Goal: Information Seeking & Learning: Learn about a topic

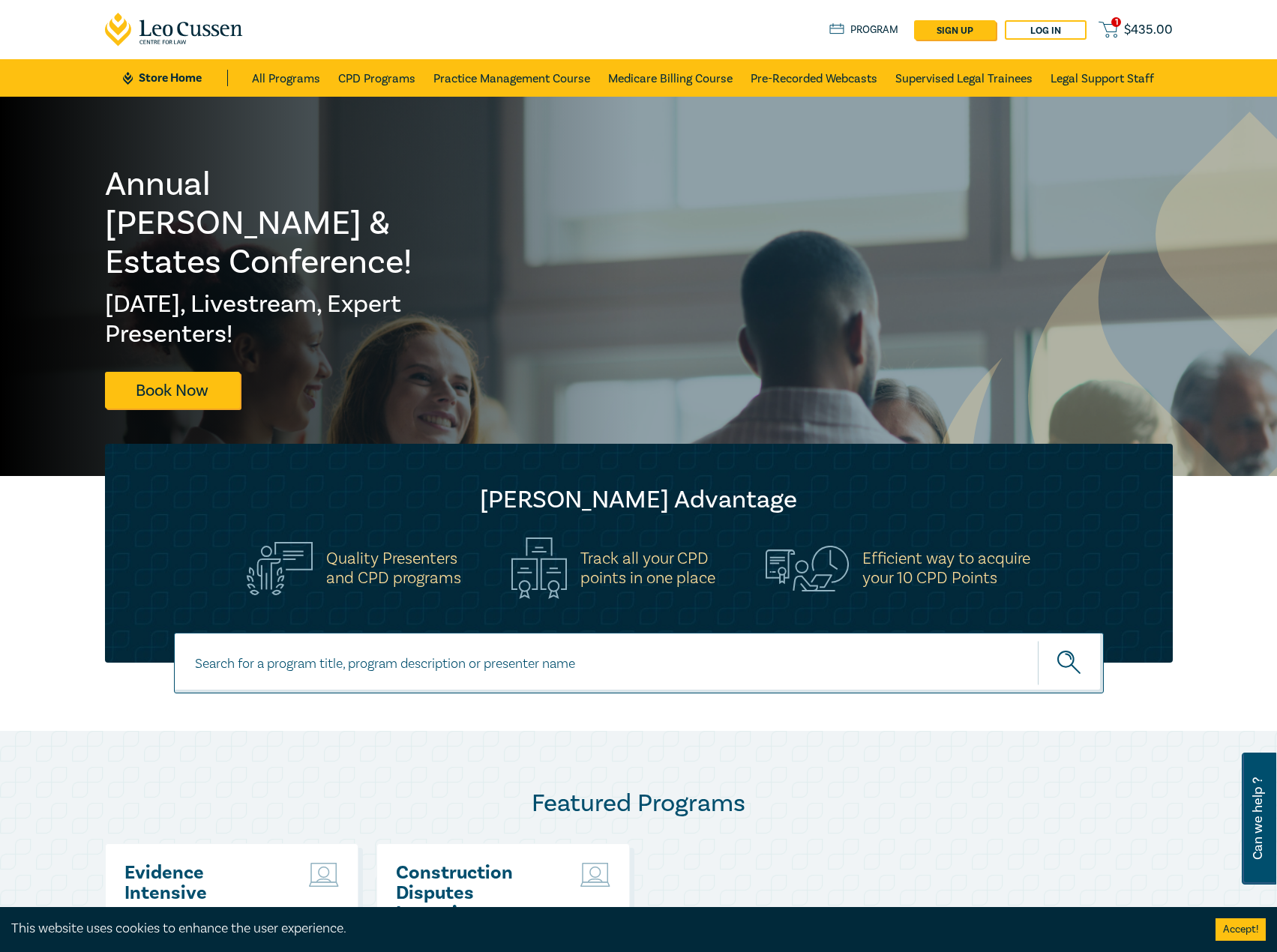
click at [464, 649] on input at bounding box center [639, 663] width 930 height 61
type input "i25052"
click at [1038, 640] on button "submit" at bounding box center [1071, 663] width 66 height 45
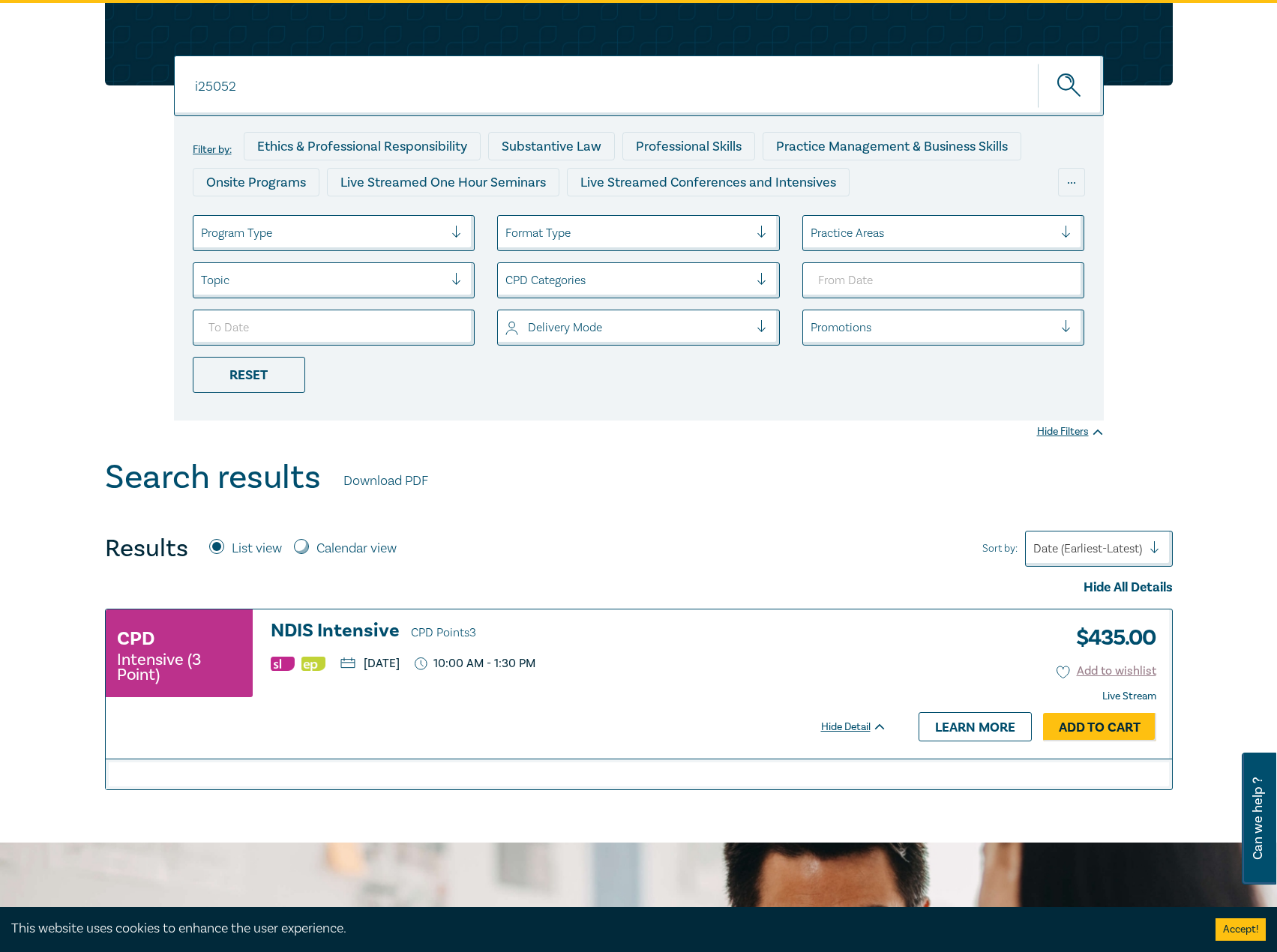
scroll to position [225, 0]
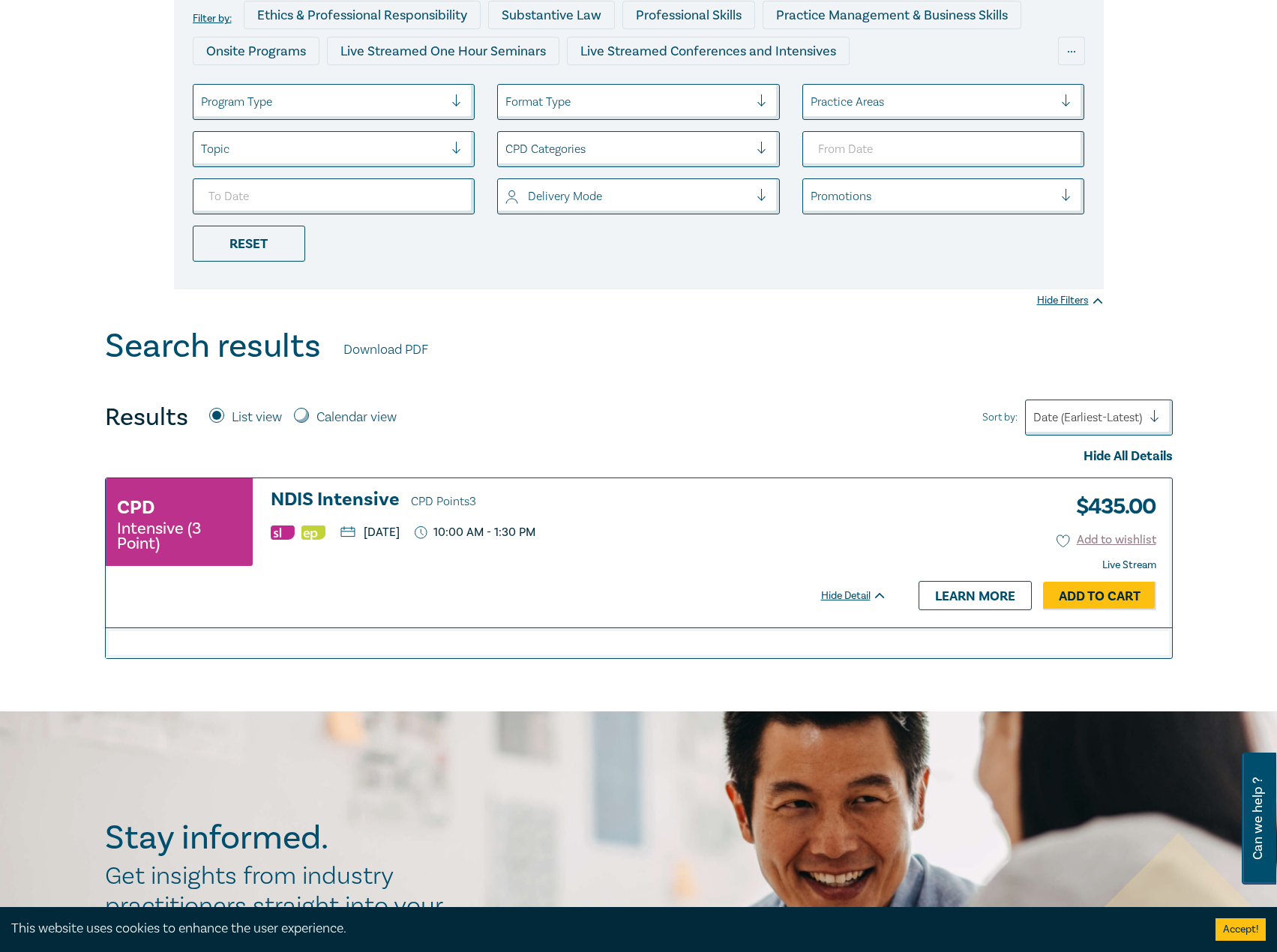
click at [346, 499] on h3 "NDIS Intensive CPD Points 3" at bounding box center [579, 500] width 617 height 22
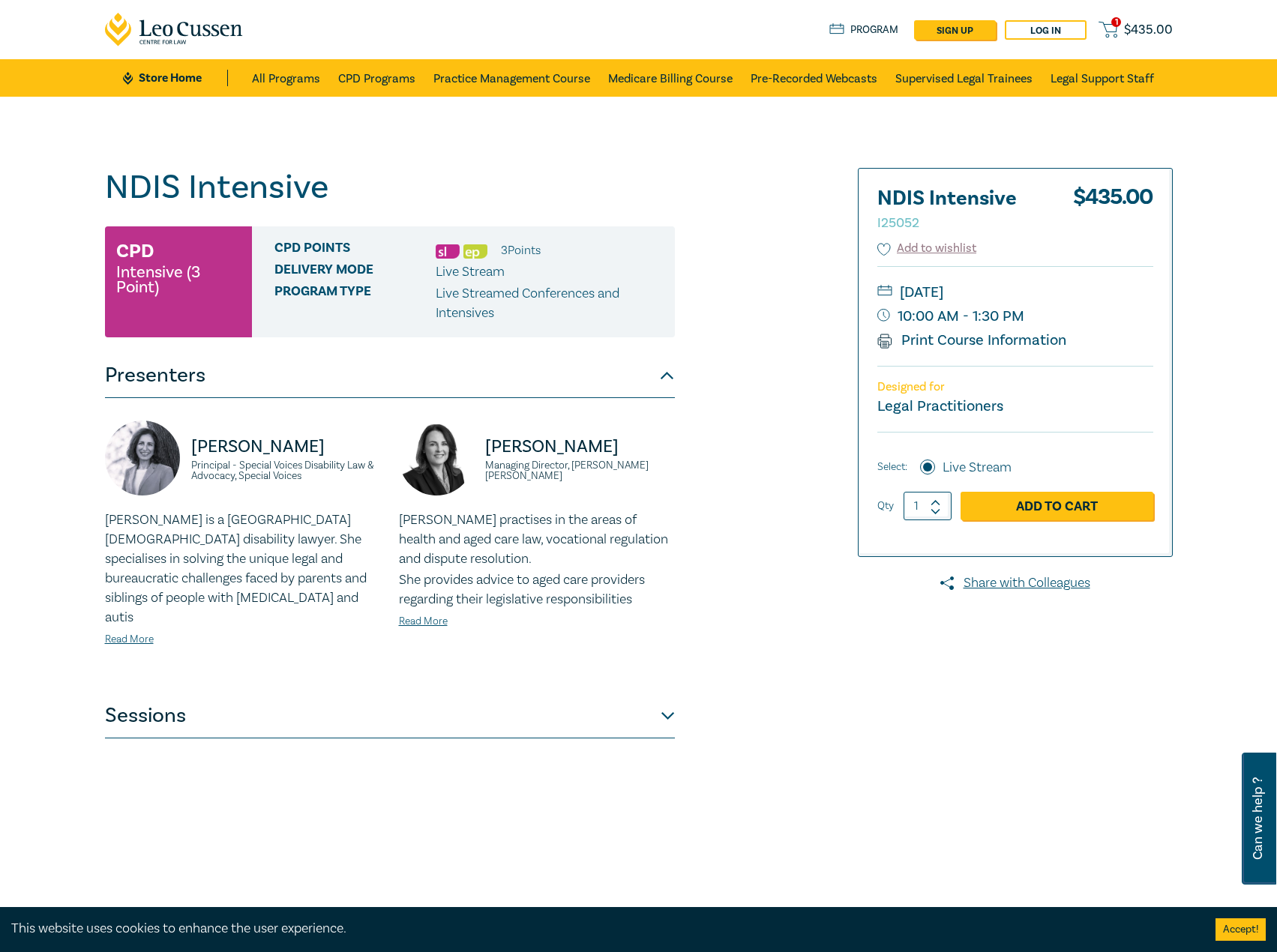
click at [379, 693] on button "Sessions" at bounding box center [389, 716] width 570 height 45
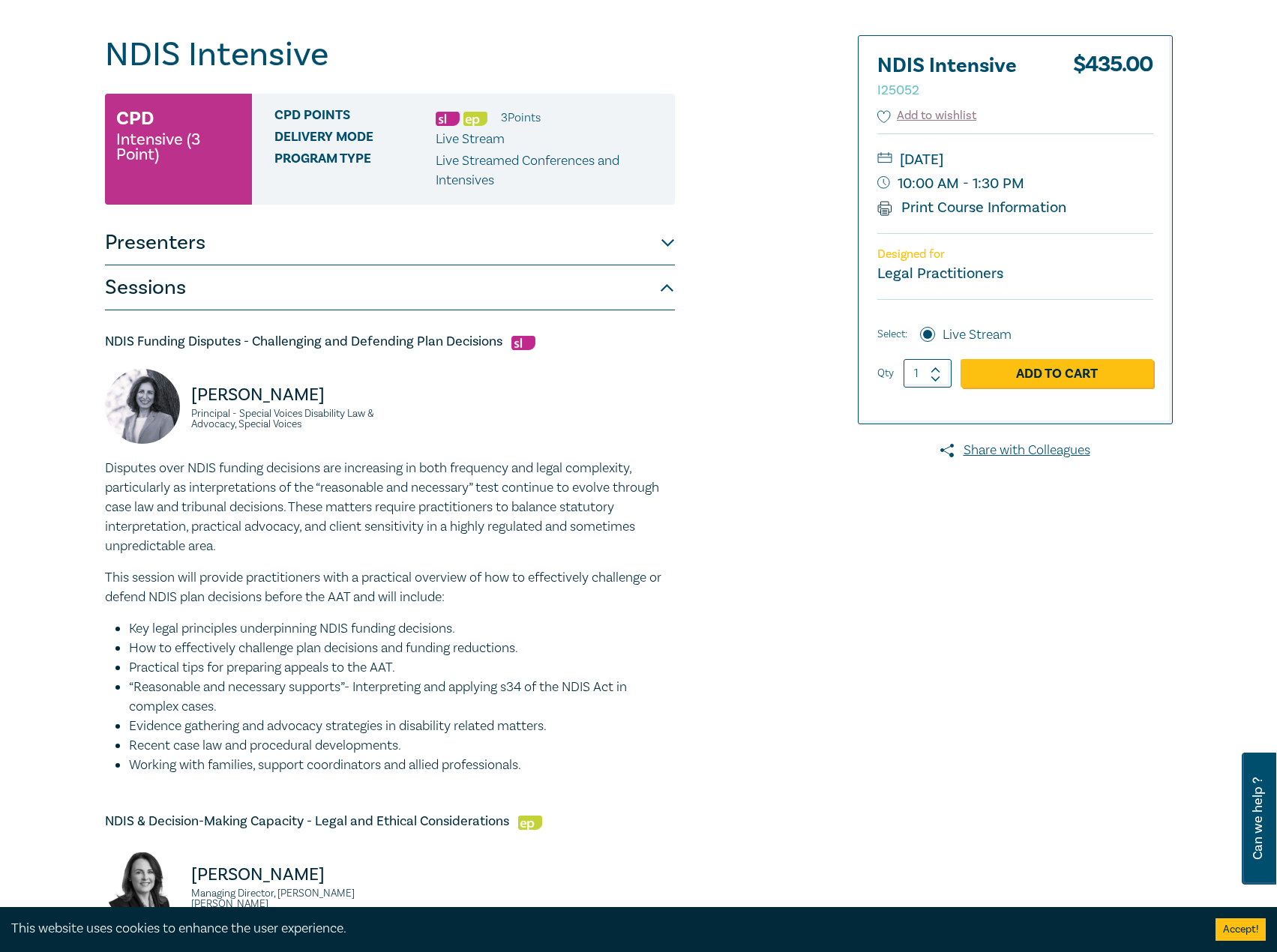
scroll to position [150, 0]
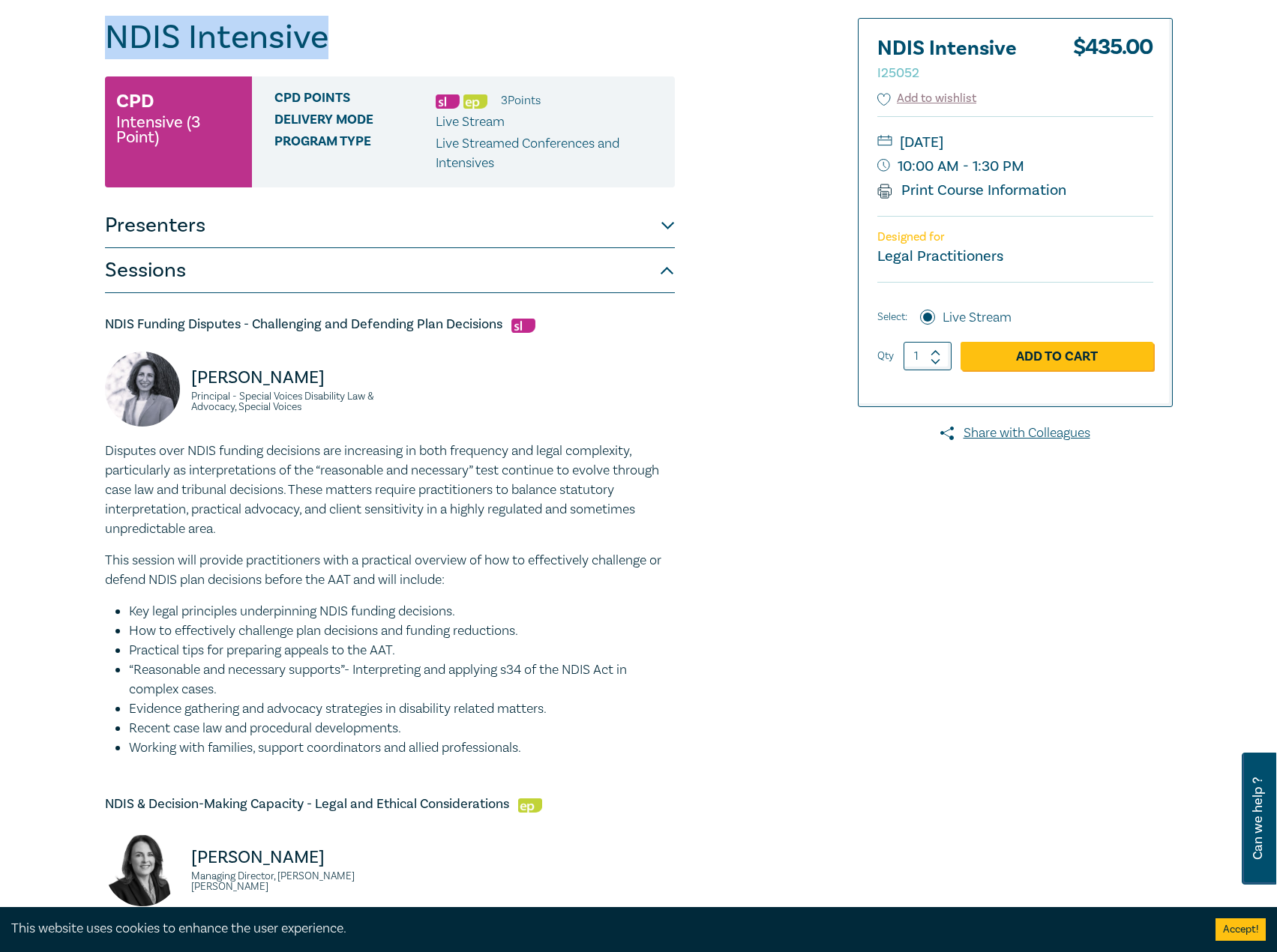
drag, startPoint x: 371, startPoint y: 45, endPoint x: -1, endPoint y: 36, distance: 372.1
copy h1 "NDIS Intensive"
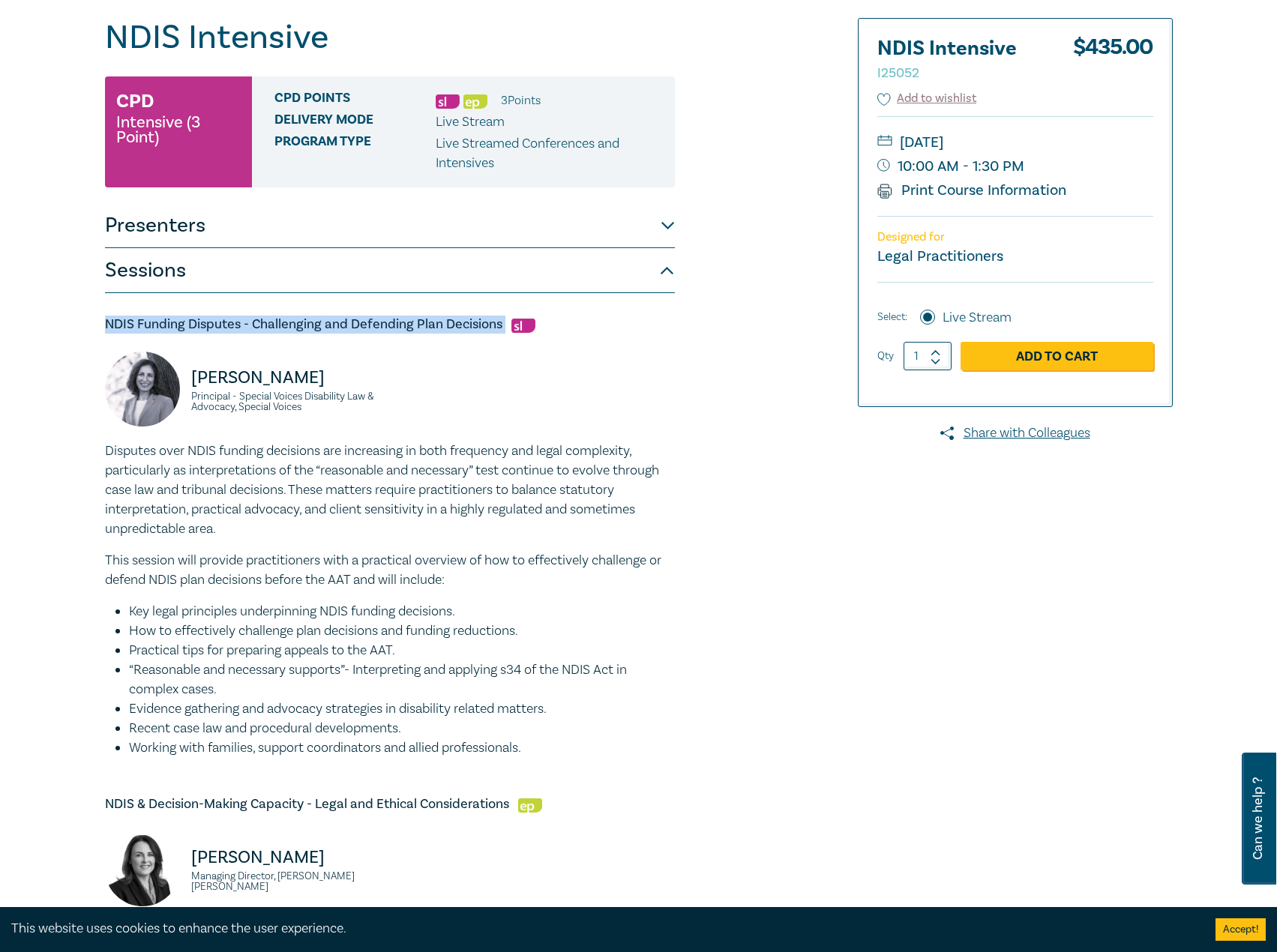
drag, startPoint x: 506, startPoint y: 318, endPoint x: 87, endPoint y: 326, distance: 419.1
click at [87, 326] on div "NDIS Intensive I25052 CPD Intensive (3 Point) CPD Points 3 Point s Delivery Mod…" at bounding box center [638, 852] width 1277 height 1810
copy h5 "NDIS Funding Disputes - Challenging and Defending Plan Decisions"
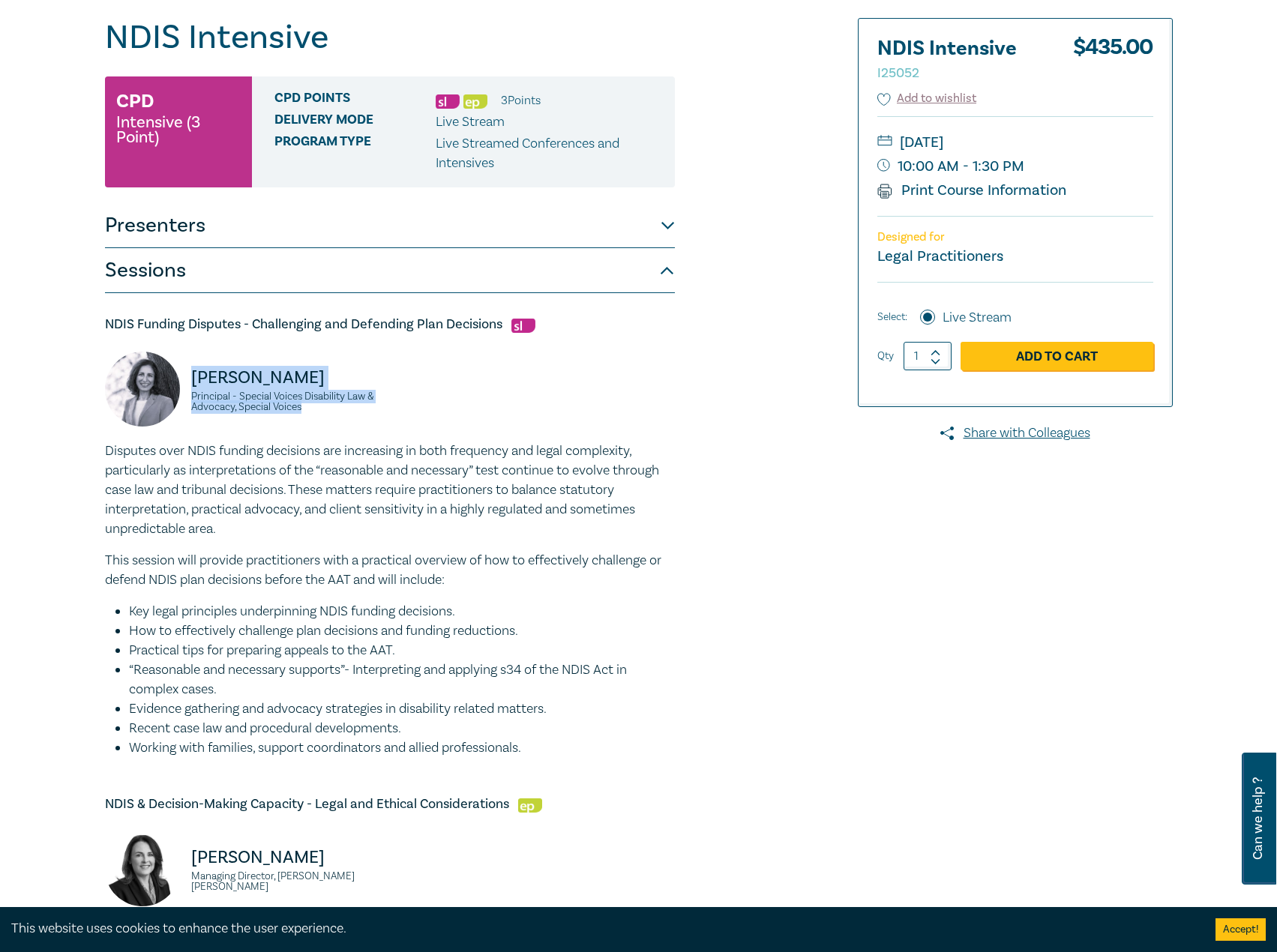
drag, startPoint x: 305, startPoint y: 413, endPoint x: 185, endPoint y: 377, distance: 125.3
click at [185, 377] on div "Angela Cox Principal - Special Voices Disability Law & Advocacy, Special Voices" at bounding box center [242, 396] width 276 height 90
copy div "Angela Cox Principal - Special Voices Disability Law & Advocacy, Special Voices"
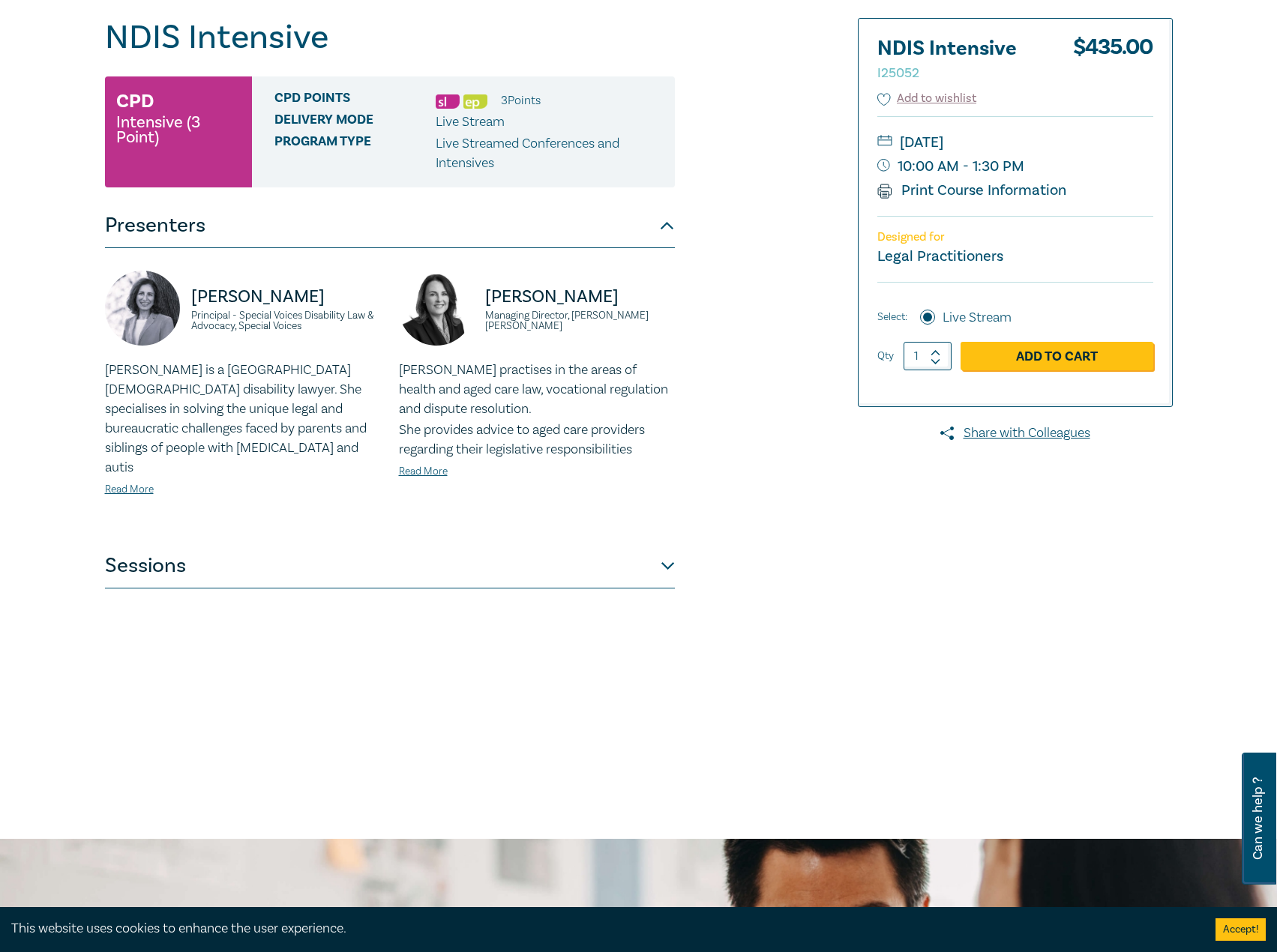
click at [298, 543] on button "Sessions" at bounding box center [389, 566] width 570 height 45
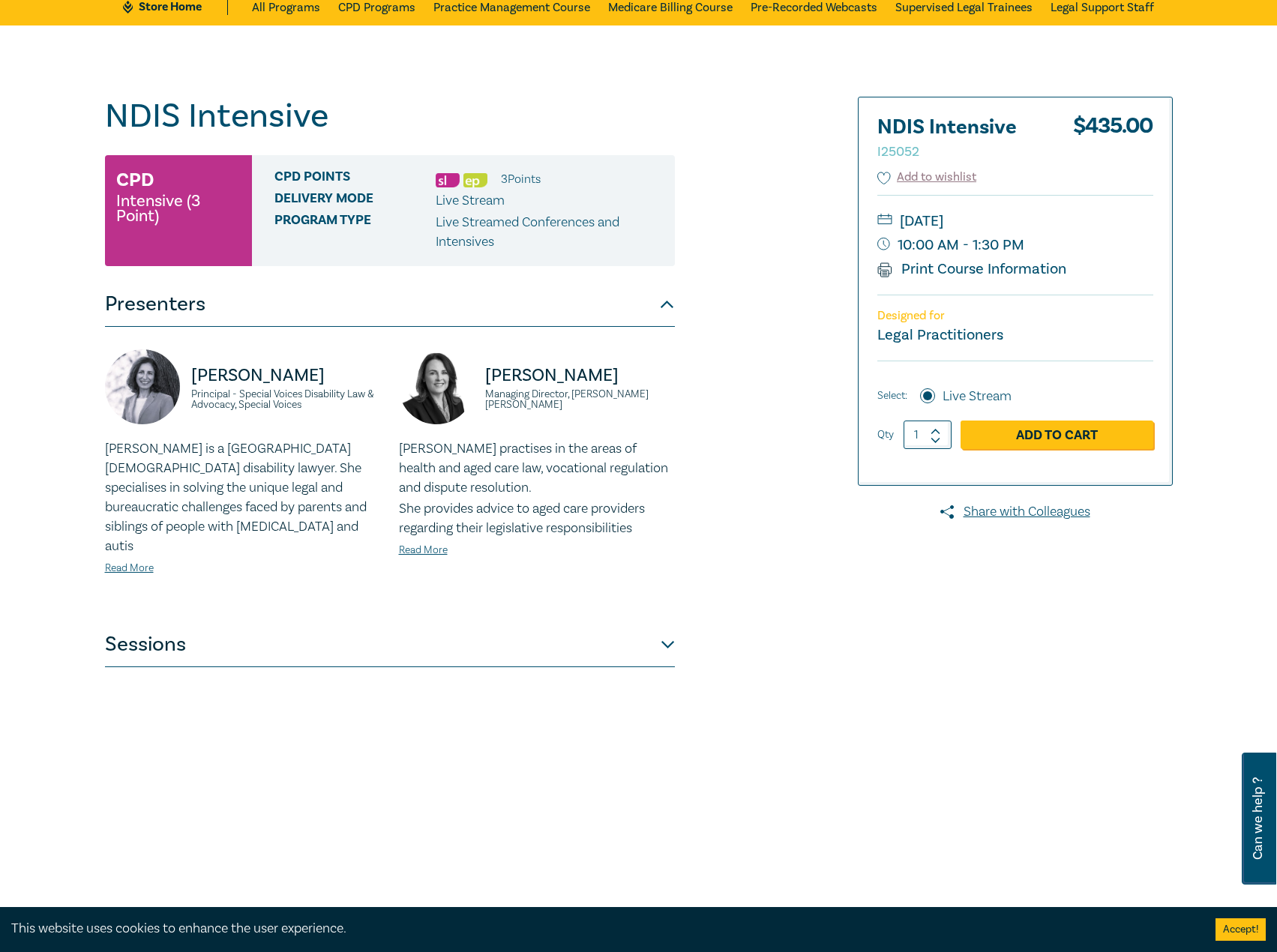
click at [492, 623] on button "Sessions" at bounding box center [389, 644] width 570 height 45
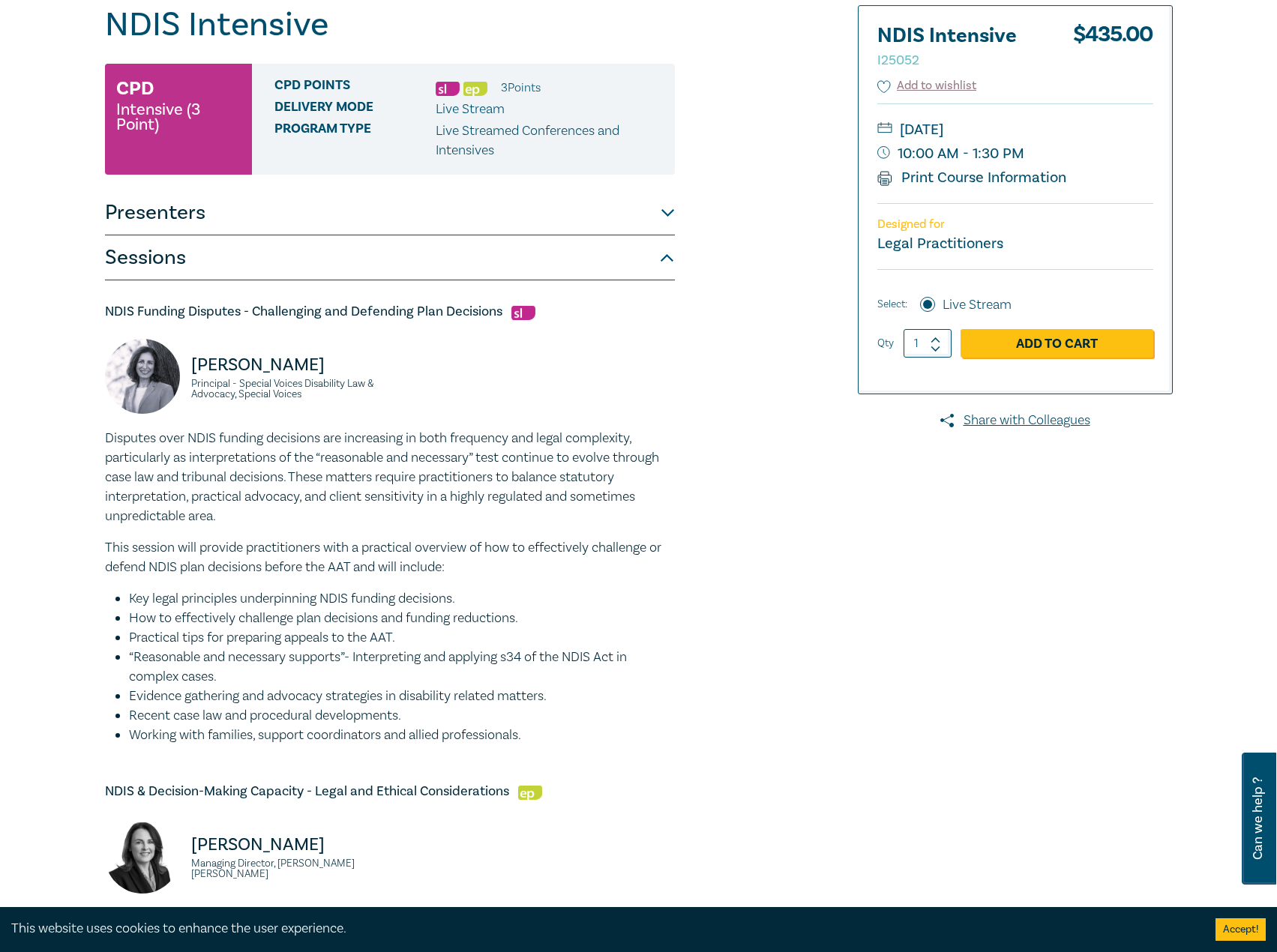
scroll to position [296, 0]
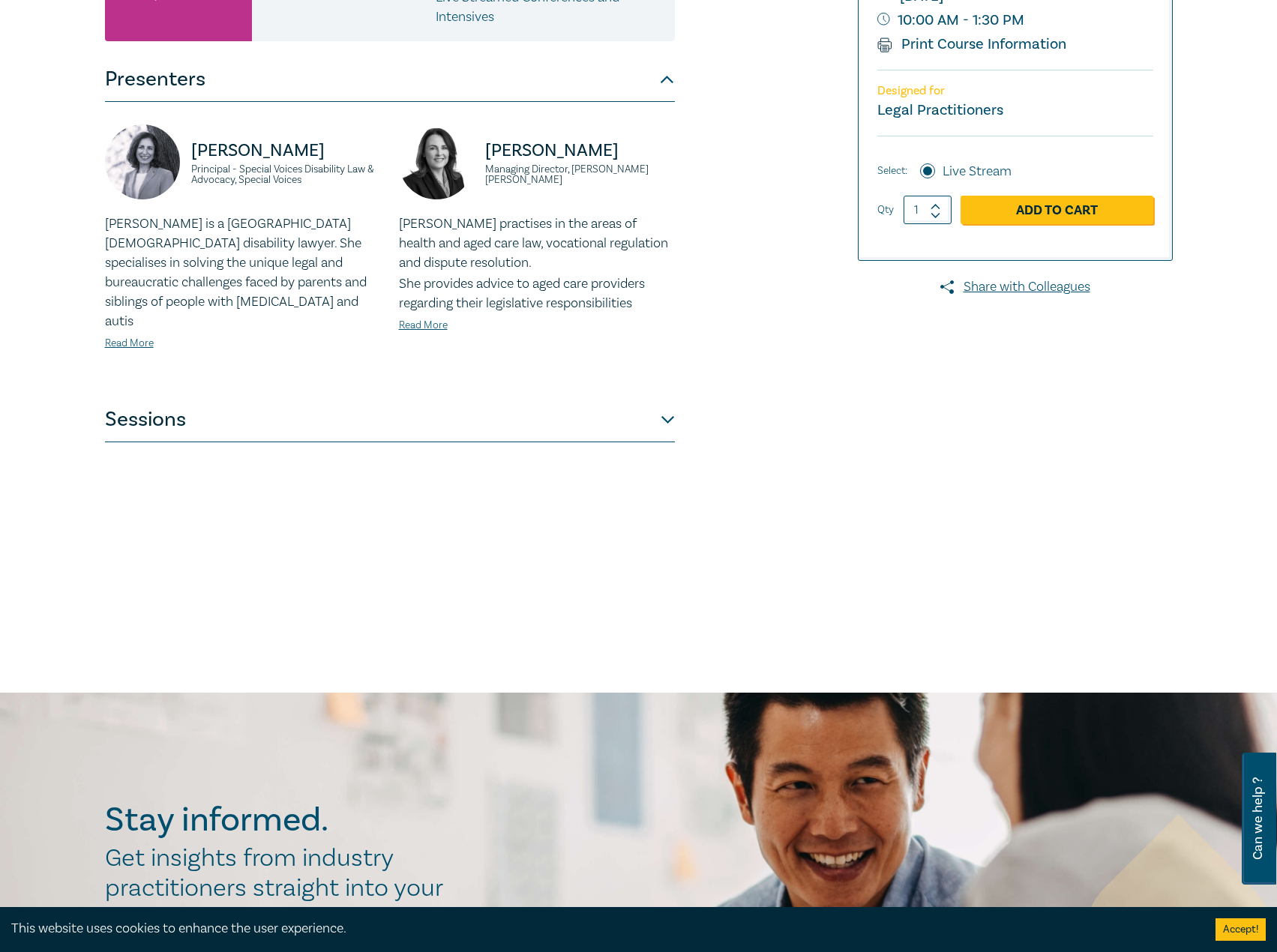
click at [383, 399] on button "Sessions" at bounding box center [389, 419] width 570 height 45
click at [259, 416] on button "Sessions" at bounding box center [389, 419] width 570 height 45
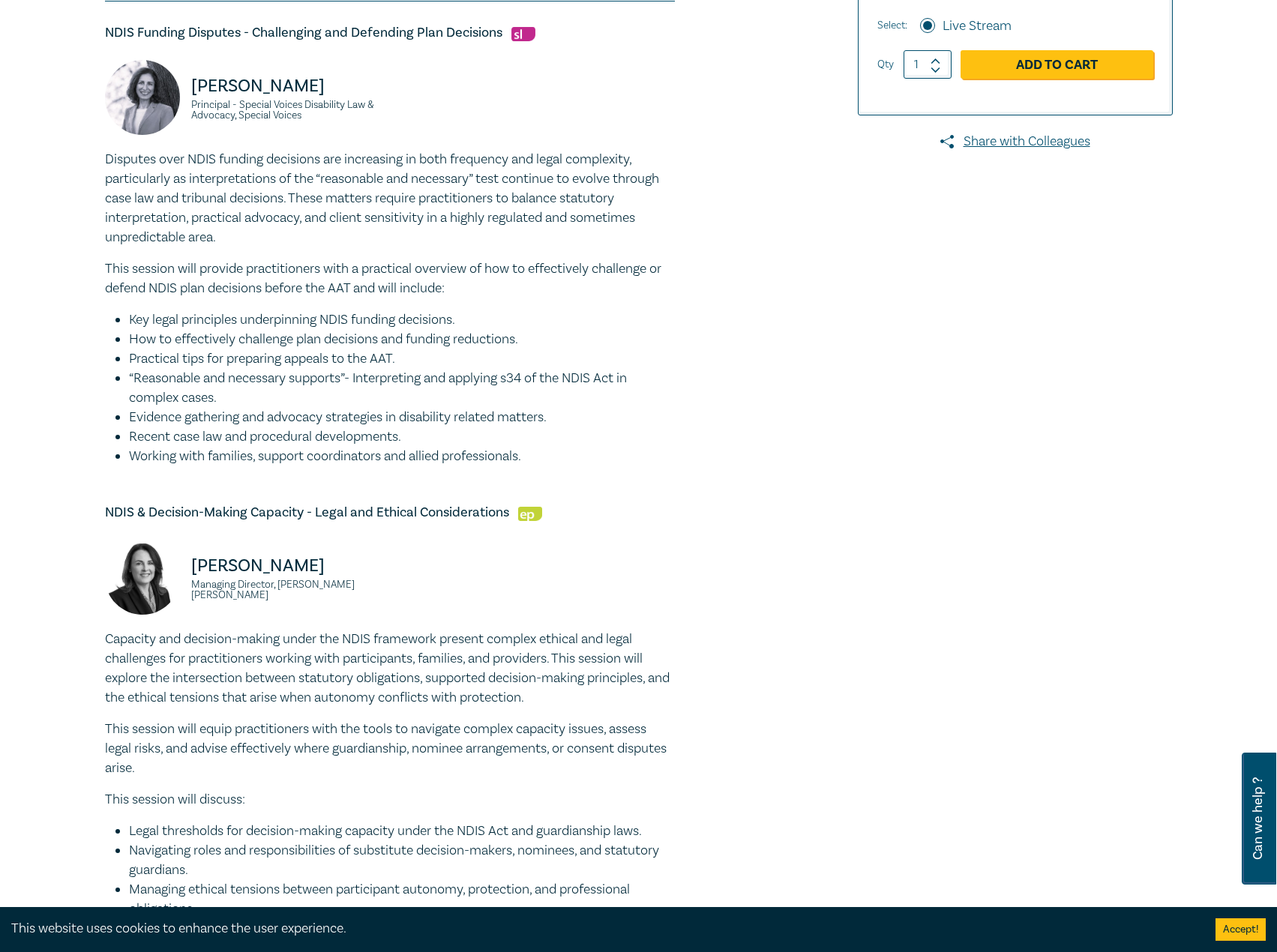
scroll to position [296, 0]
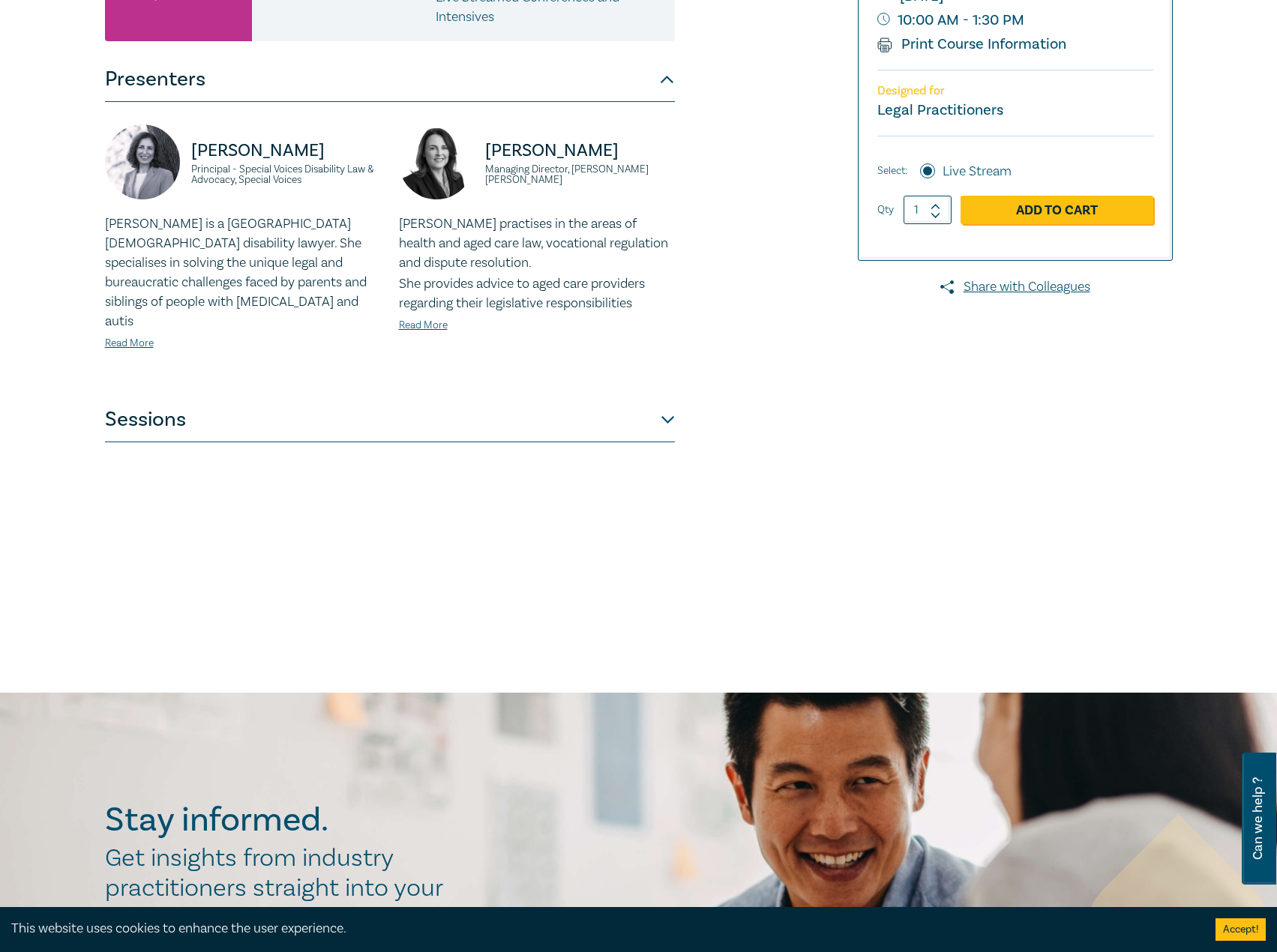
click at [252, 379] on div "Presenters [PERSON_NAME] Principal - Special Voices Disability Law & Advocacy, …" at bounding box center [389, 249] width 570 height 386
click at [145, 336] on link "Read More" at bounding box center [129, 343] width 48 height 14
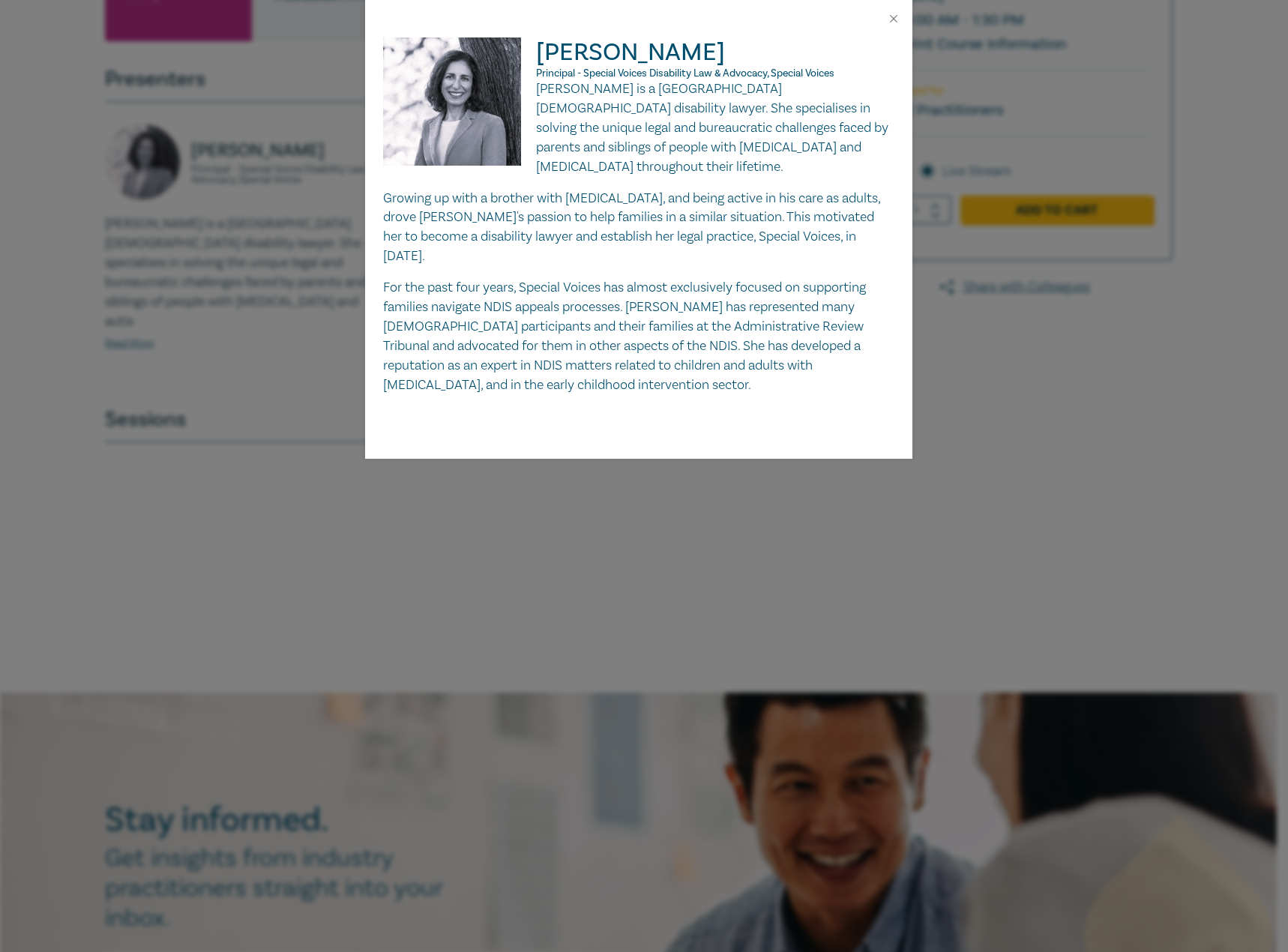
click at [219, 406] on div "[PERSON_NAME] Principal - Special Voices Disability Law & Advocacy, Special Voi…" at bounding box center [644, 476] width 1288 height 952
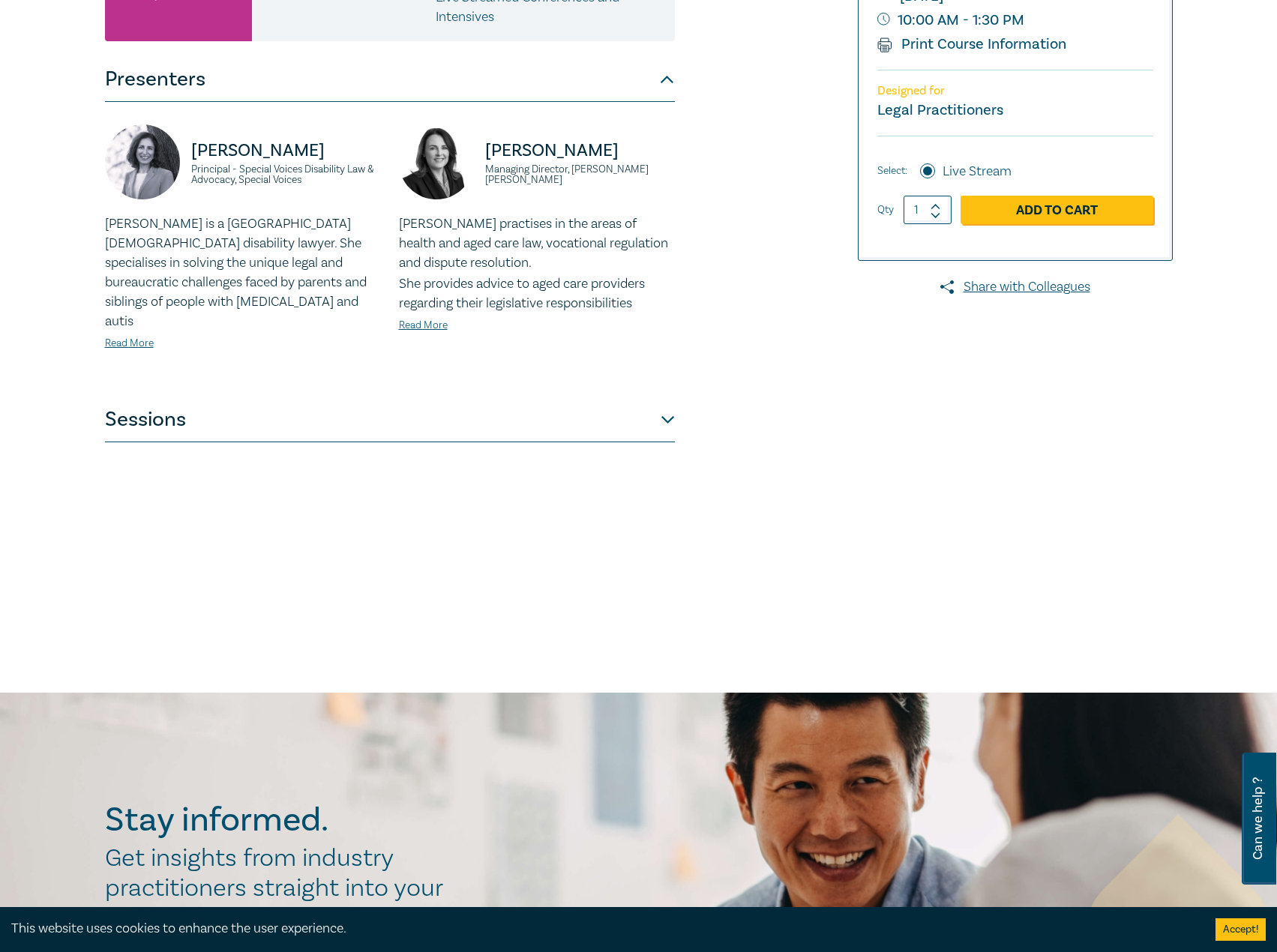
click at [255, 419] on button "Sessions" at bounding box center [389, 419] width 570 height 45
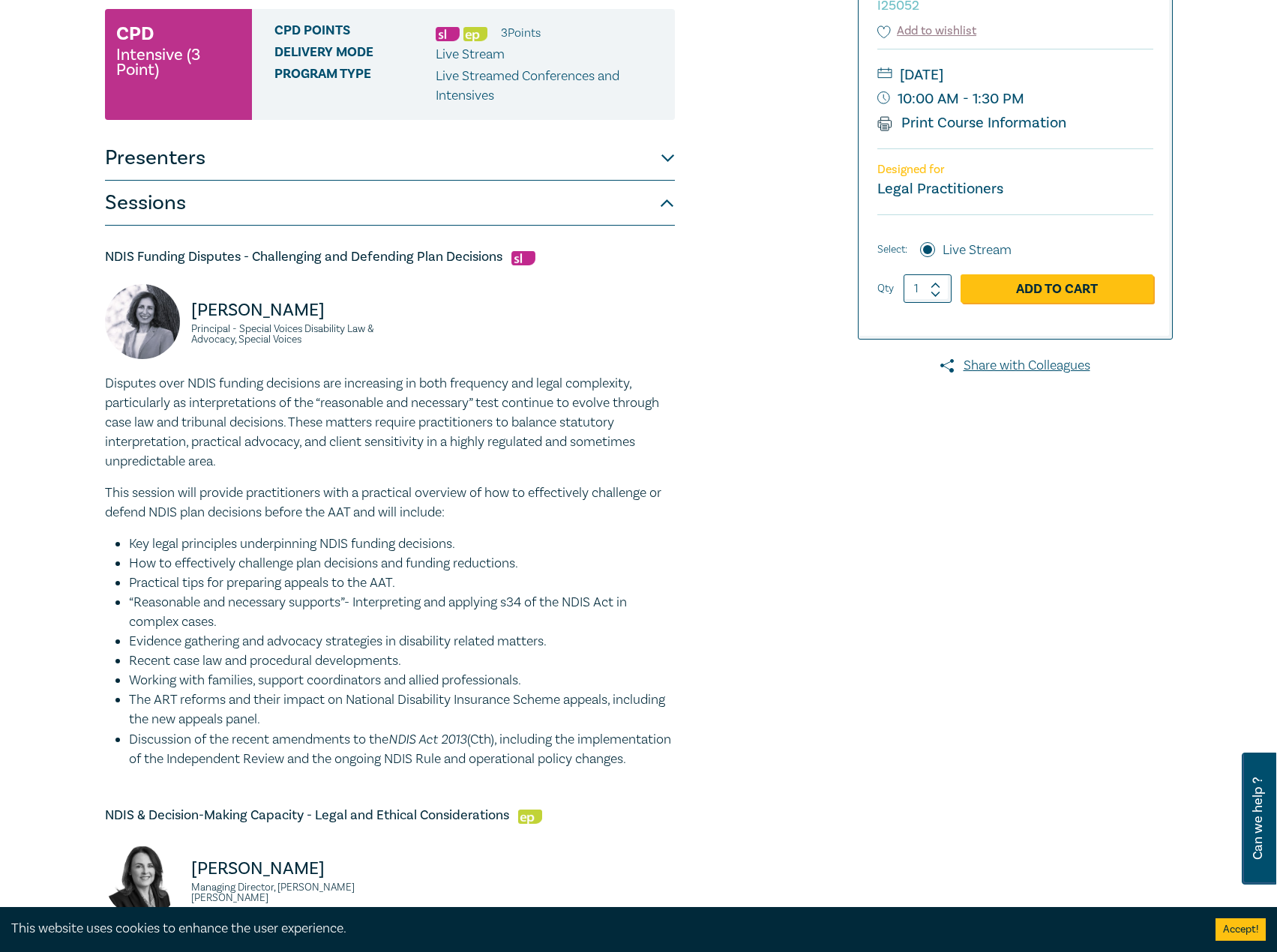
scroll to position [146, 0]
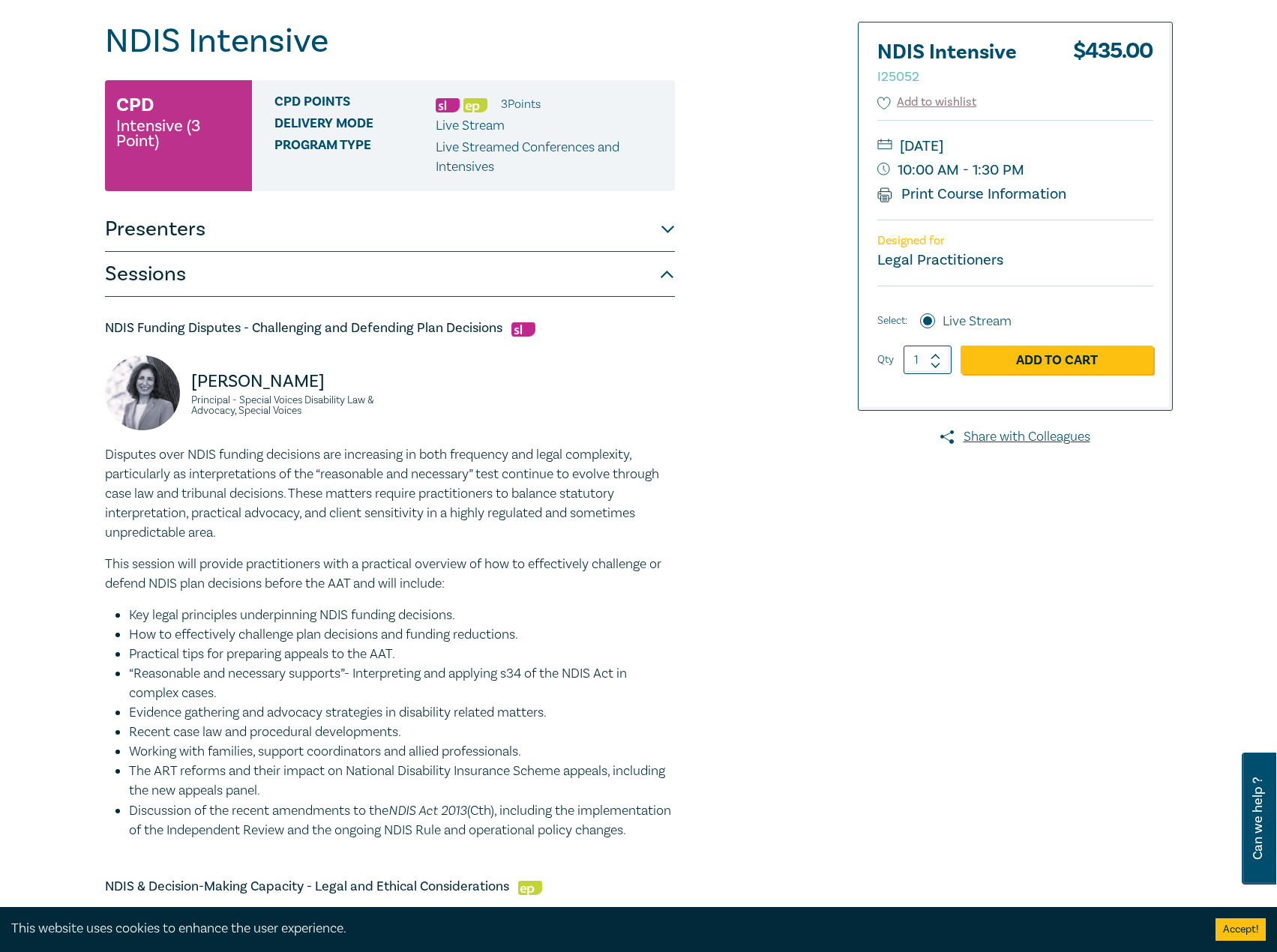
click at [394, 226] on button "Presenters" at bounding box center [389, 229] width 570 height 45
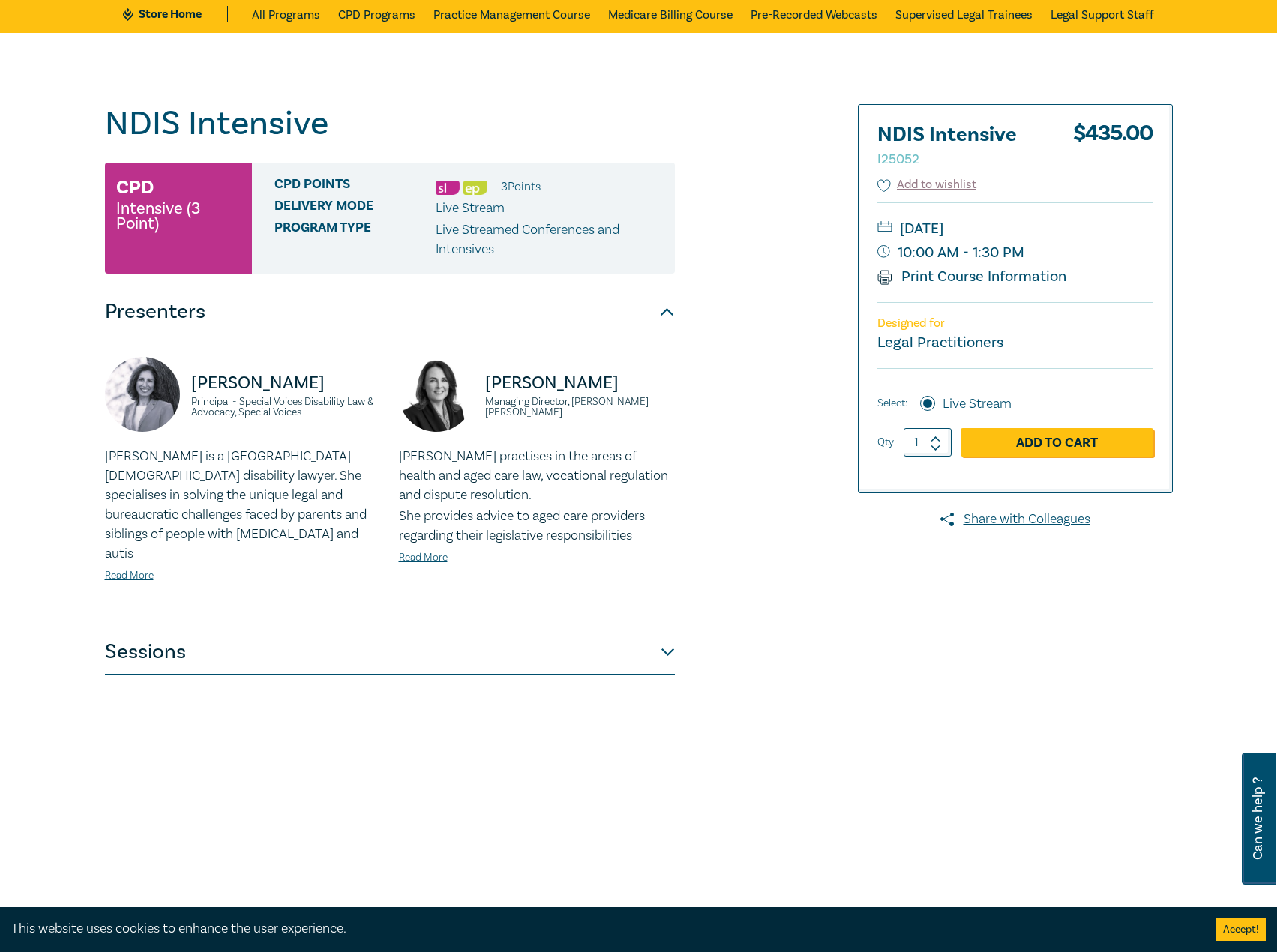
scroll to position [0, 0]
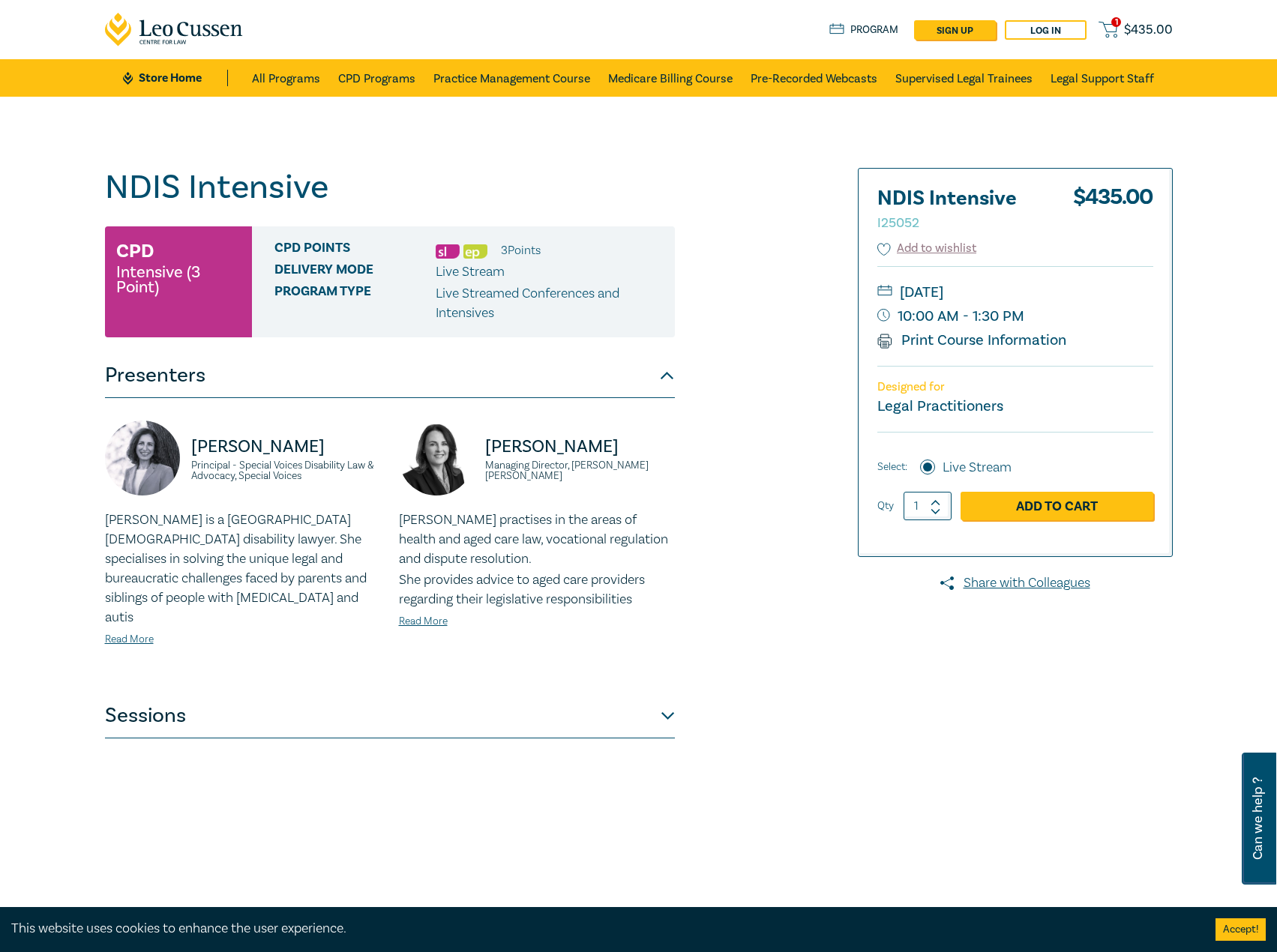
click at [402, 698] on button "Sessions" at bounding box center [389, 716] width 570 height 45
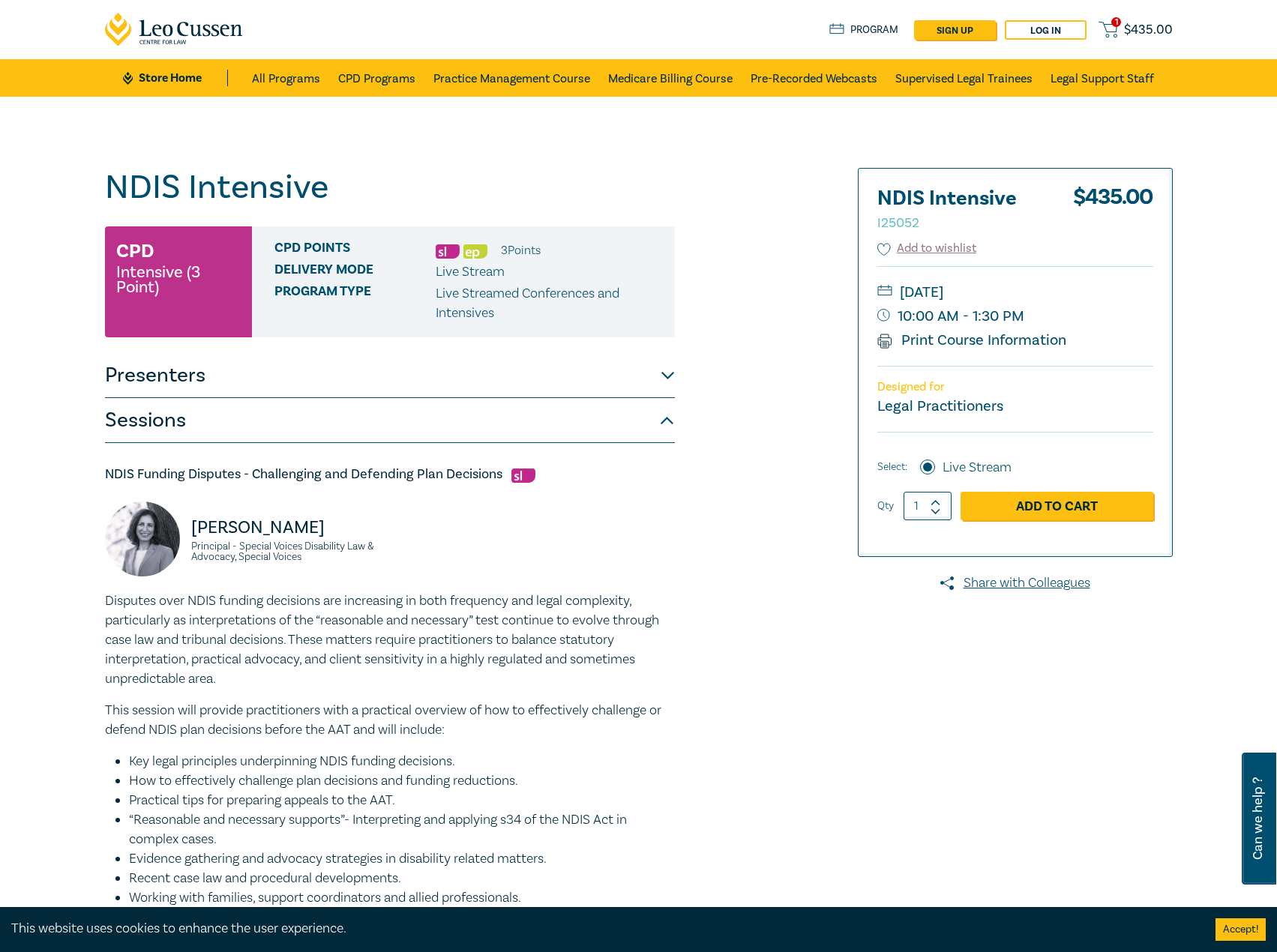
click at [198, 84] on link "Store Home" at bounding box center [175, 78] width 104 height 16
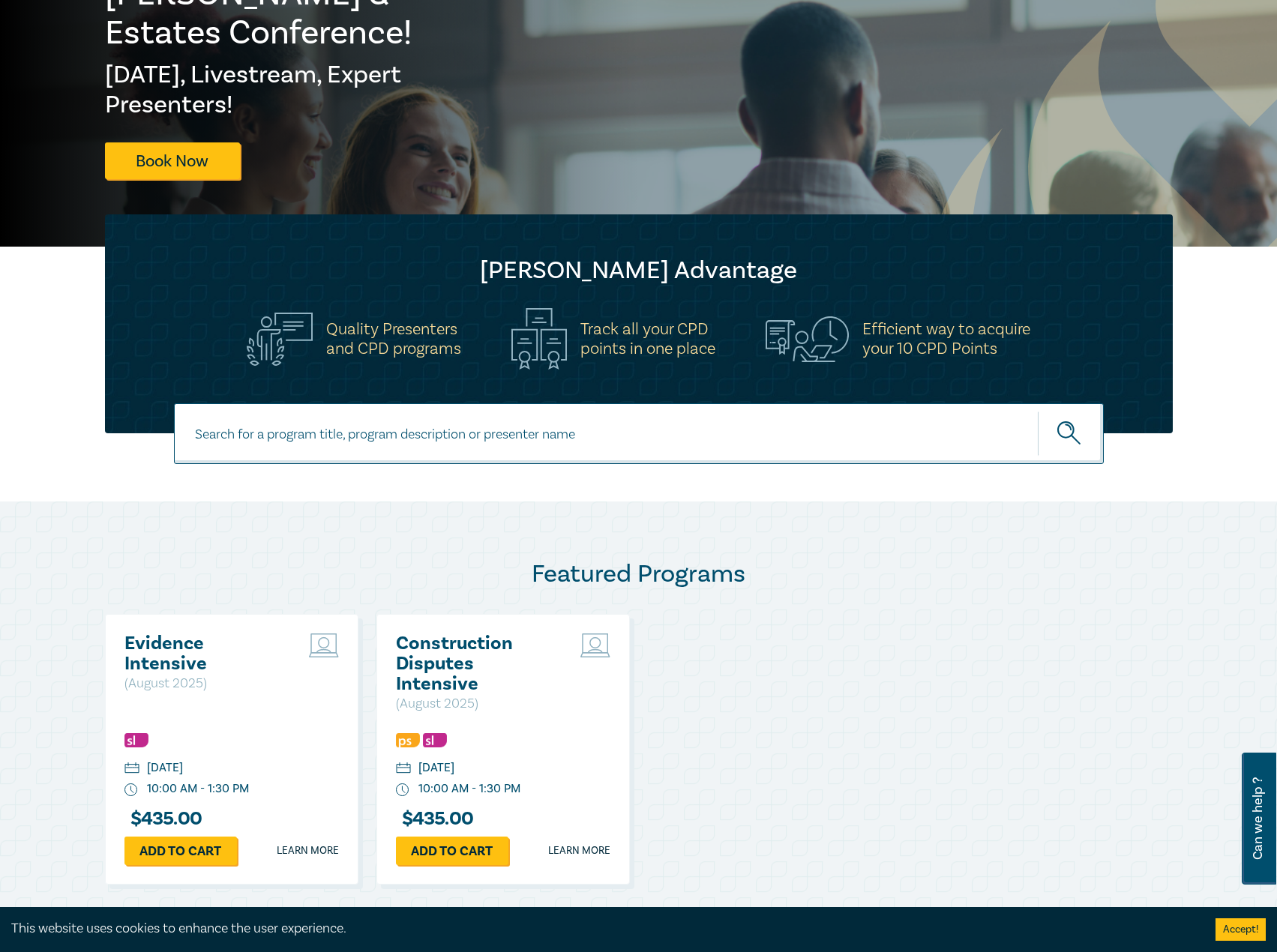
scroll to position [449, 0]
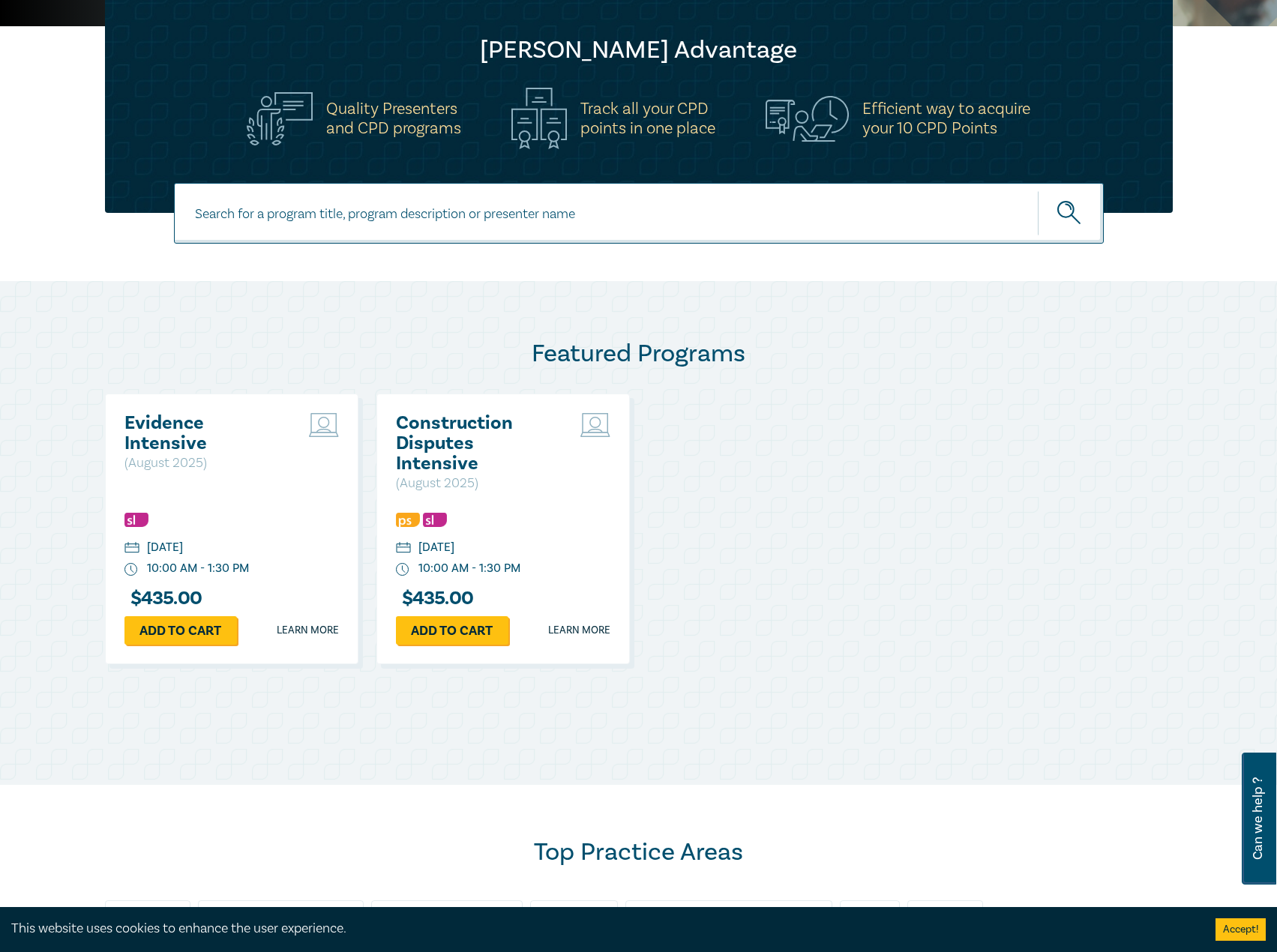
click at [186, 422] on h2 "Evidence Intensive" at bounding box center [205, 433] width 161 height 41
click at [167, 426] on h2 "Evidence Intensive" at bounding box center [205, 433] width 161 height 41
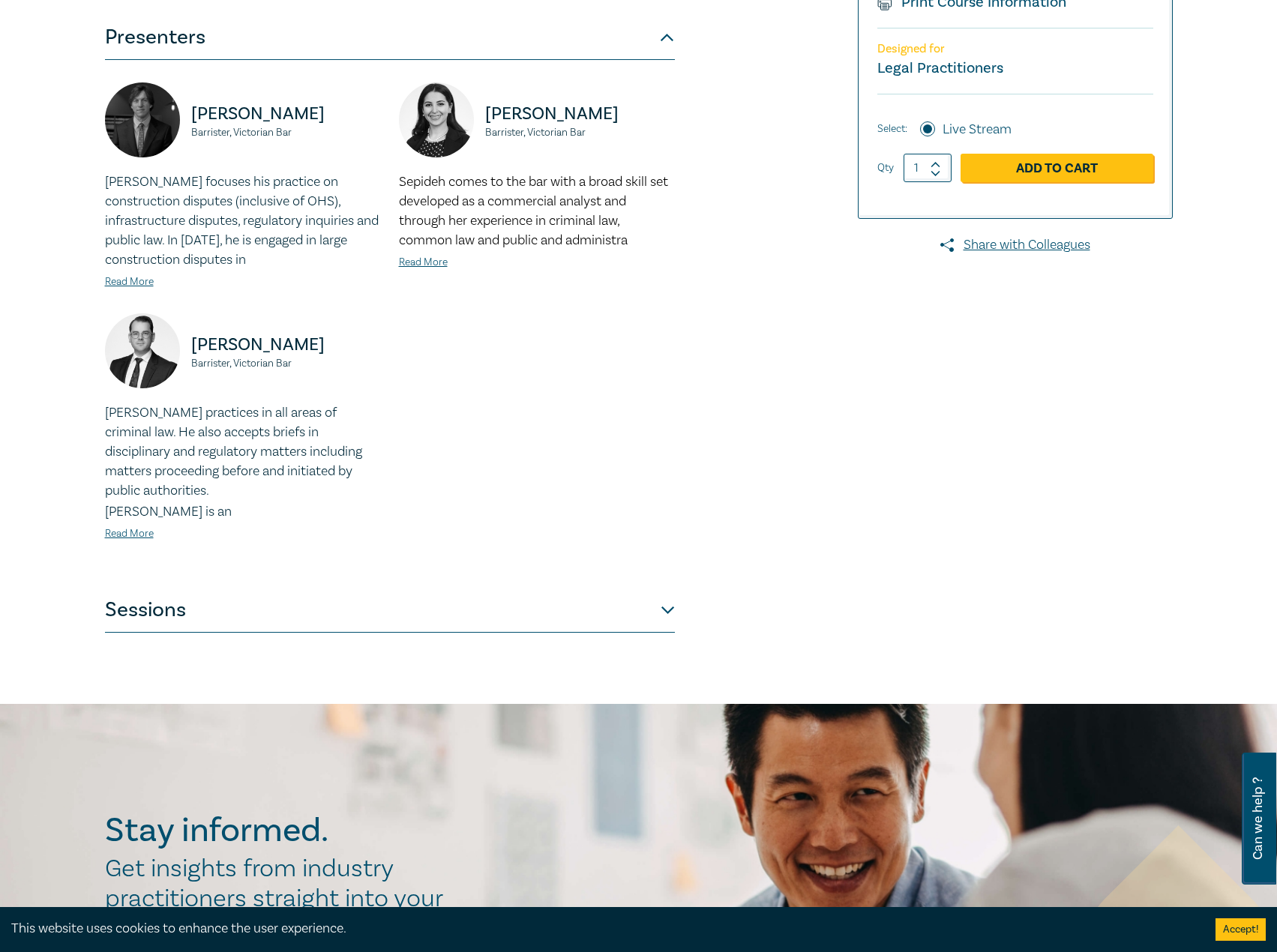
scroll to position [375, 0]
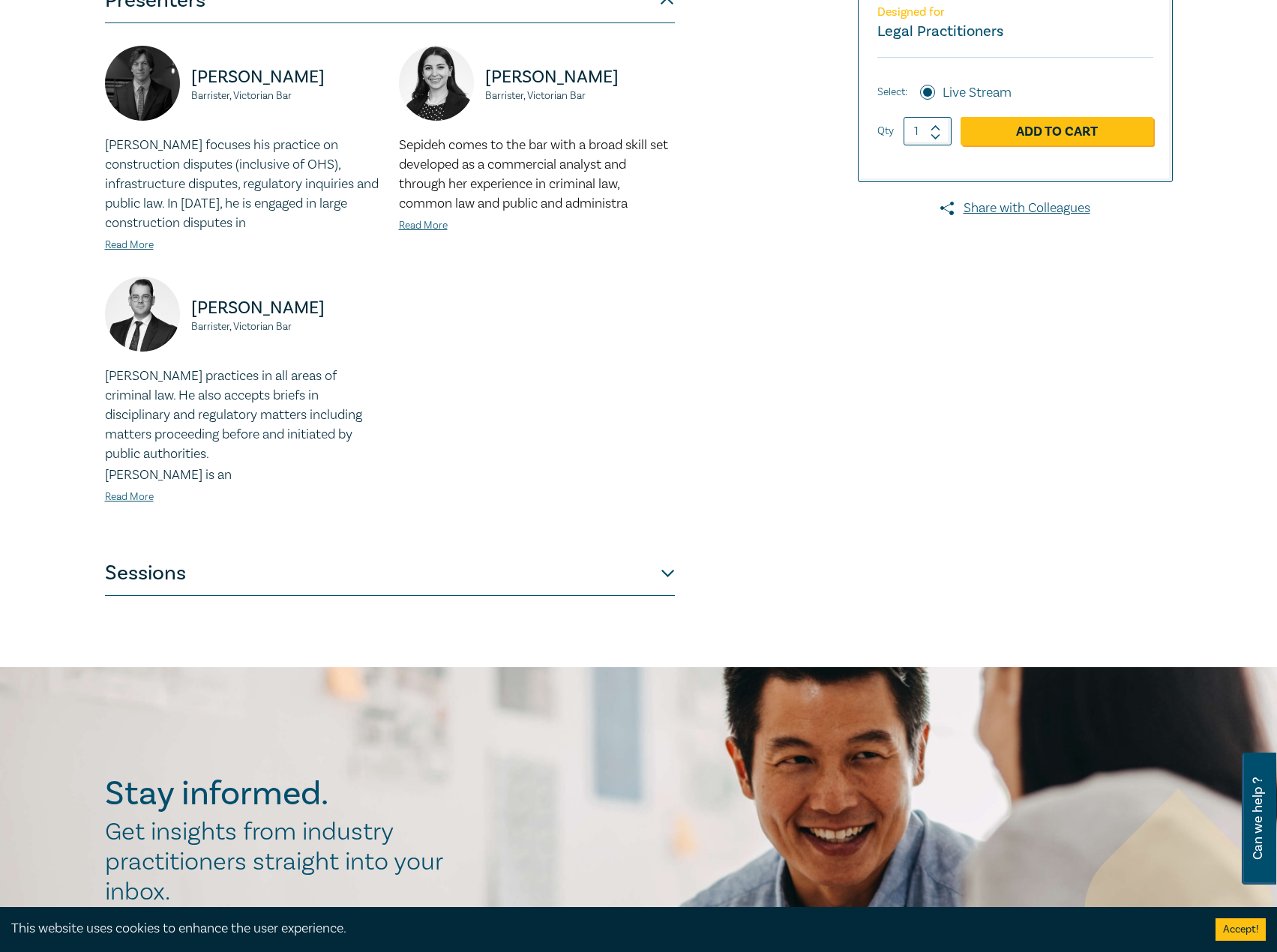
click at [389, 563] on button "Sessions" at bounding box center [389, 573] width 570 height 45
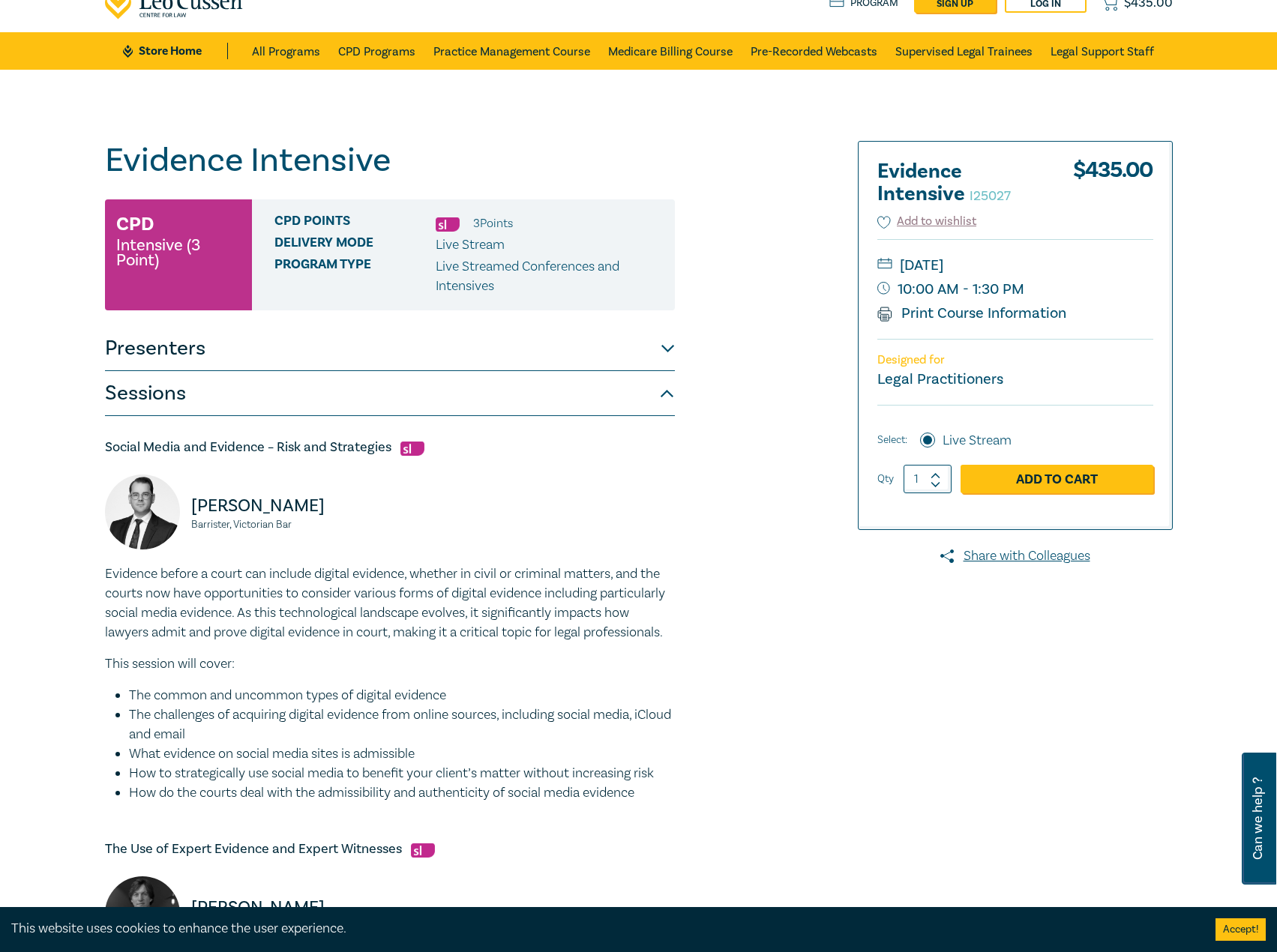
scroll to position [0, 0]
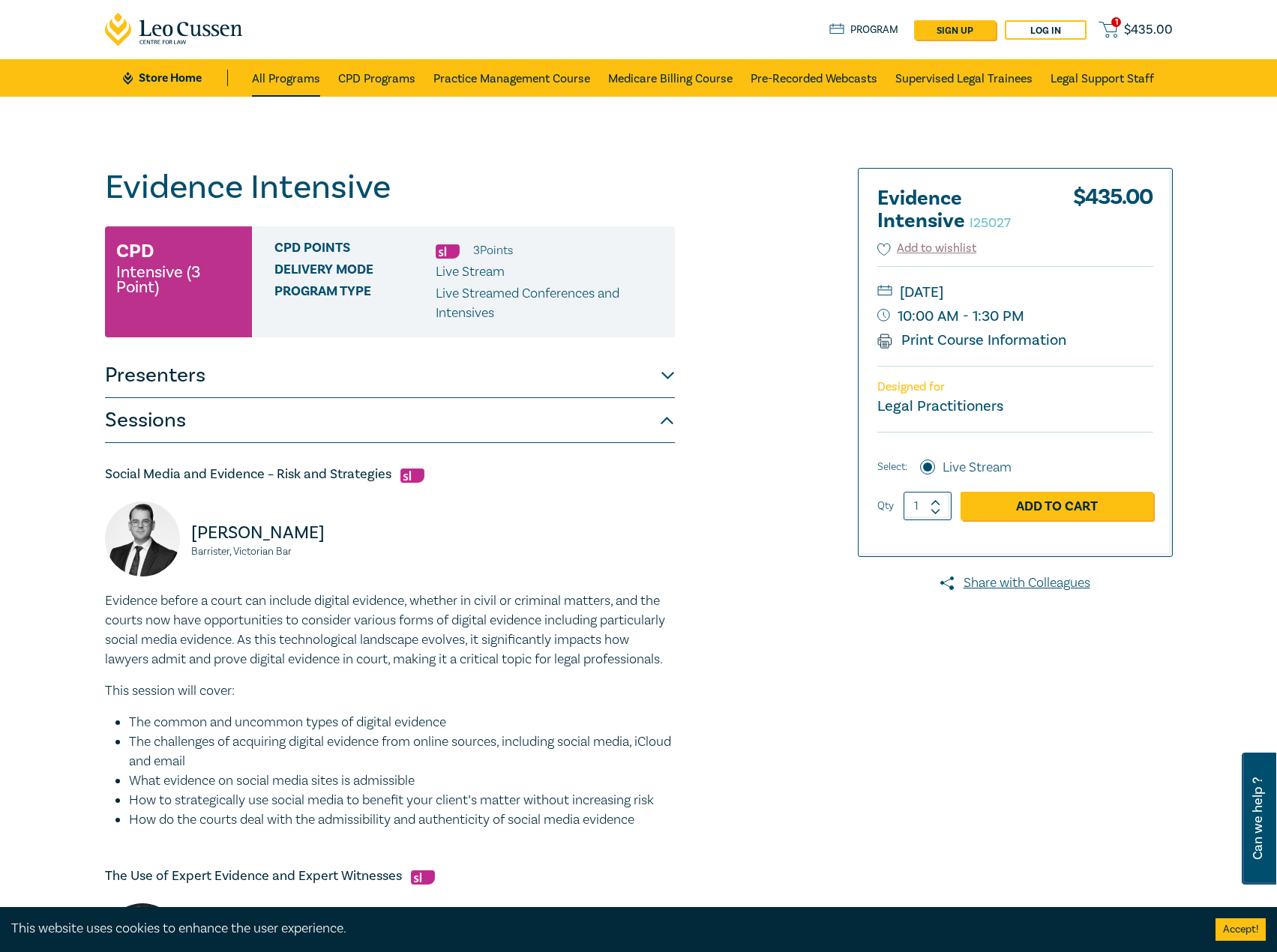
click at [278, 82] on link "All Programs" at bounding box center [286, 78] width 69 height 38
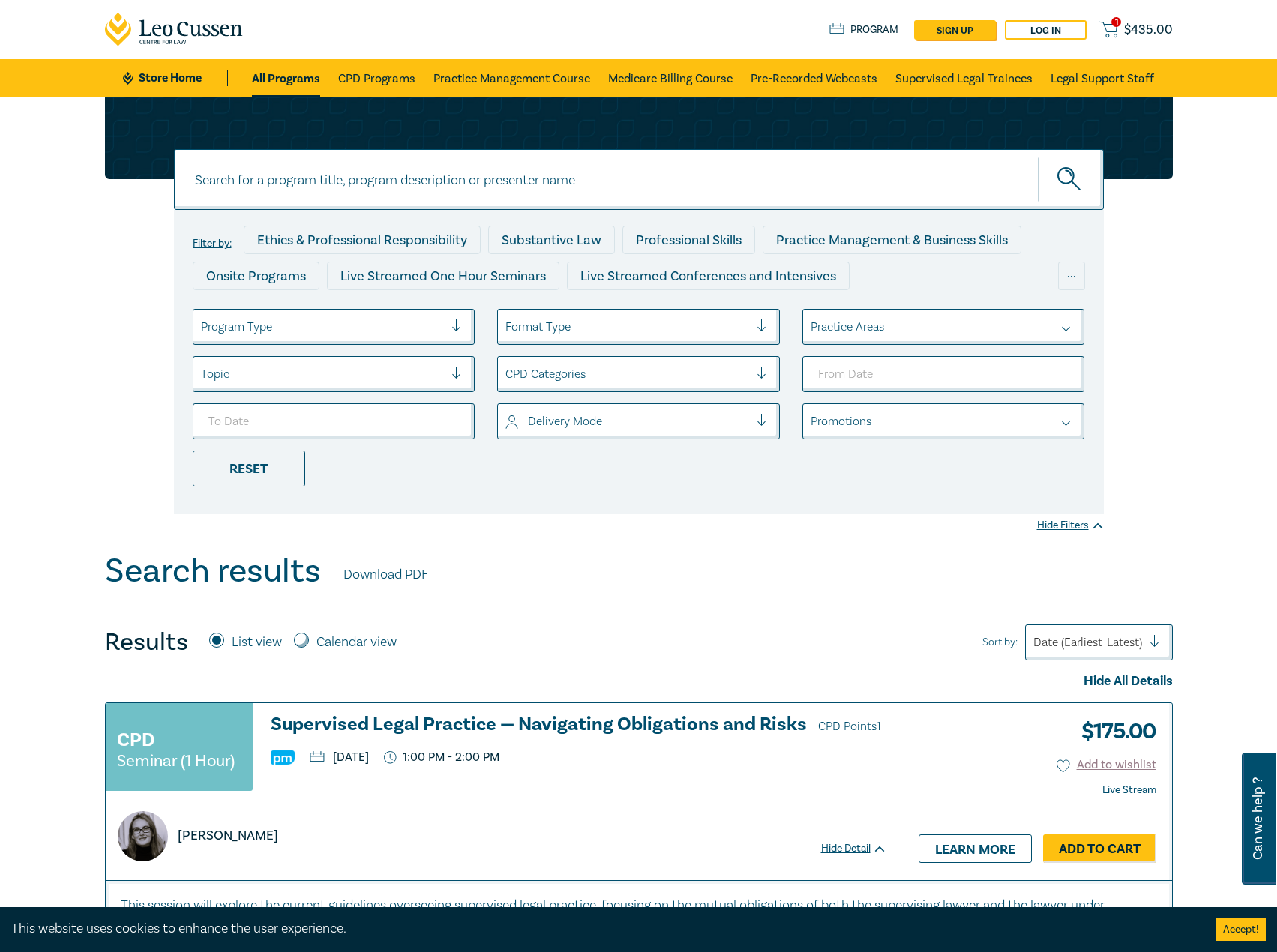
click at [548, 165] on input at bounding box center [639, 179] width 930 height 61
type input "i25063"
click at [1038, 157] on button "submit" at bounding box center [1071, 179] width 66 height 45
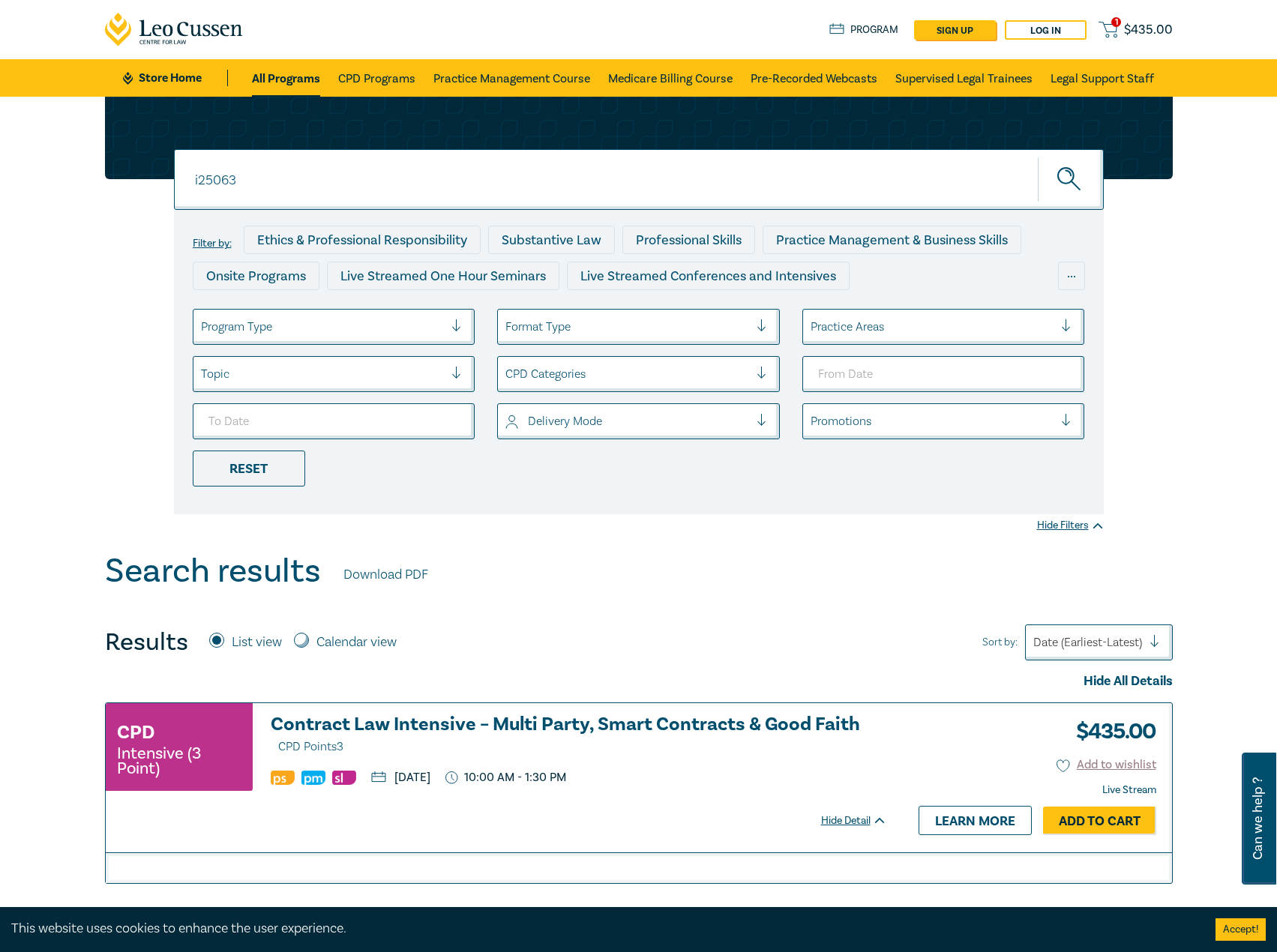
click at [636, 714] on h3 "Contract Law Intensive – Multi Party, Smart Contracts & Good Faith CPD Points 3" at bounding box center [579, 736] width 617 height 43
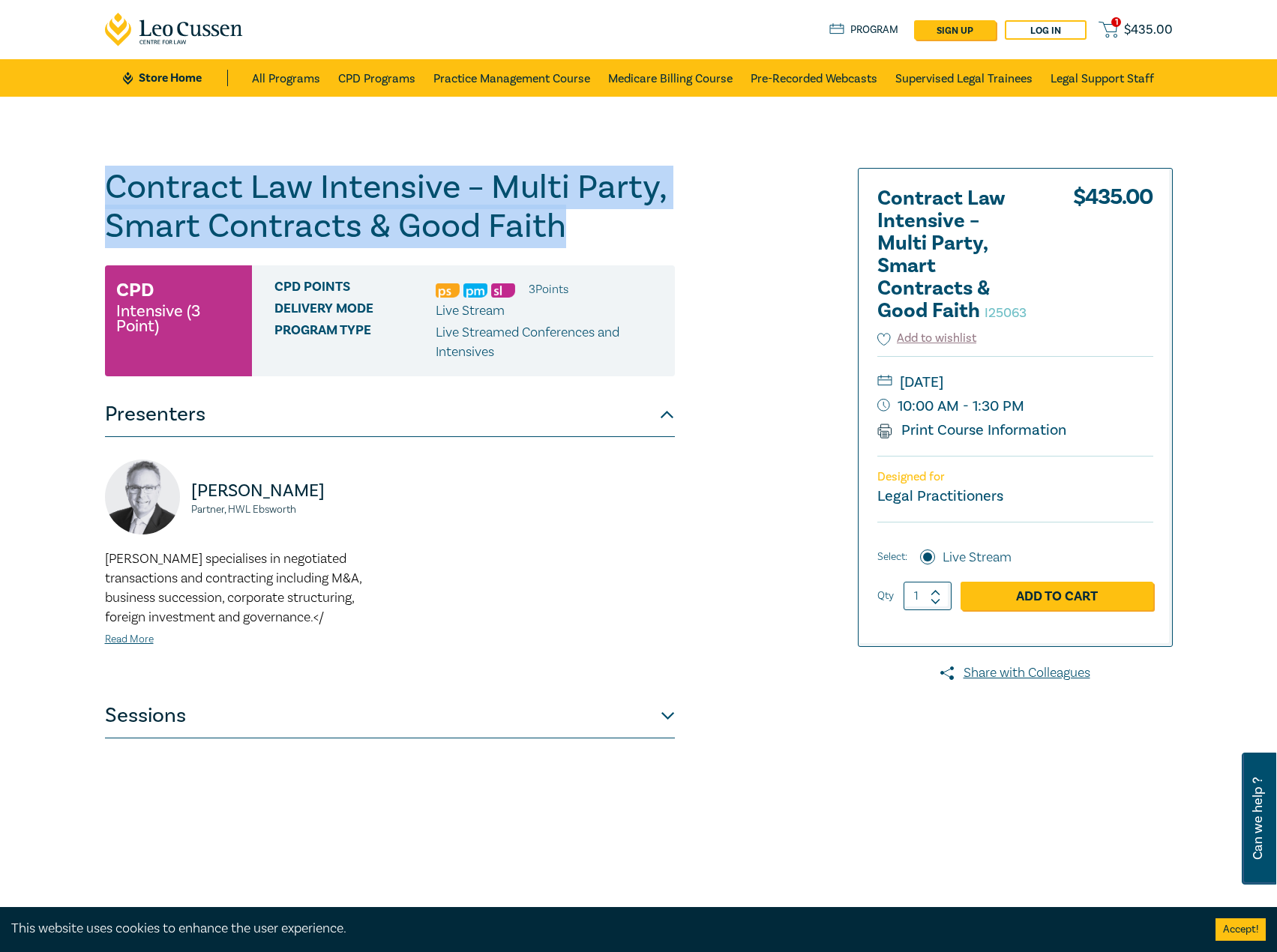
drag, startPoint x: 620, startPoint y: 236, endPoint x: -1, endPoint y: 190, distance: 622.7
copy h1 "Contract Law Intensive – Multi Party, Smart Contracts & Good Faith"
click at [534, 706] on button "Sessions" at bounding box center [389, 716] width 570 height 45
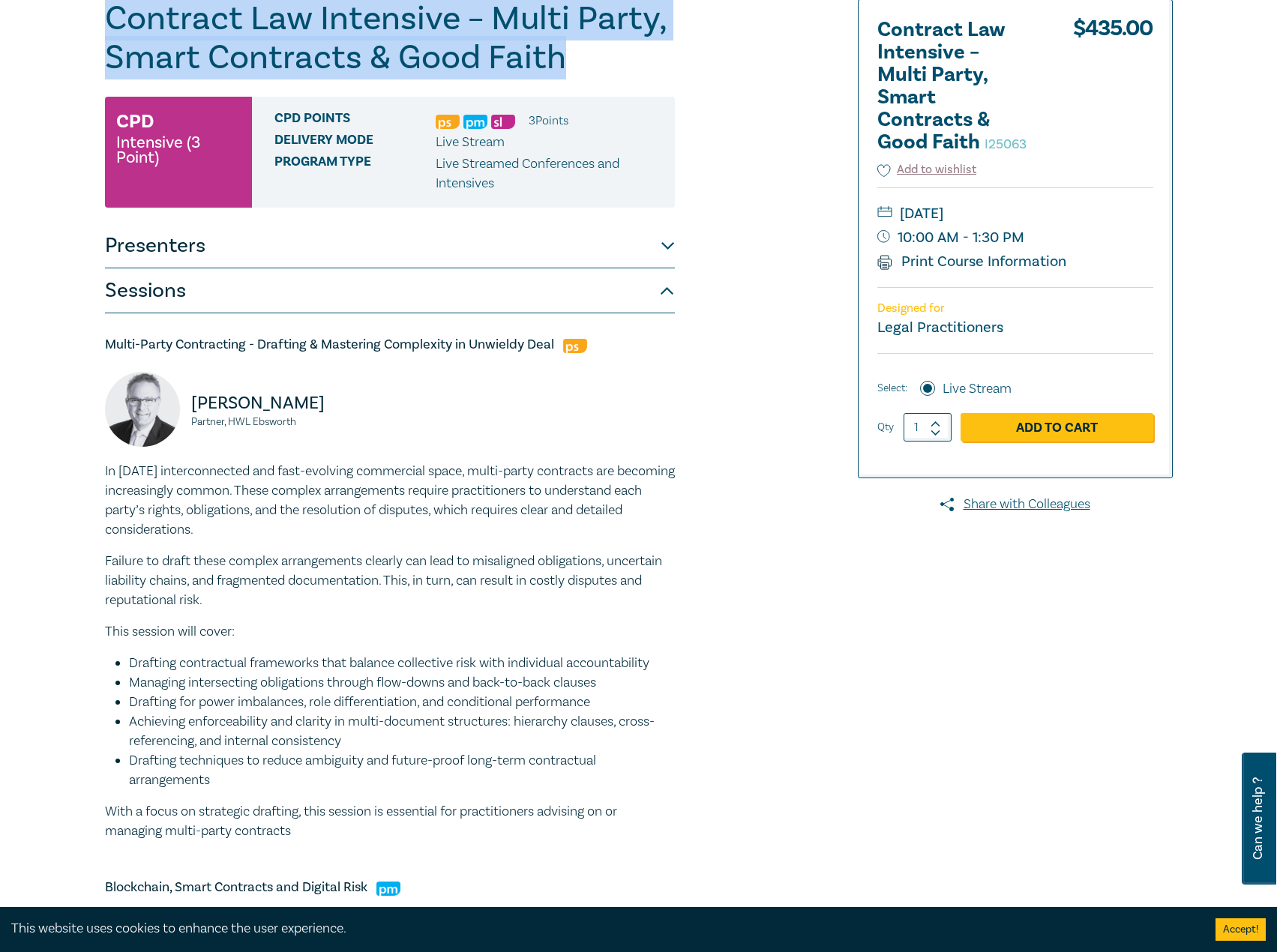
scroll to position [225, 0]
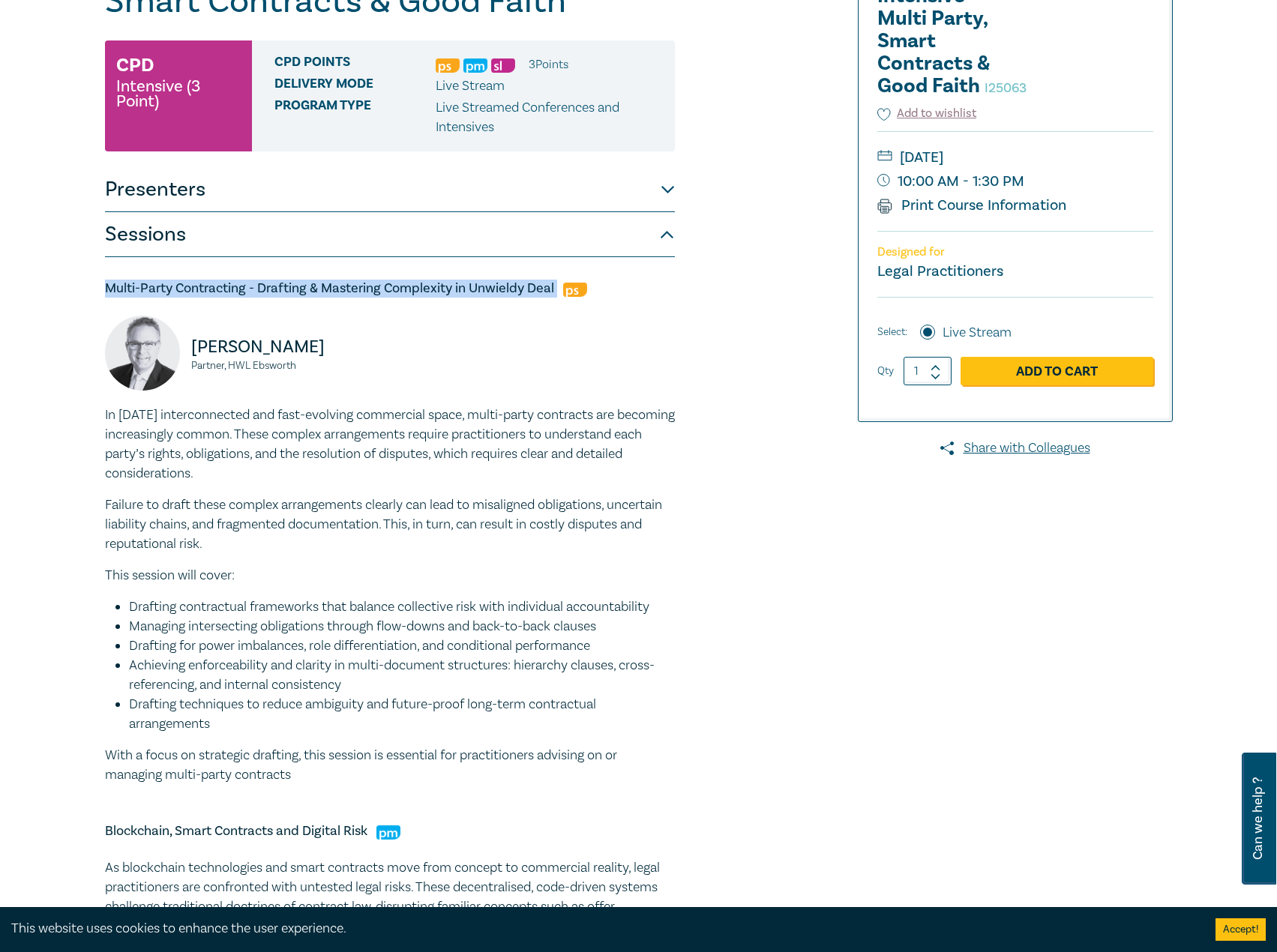
drag, startPoint x: 562, startPoint y: 286, endPoint x: 211, endPoint y: 303, distance: 351.4
click at [2, 279] on div "Contract Law Intensive – Multi Party, Smart Contracts & Good Faith I25063 CPD I…" at bounding box center [638, 788] width 1277 height 1834
drag, startPoint x: 557, startPoint y: 286, endPoint x: 102, endPoint y: 282, distance: 455.0
click at [61, 285] on div "Contract Law Intensive – Multi Party, Smart Contracts & Good Faith I25063 CPD I…" at bounding box center [638, 788] width 1277 height 1834
copy h5 "Multi-Party Contracting - Drafting & Mastering Complexity in Unwieldy Deal"
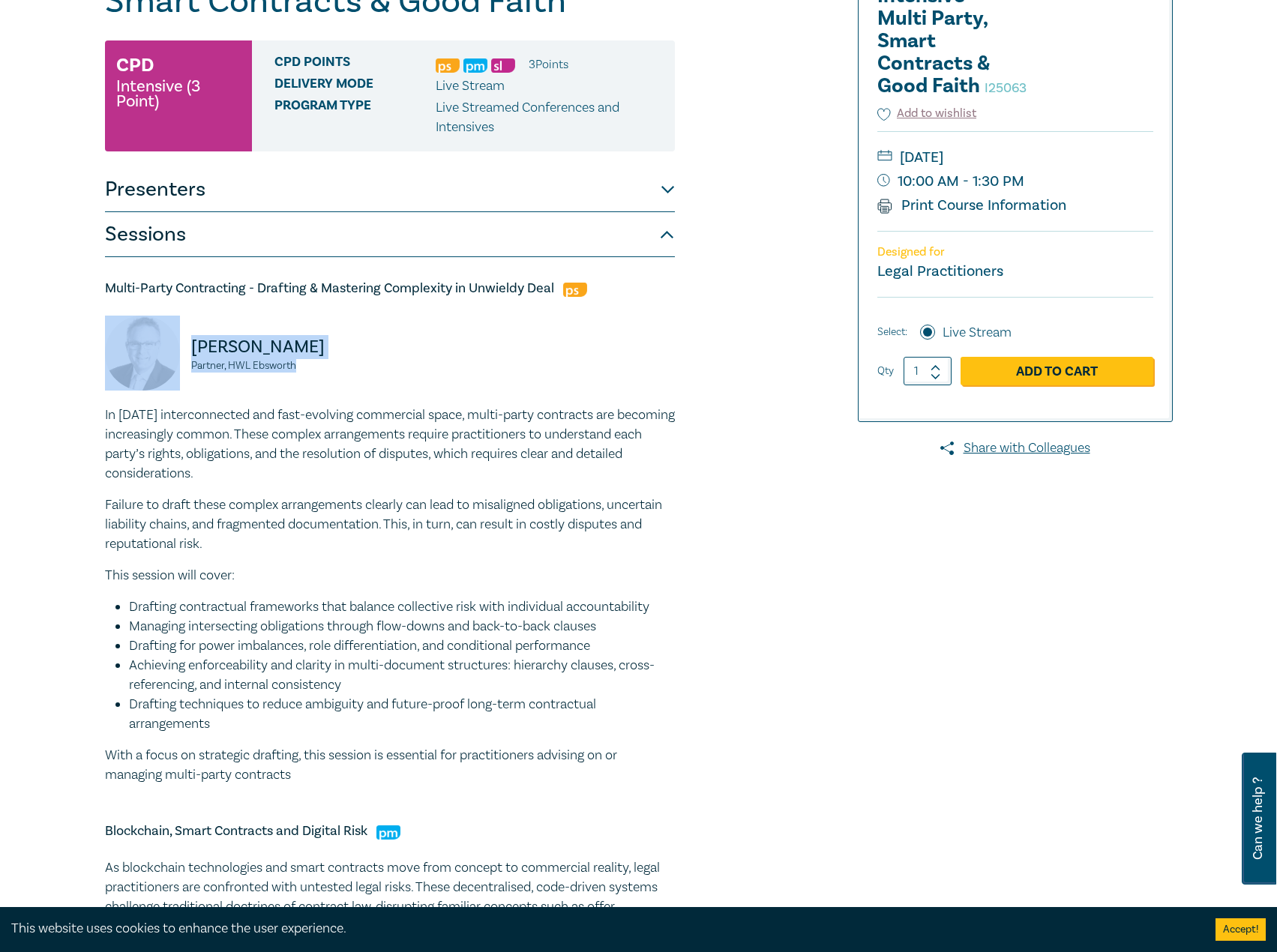
drag, startPoint x: 319, startPoint y: 371, endPoint x: 174, endPoint y: 349, distance: 146.7
click at [174, 349] on div "Brendan Earle Partner, HWL Ebsworth" at bounding box center [242, 360] width 276 height 90
copy div "Brendan Earle Partner, HWL Ebsworth"
click at [547, 546] on p "Failure to draft these complex arrangements clearly can lead to misaligned obli…" at bounding box center [389, 525] width 570 height 58
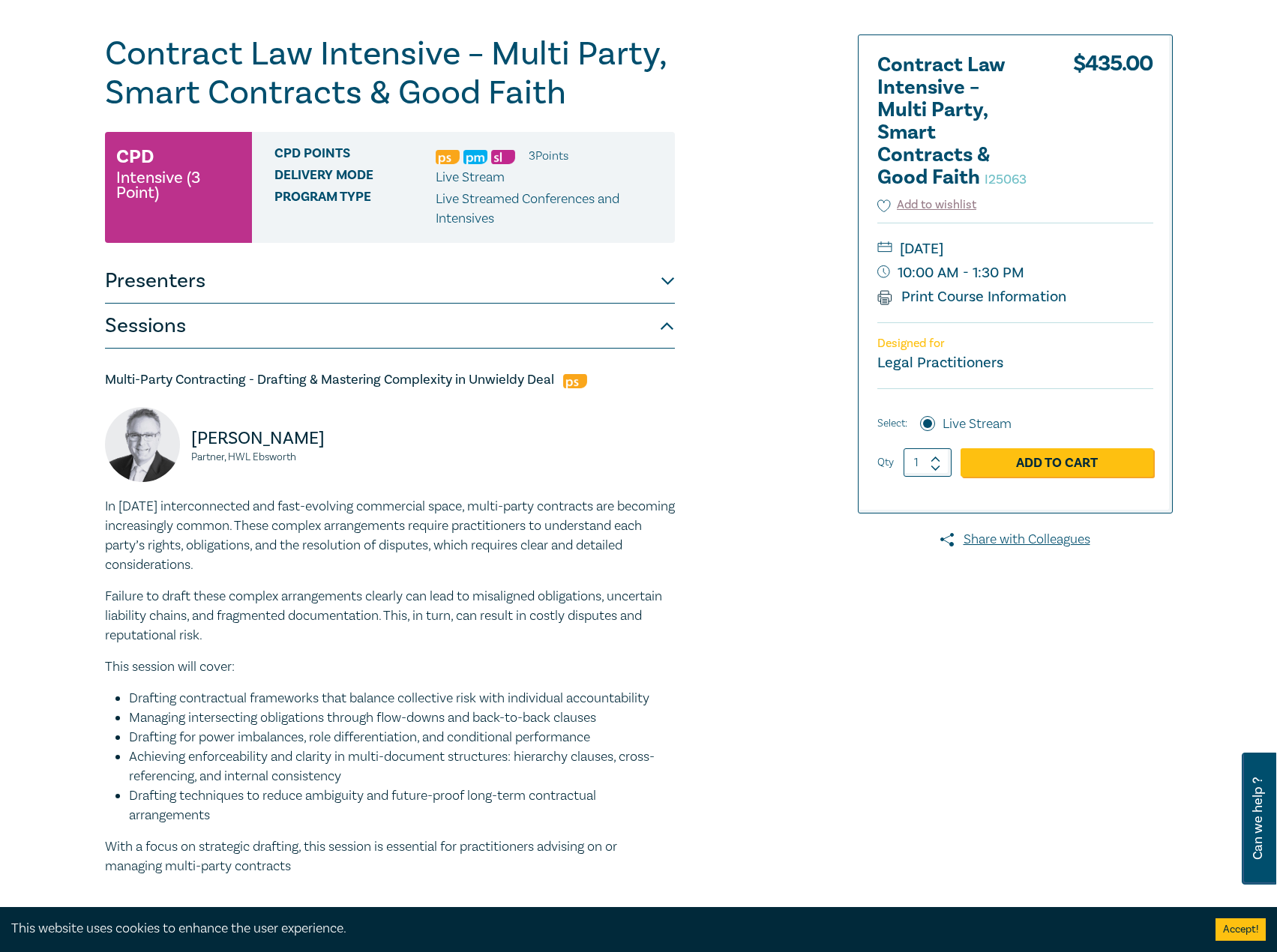
scroll to position [0, 0]
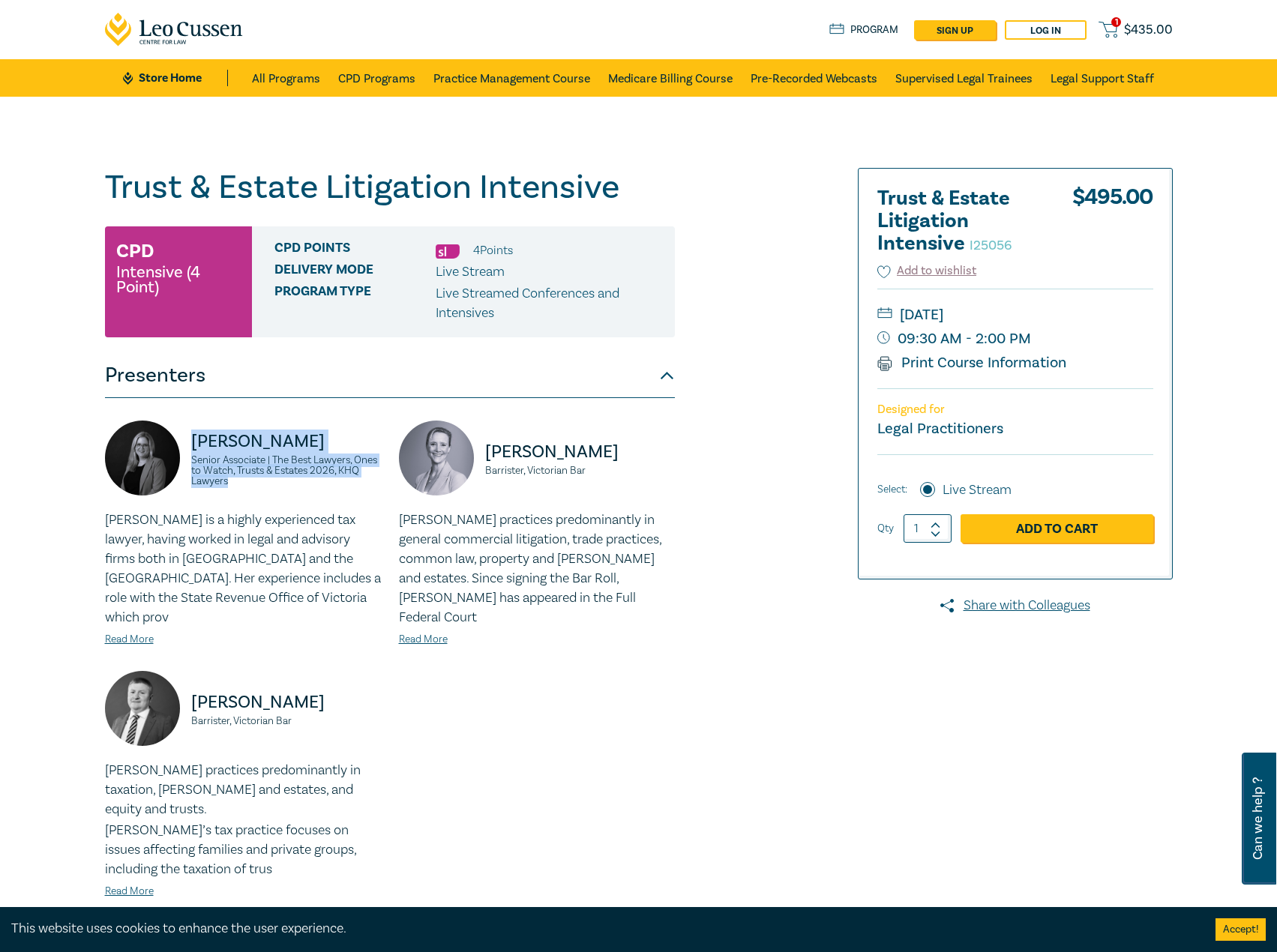
drag, startPoint x: 269, startPoint y: 485, endPoint x: 188, endPoint y: 436, distance: 94.7
click at [188, 436] on div "[PERSON_NAME] Senior Associate | The Best Lawyers, Ones to Watch, Trusts & Esta…" at bounding box center [242, 465] width 276 height 90
copy div "[PERSON_NAME] Senior Associate | The Best Lawyers, Ones to Watch, Trusts & Esta…"
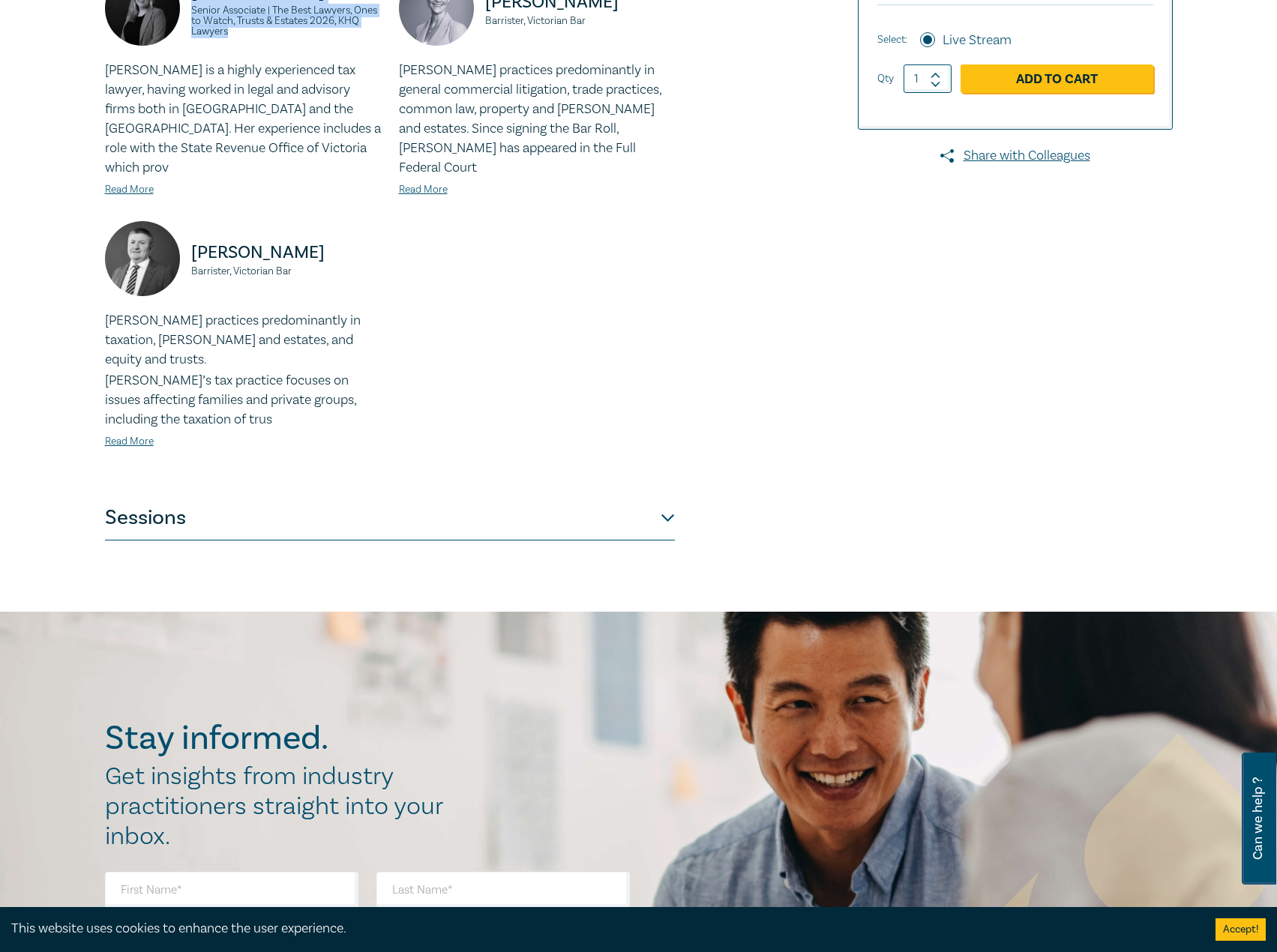
click at [445, 496] on button "Sessions" at bounding box center [389, 518] width 570 height 45
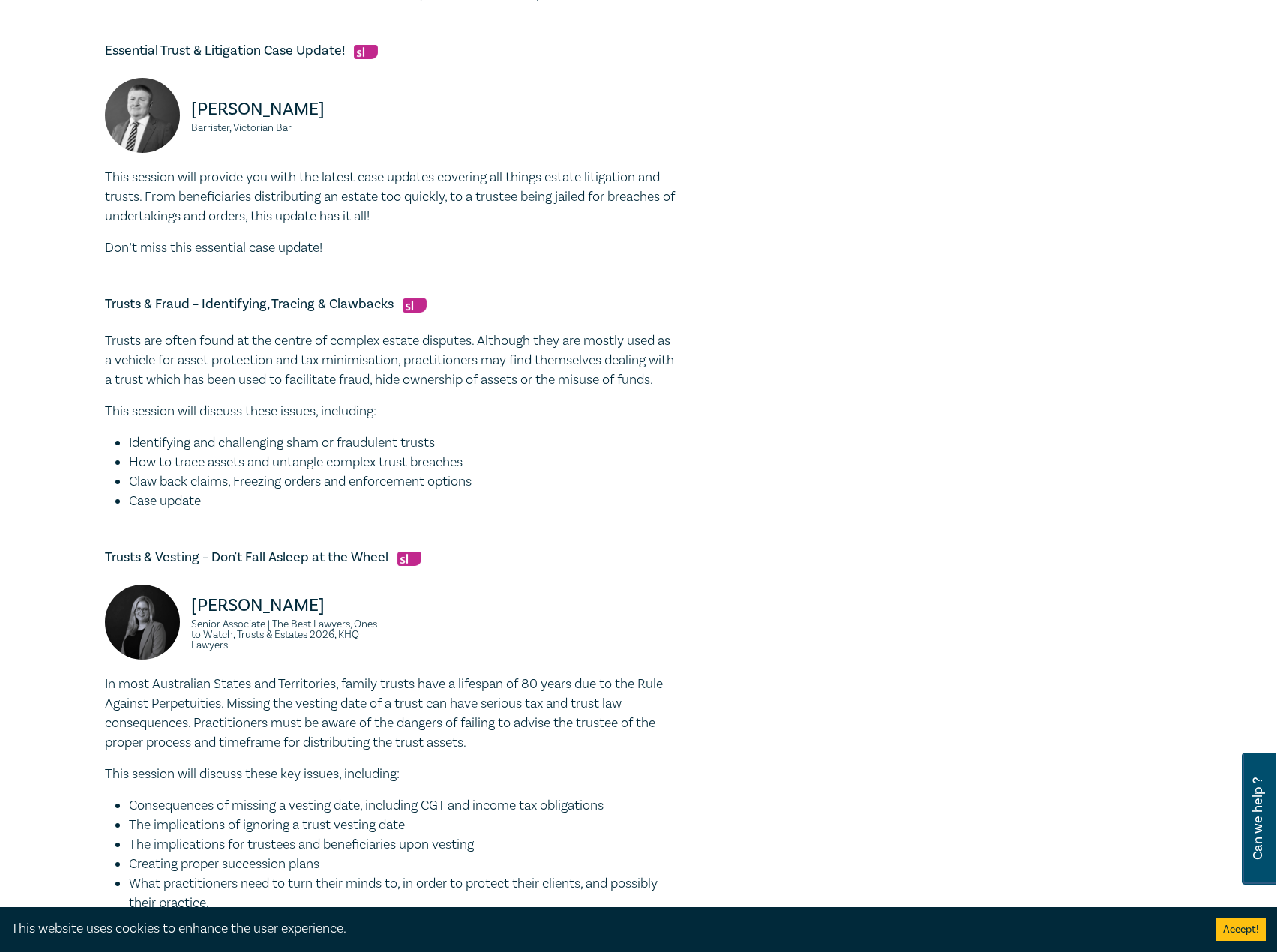
scroll to position [1199, 0]
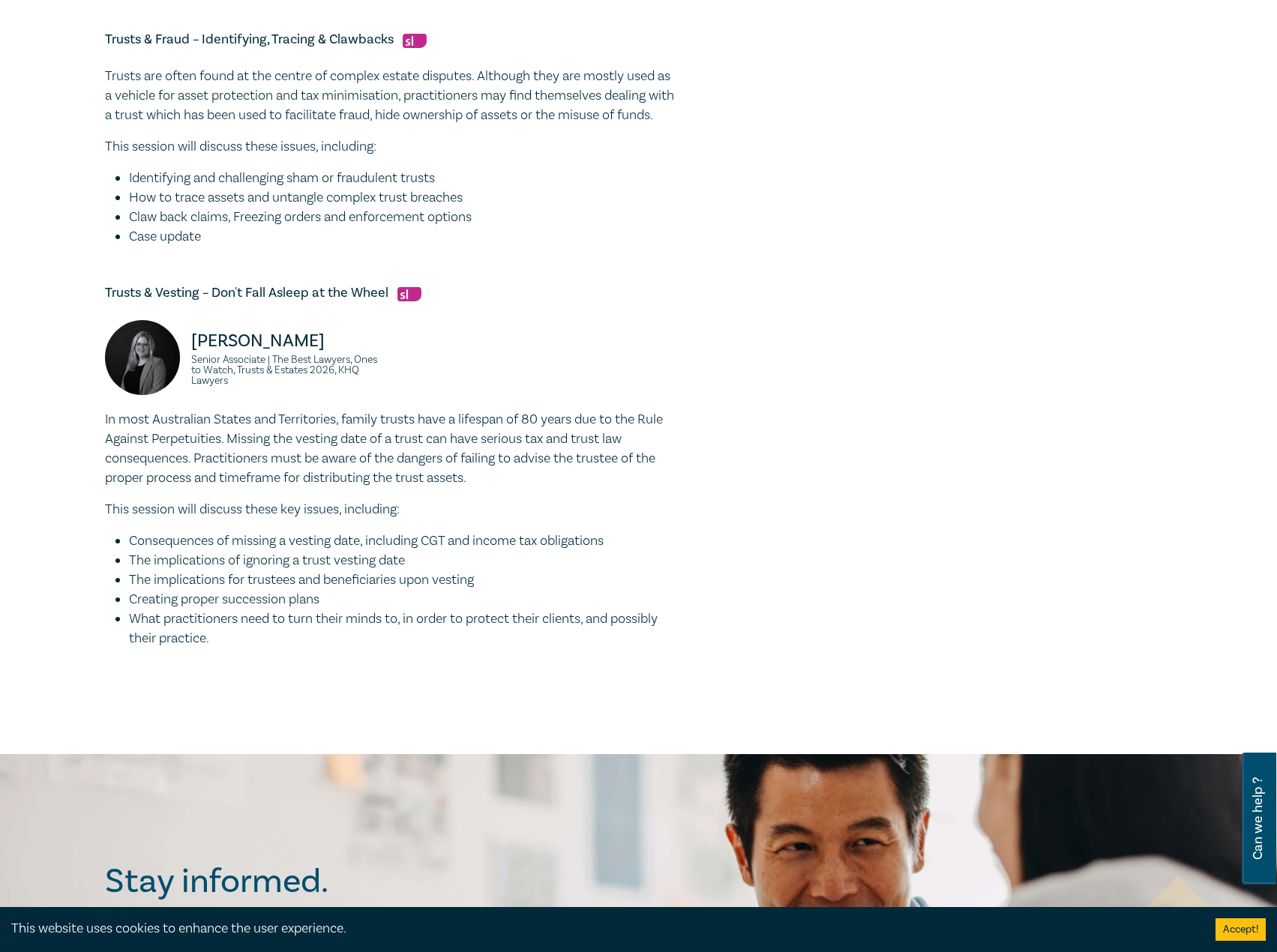
click at [150, 382] on img at bounding box center [142, 357] width 75 height 75
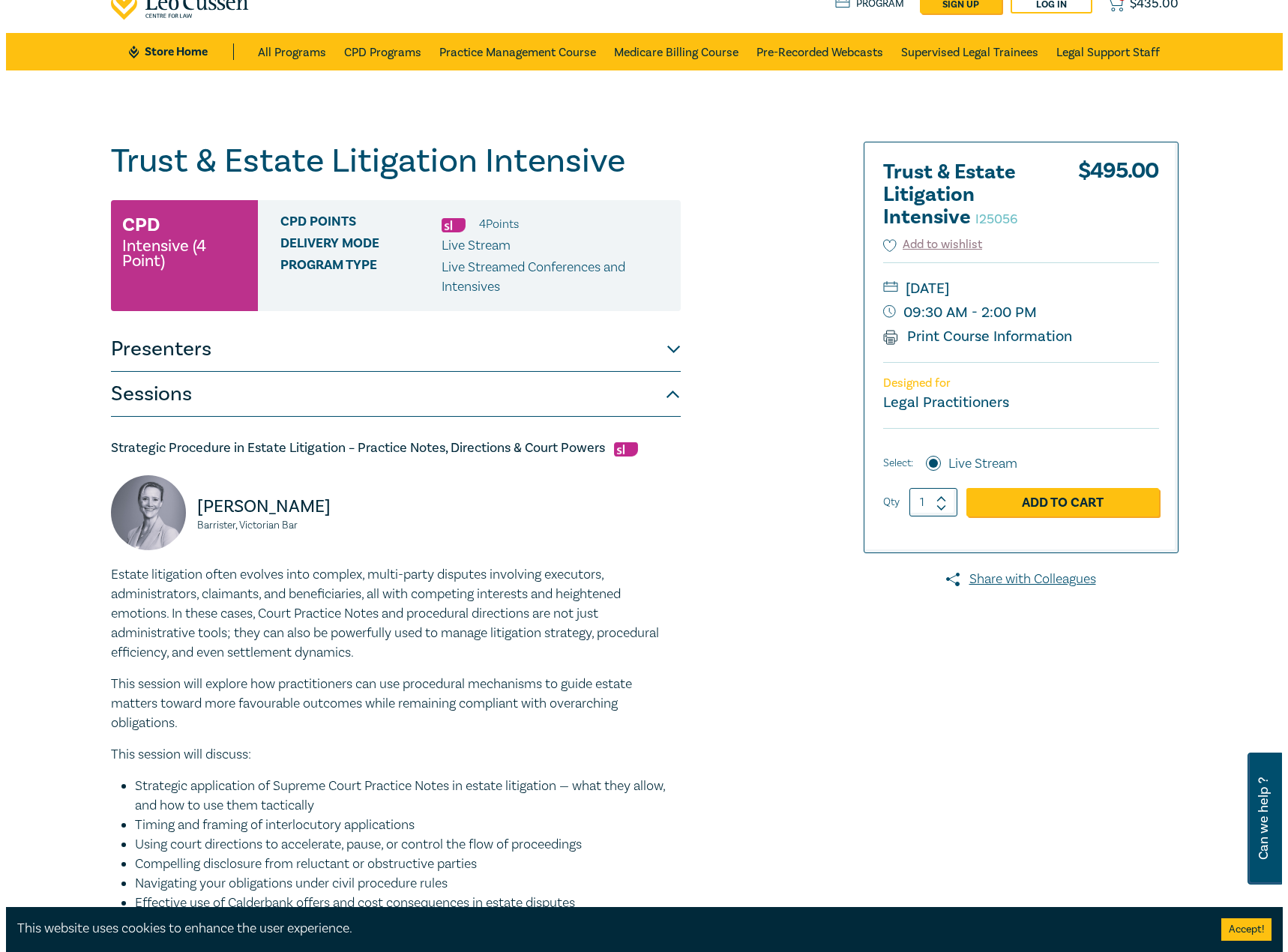
scroll to position [0, 0]
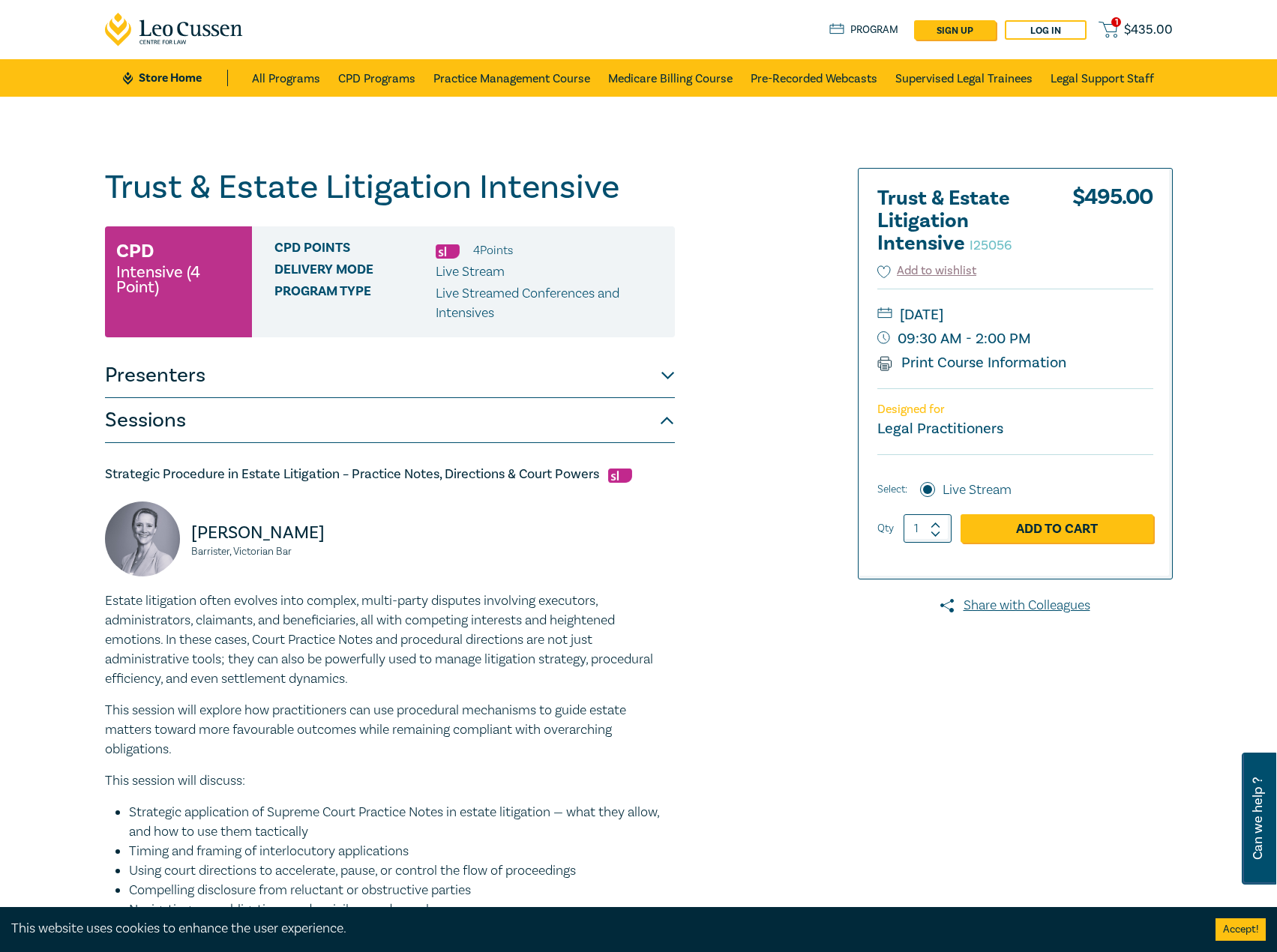
click at [280, 367] on button "Presenters" at bounding box center [389, 376] width 570 height 45
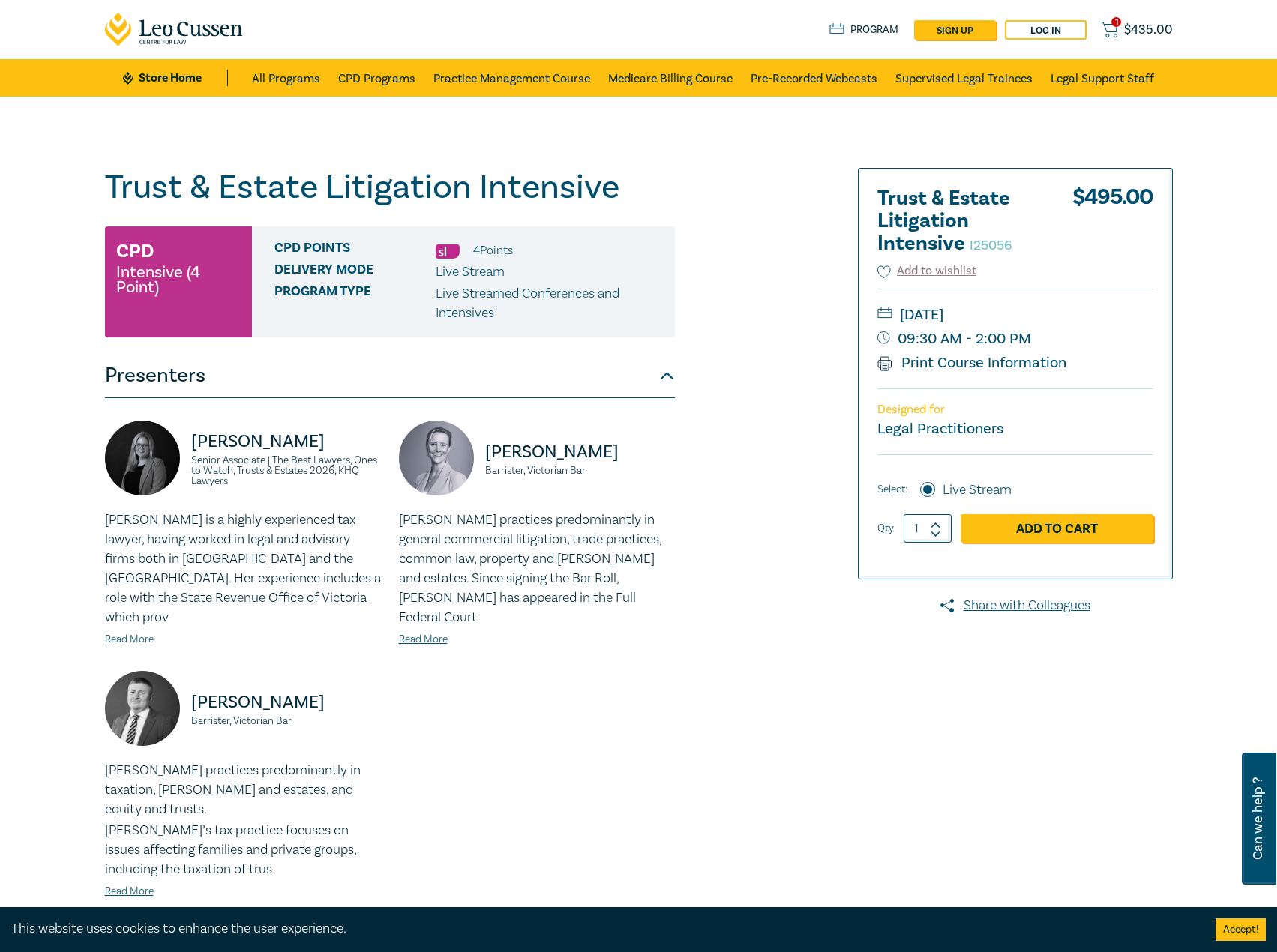
click at [122, 633] on link "Read More" at bounding box center [129, 640] width 48 height 14
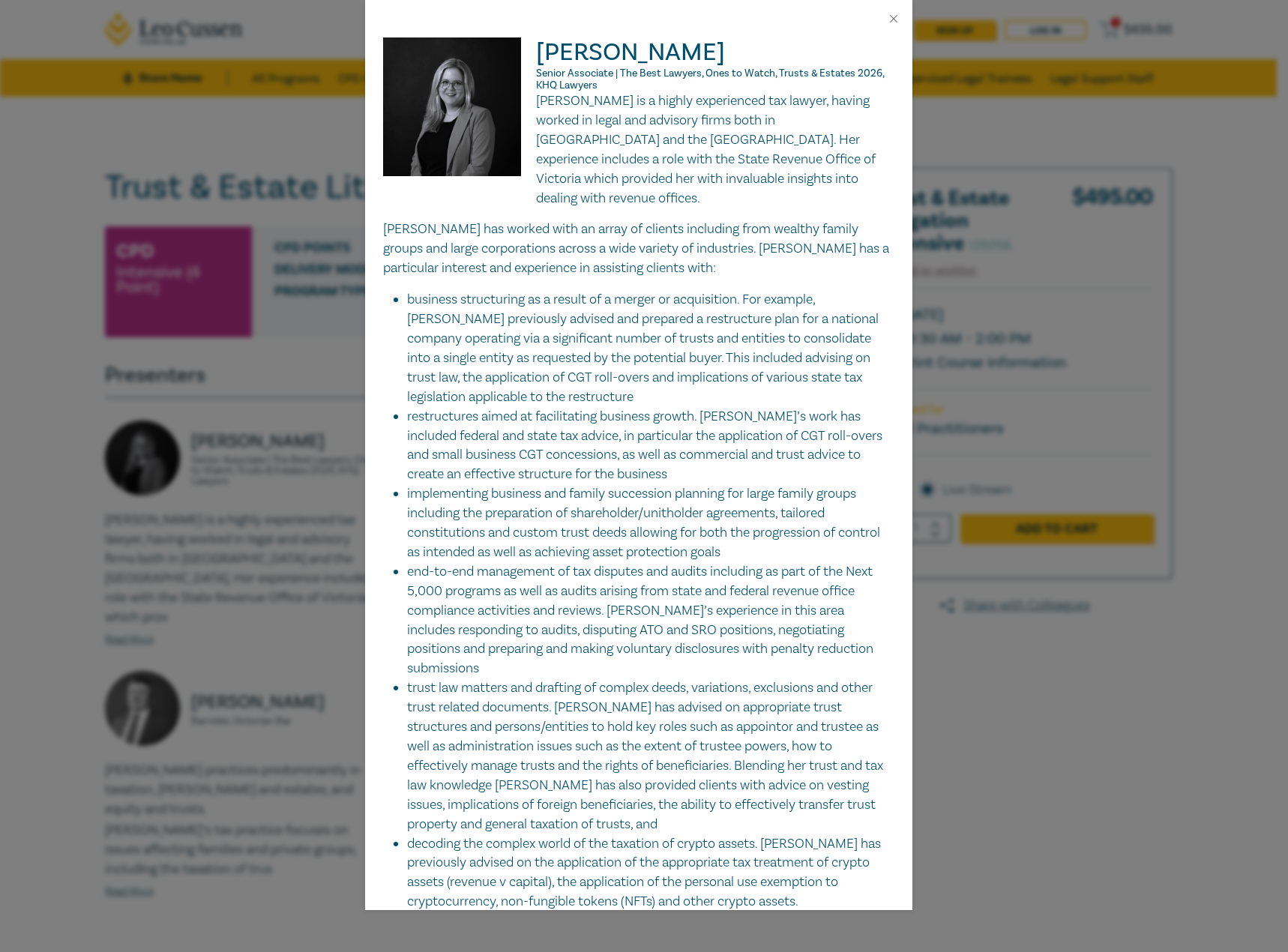
click at [1059, 264] on div "[PERSON_NAME] Senior Associate | The Best Lawyers, Ones to Watch, Trusts & Esta…" at bounding box center [644, 476] width 1288 height 952
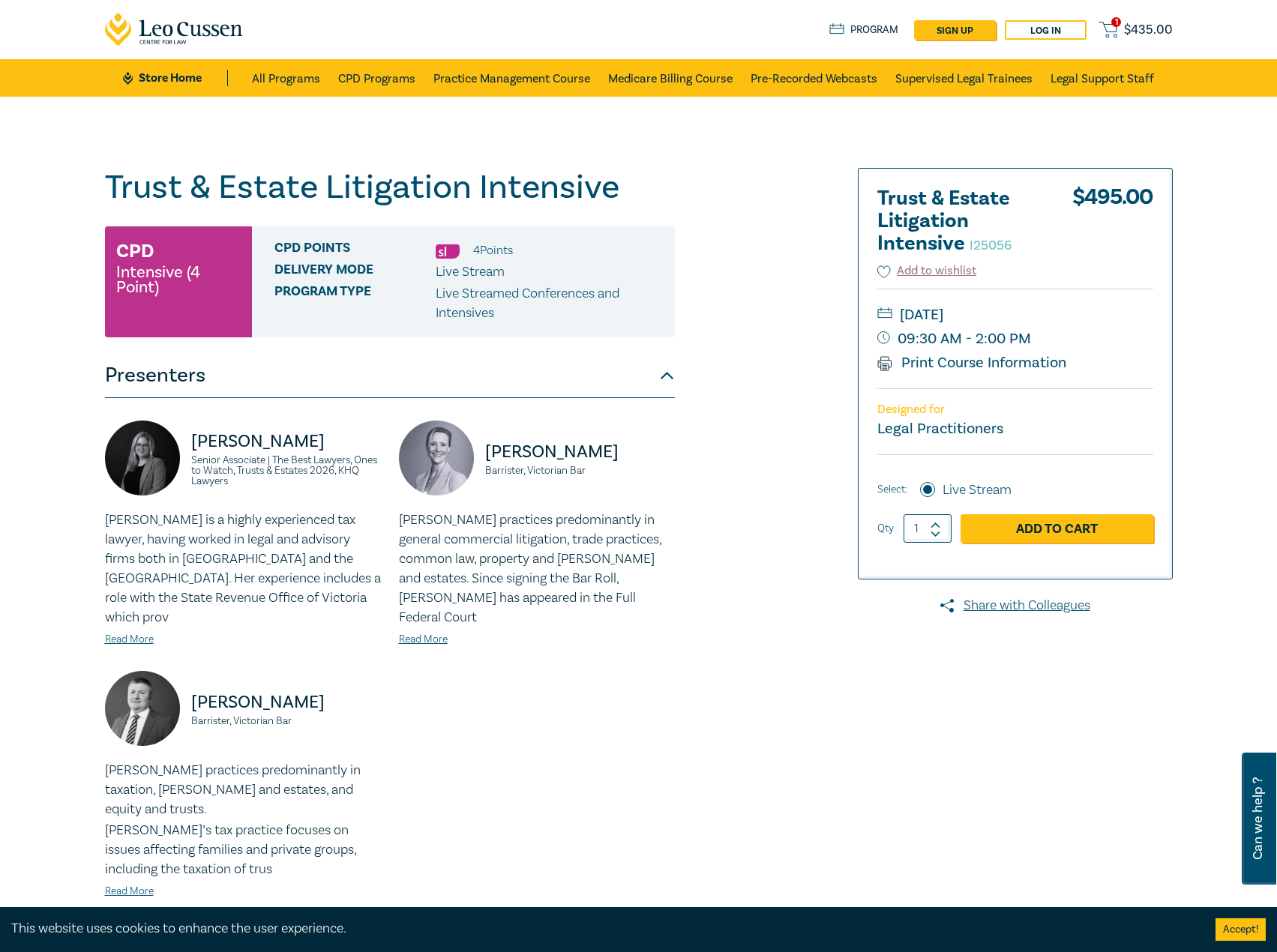
click at [185, 62] on ul "Store Home All Programs CPD Programs Practice Management Course Medicare Billin…" at bounding box center [638, 78] width 1030 height 38
click at [161, 76] on link "Store Home" at bounding box center [175, 78] width 104 height 16
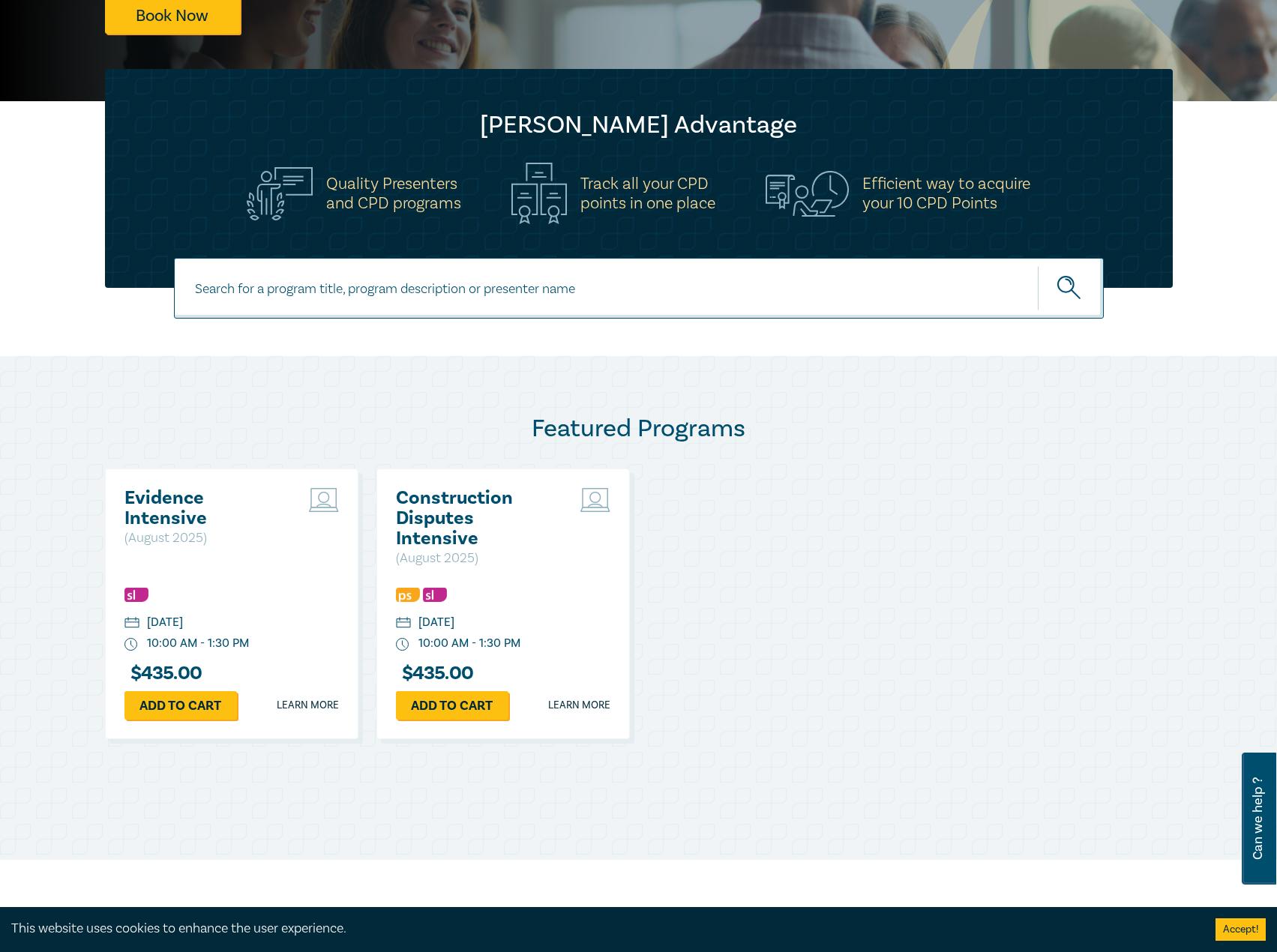
click at [219, 525] on h2 "Evidence Intensive" at bounding box center [205, 508] width 161 height 41
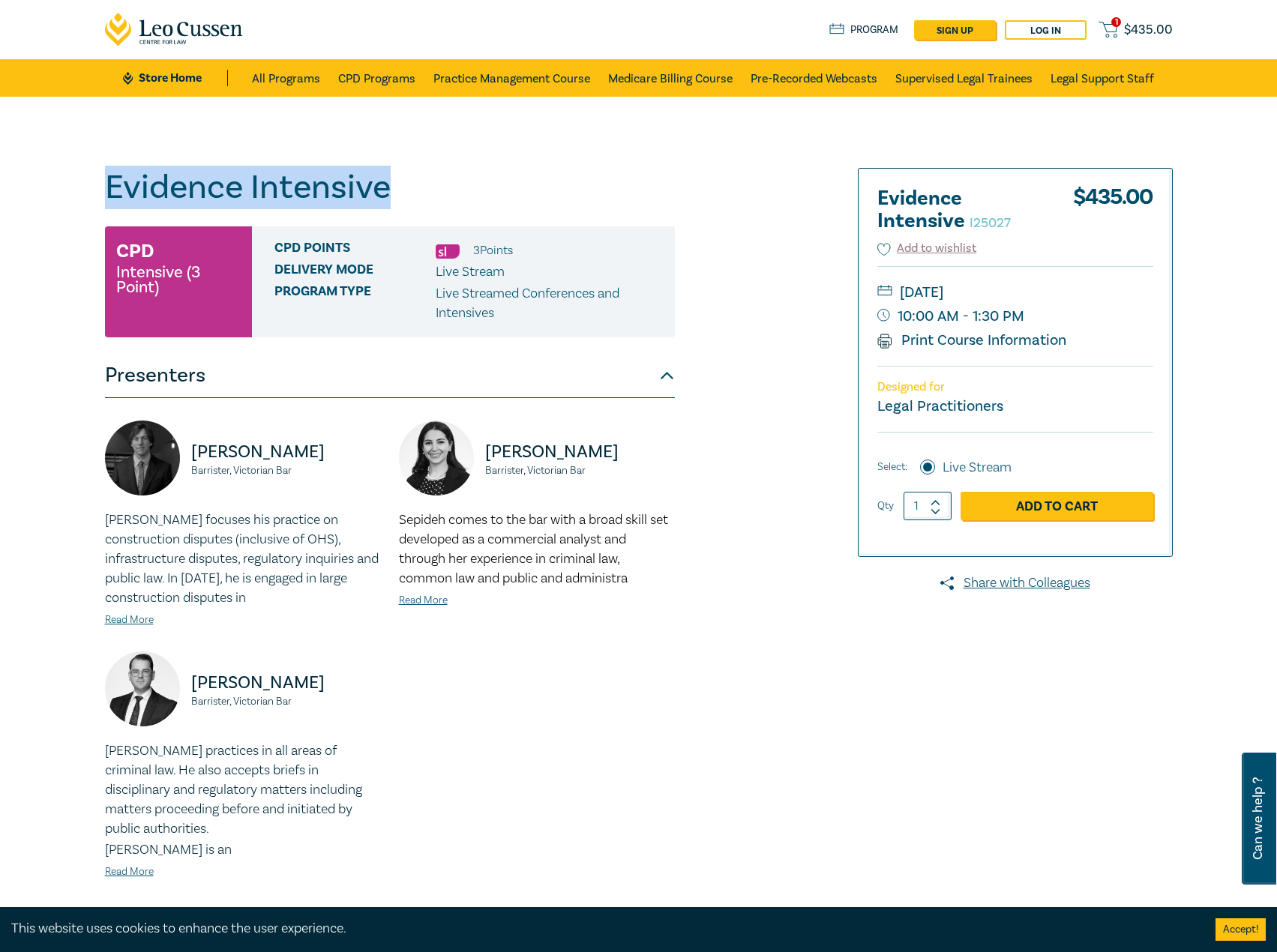
drag, startPoint x: 389, startPoint y: 188, endPoint x: 76, endPoint y: 190, distance: 313.0
click at [76, 190] on div "Evidence Intensive I25027 CPD Intensive (3 Point) CPD Points 3 Point s Delivery…" at bounding box center [638, 570] width 1277 height 945
copy h1 "Evidence Intensive"
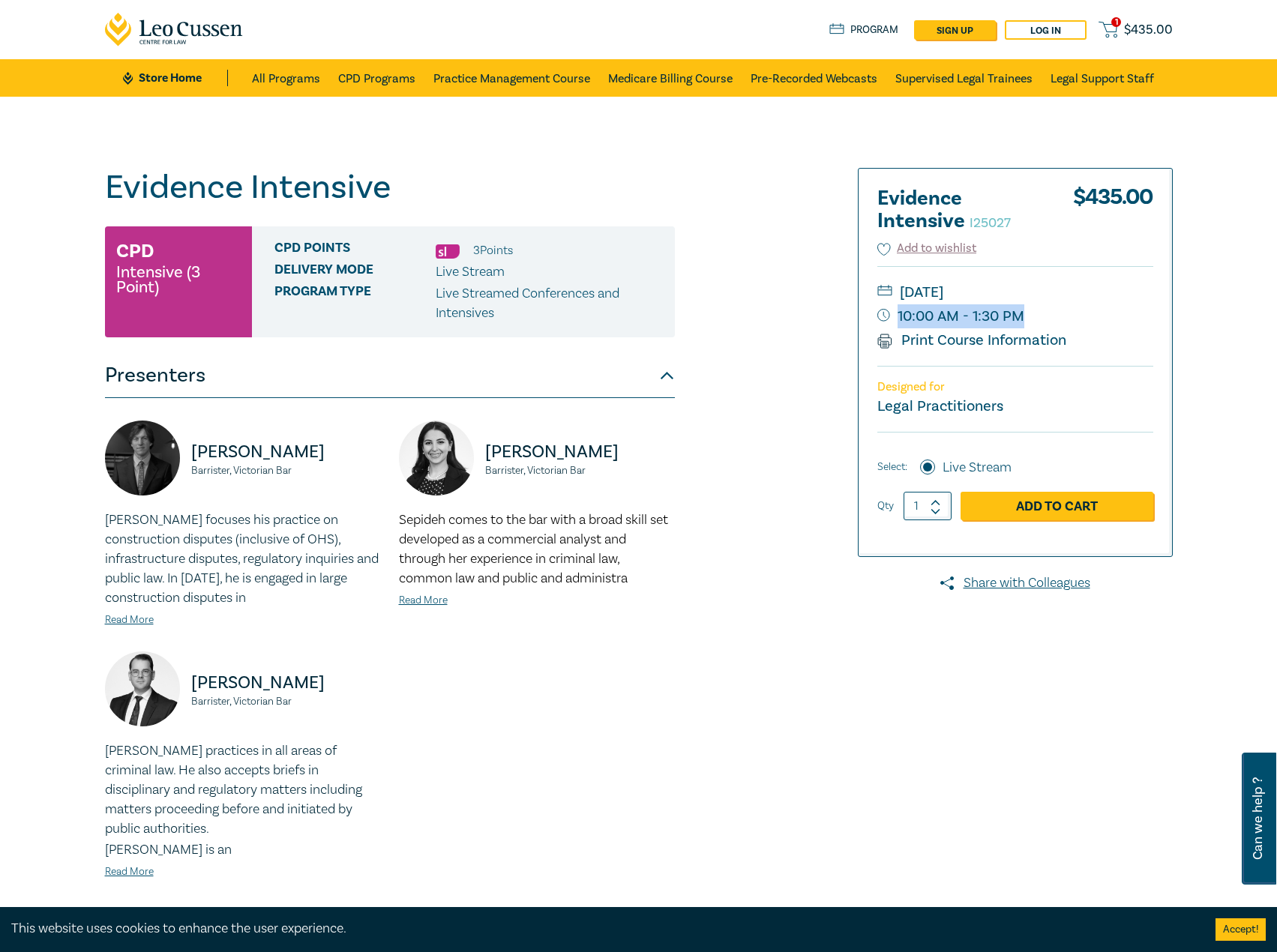
drag, startPoint x: 1058, startPoint y: 320, endPoint x: 1021, endPoint y: 316, distance: 37.2
click at [1021, 316] on small "10:00 AM - 1:30 PM" at bounding box center [1015, 316] width 276 height 24
copy small "10:00 AM - 1:30 PM"
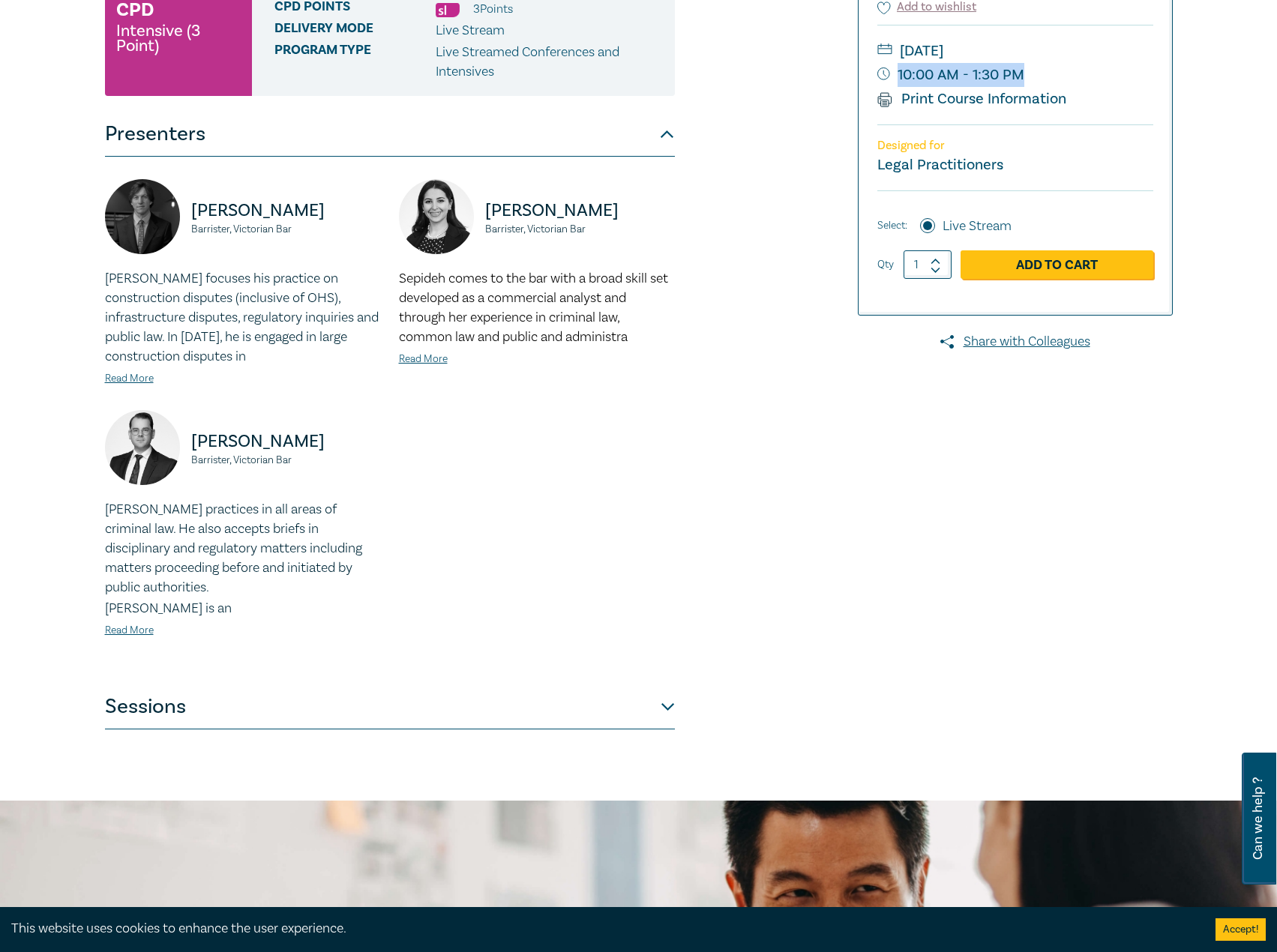
scroll to position [375, 0]
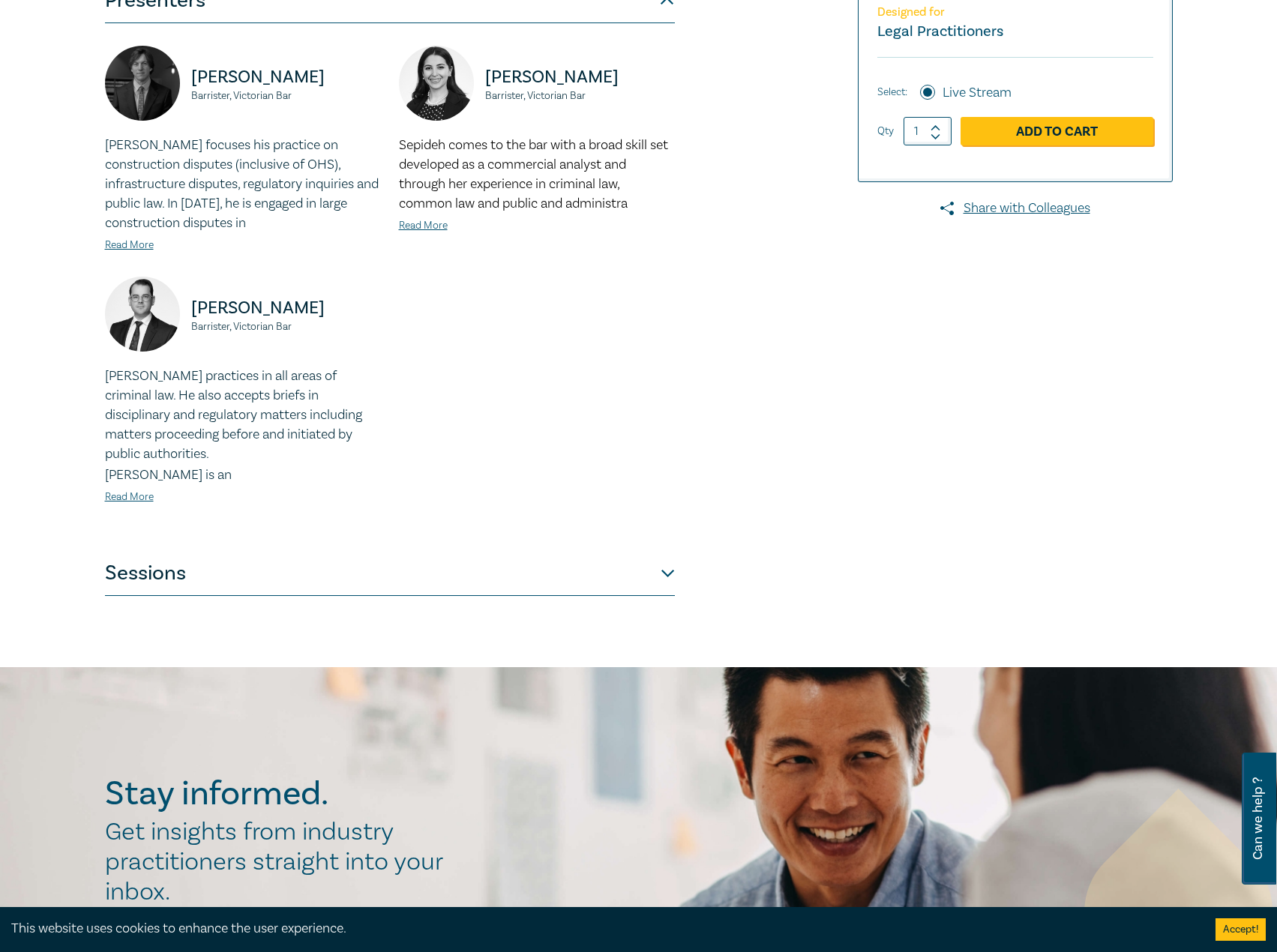
click at [421, 574] on button "Sessions" at bounding box center [389, 573] width 570 height 45
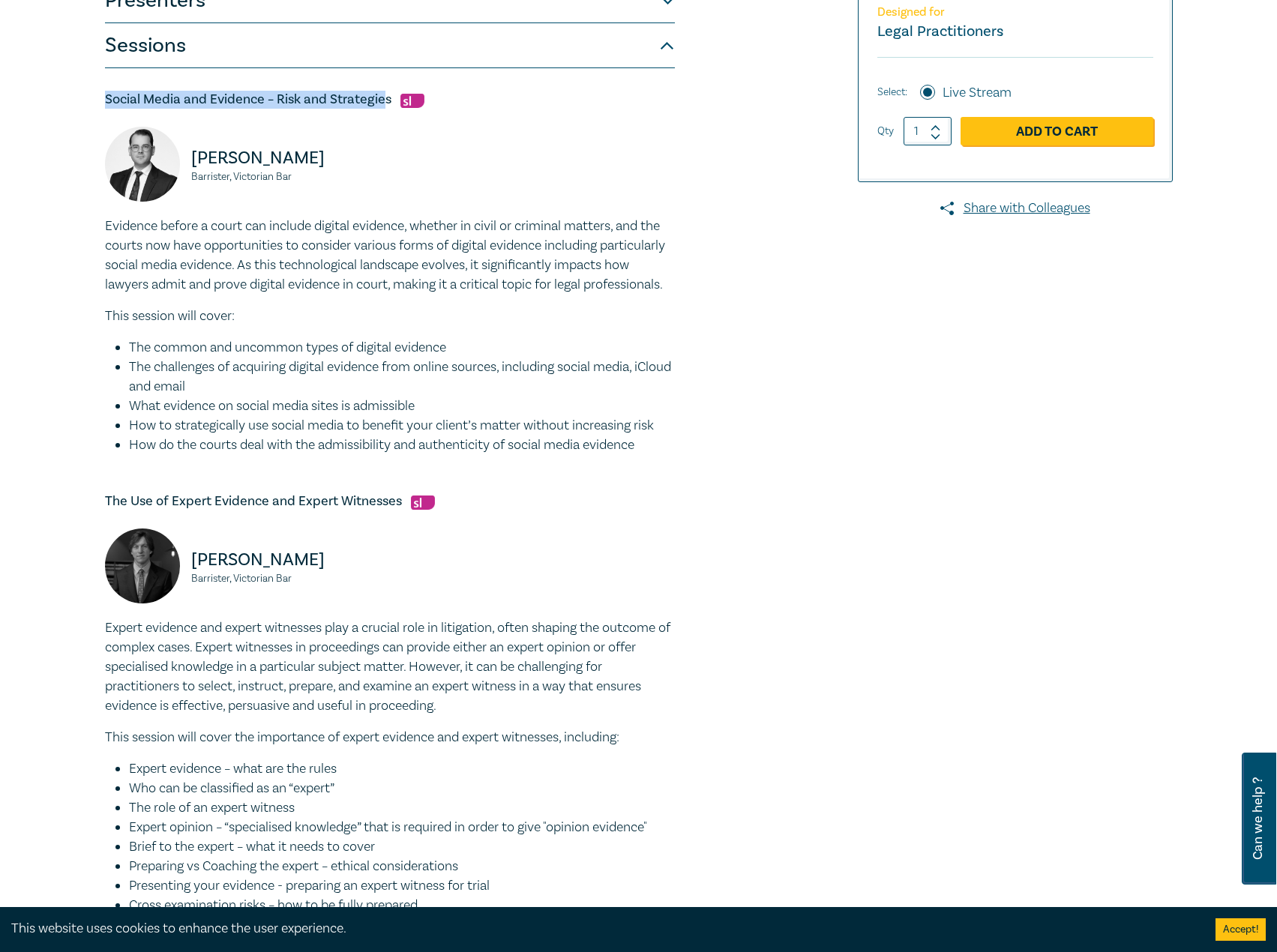
drag, startPoint x: 386, startPoint y: 96, endPoint x: 92, endPoint y: 95, distance: 294.0
click at [92, 95] on div "Evidence Intensive I25027 CPD Intensive (3 Point) CPD Points 3 Point s Delivery…" at bounding box center [638, 592] width 1277 height 1740
drag, startPoint x: 216, startPoint y: 96, endPoint x: 372, endPoint y: 75, distance: 157.4
click at [372, 75] on div "Social Media and Evidence – Risk and Strategies [PERSON_NAME] Barrister, Victor…" at bounding box center [389, 730] width 570 height 1322
drag, startPoint x: 390, startPoint y: 99, endPoint x: 99, endPoint y: 104, distance: 291.0
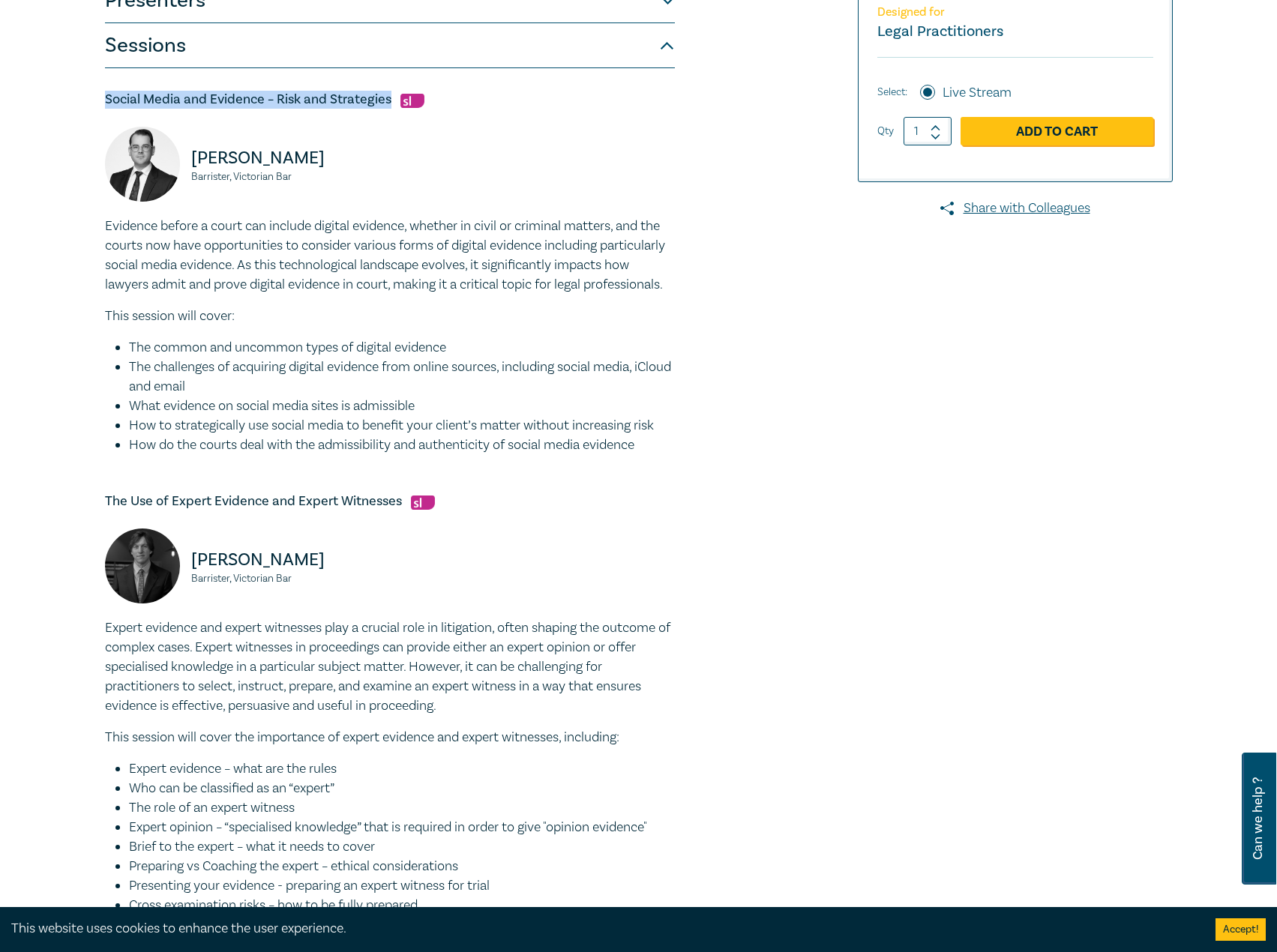
click at [99, 104] on div "Evidence Intensive I25027 CPD Intensive (3 Point) CPD Points 3 Point s Delivery…" at bounding box center [458, 592] width 724 height 1598
copy h5 "Social Media and Evidence – Risk and Strategies"
drag, startPoint x: 329, startPoint y: 159, endPoint x: 185, endPoint y: 159, distance: 144.0
click at [185, 159] on div "[PERSON_NAME], Victorian Bar" at bounding box center [242, 172] width 276 height 90
copy p "[PERSON_NAME]"
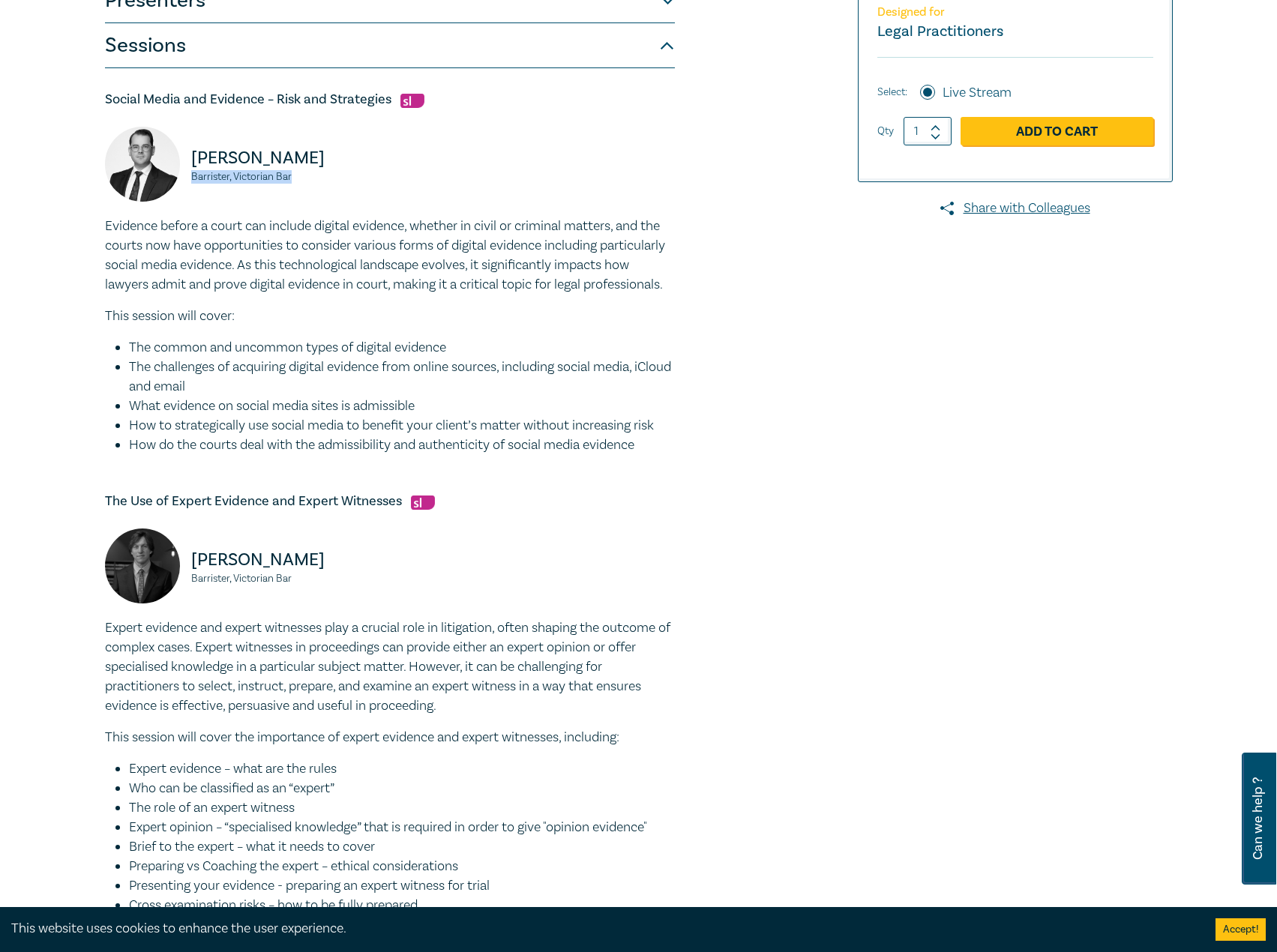
drag, startPoint x: 303, startPoint y: 181, endPoint x: 210, endPoint y: 174, distance: 93.3
click at [188, 175] on div "[PERSON_NAME], Victorian Bar" at bounding box center [242, 172] width 276 height 90
copy small "Barrister, Victorian Bar"
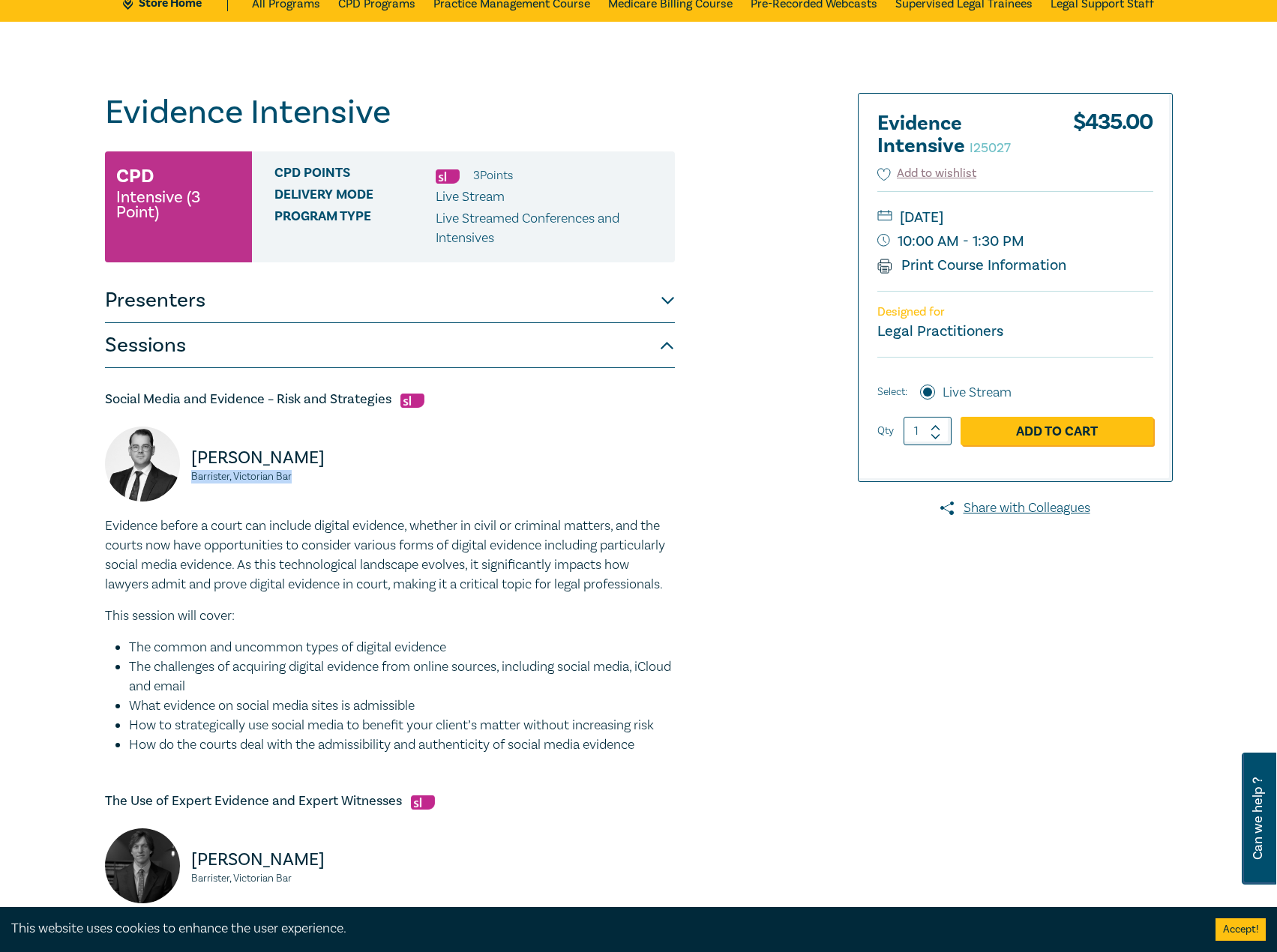
click at [516, 299] on button "Presenters" at bounding box center [389, 300] width 570 height 45
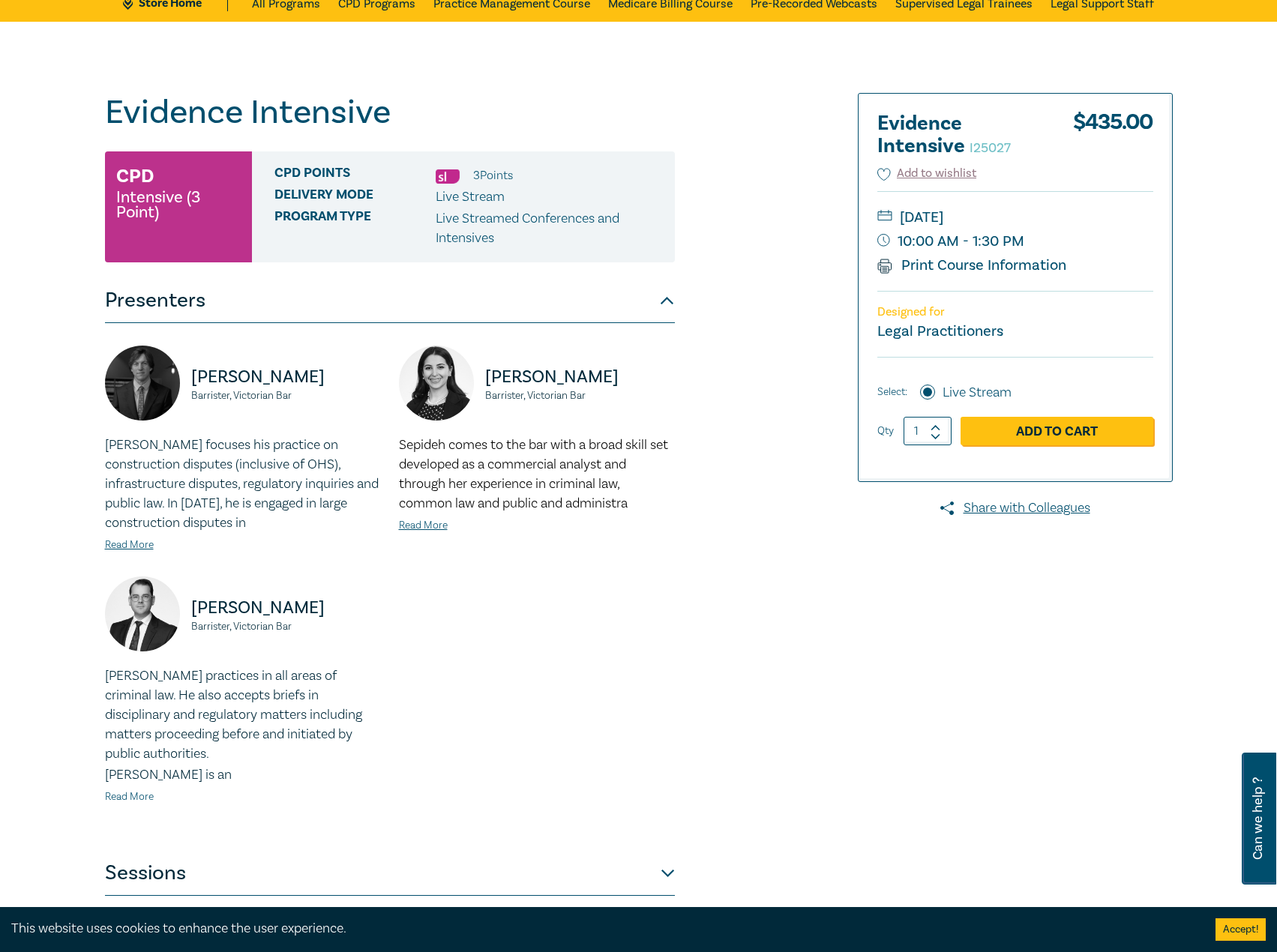
click at [134, 799] on link "Read More" at bounding box center [129, 797] width 48 height 14
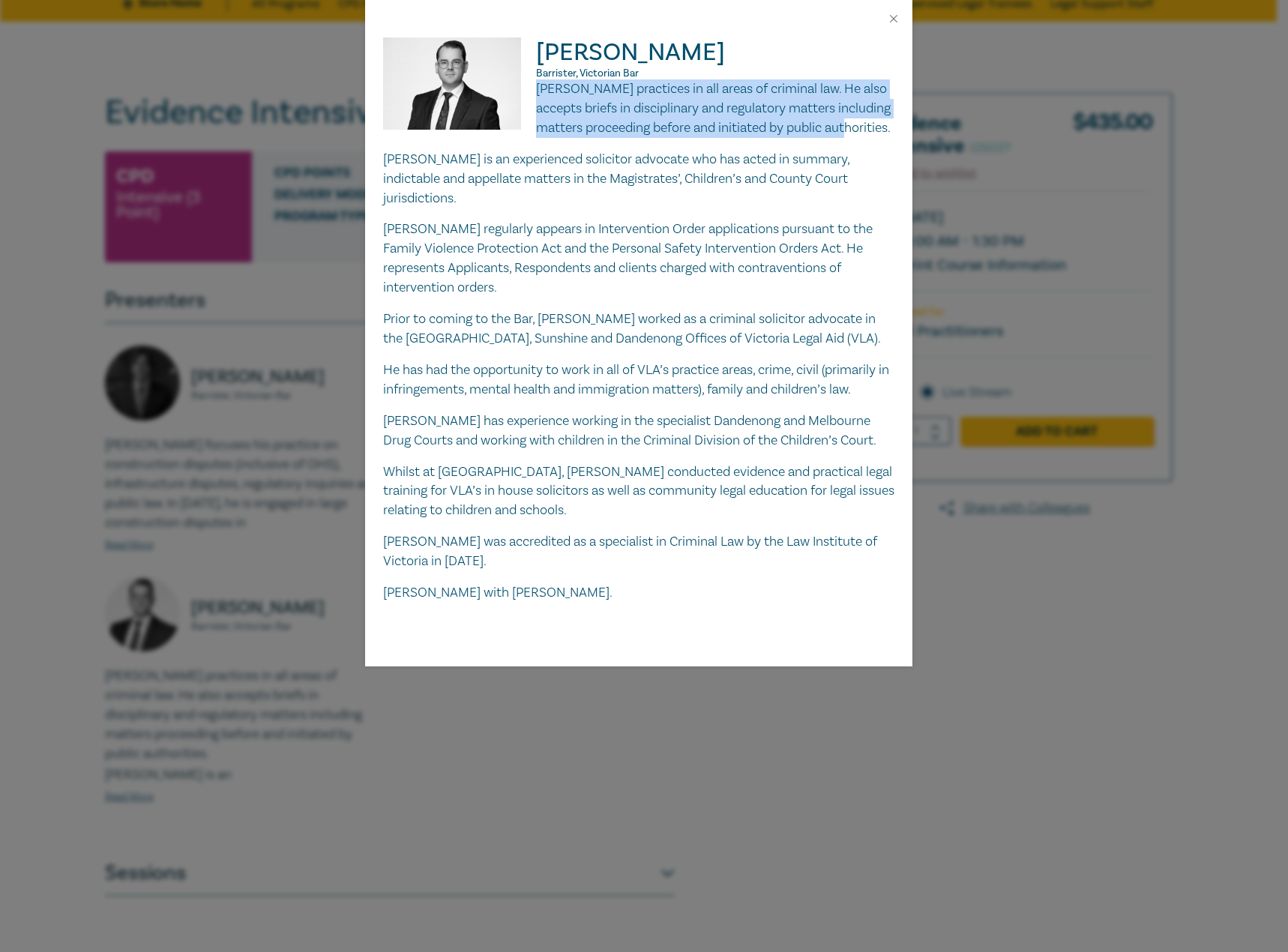
drag, startPoint x: 639, startPoint y: 153, endPoint x: 540, endPoint y: 89, distance: 117.9
click at [540, 89] on p "[PERSON_NAME] practices in all areas of criminal law. He also accepts briefs in…" at bounding box center [639, 109] width 511 height 58
copy p "[PERSON_NAME] practices in all areas of criminal law. He also accepts briefs in…"
click at [926, 626] on div "[PERSON_NAME], Victorian Bar [PERSON_NAME] practices in all areas of criminal l…" at bounding box center [644, 476] width 1288 height 952
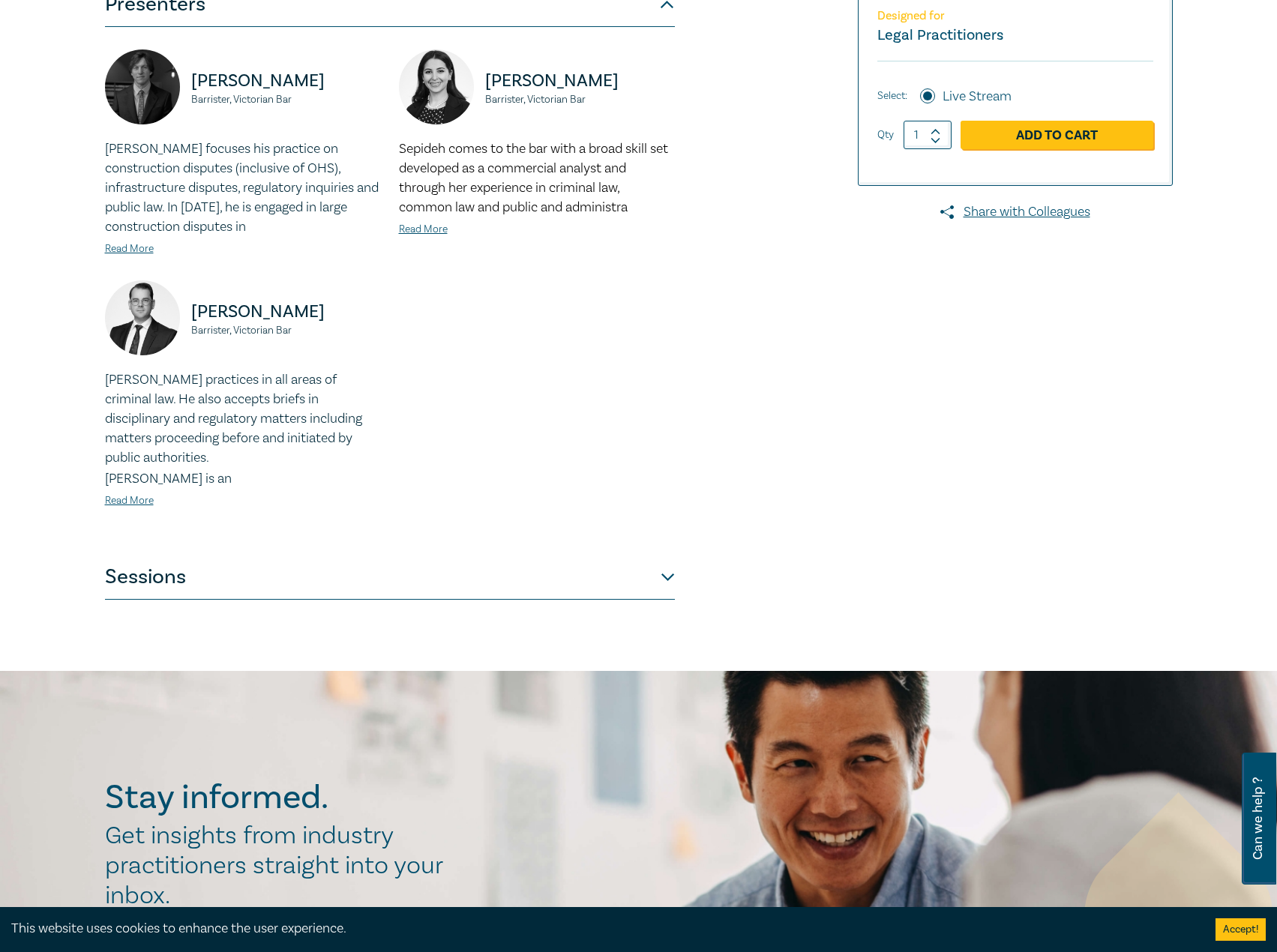
scroll to position [375, 0]
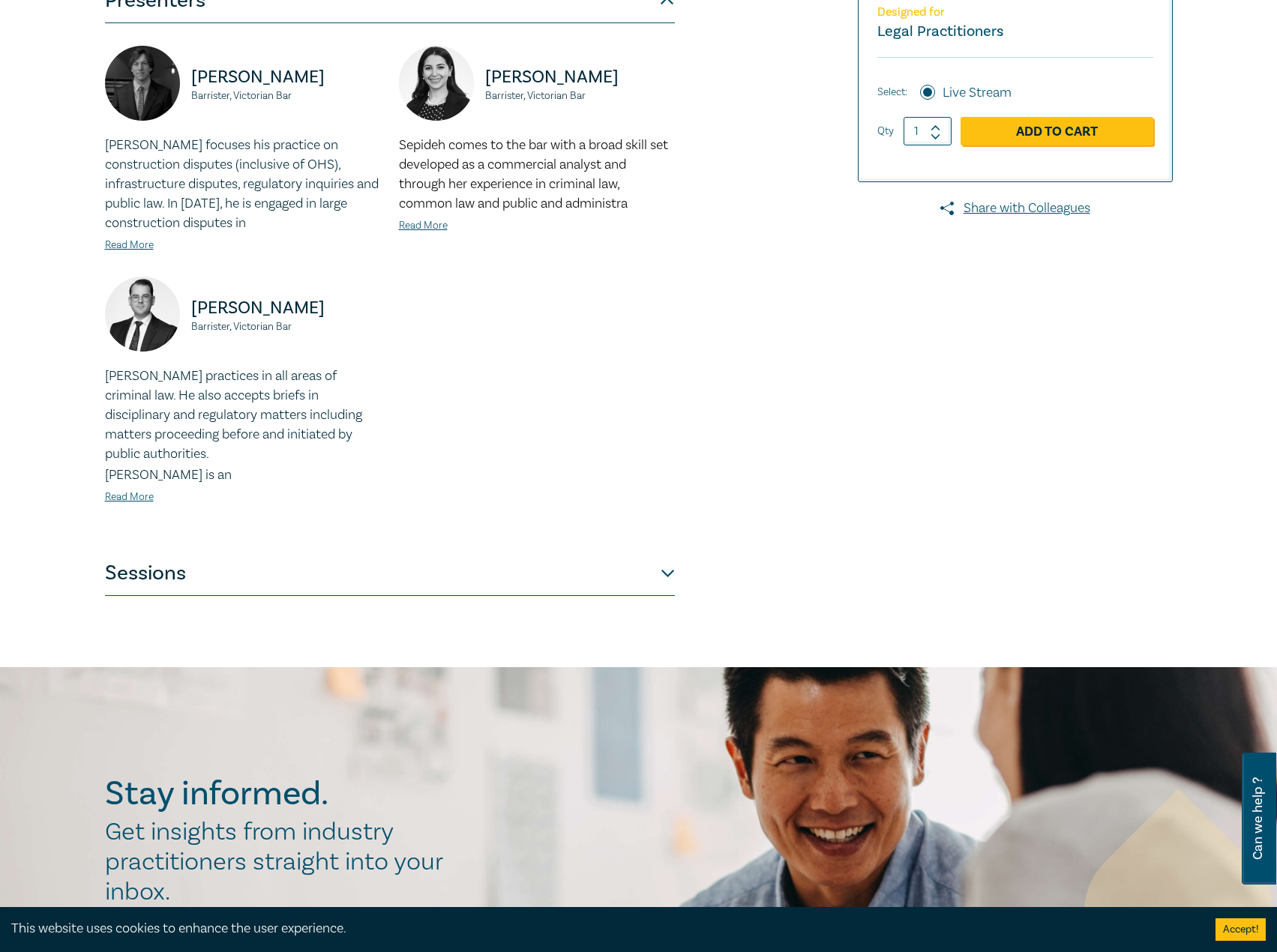
click at [389, 606] on div "Evidence Intensive I25027 CPD Intensive (3 Point) CPD Points 3 Point s Delivery…" at bounding box center [638, 195] width 1277 height 945
click at [406, 576] on button "Sessions" at bounding box center [389, 573] width 570 height 45
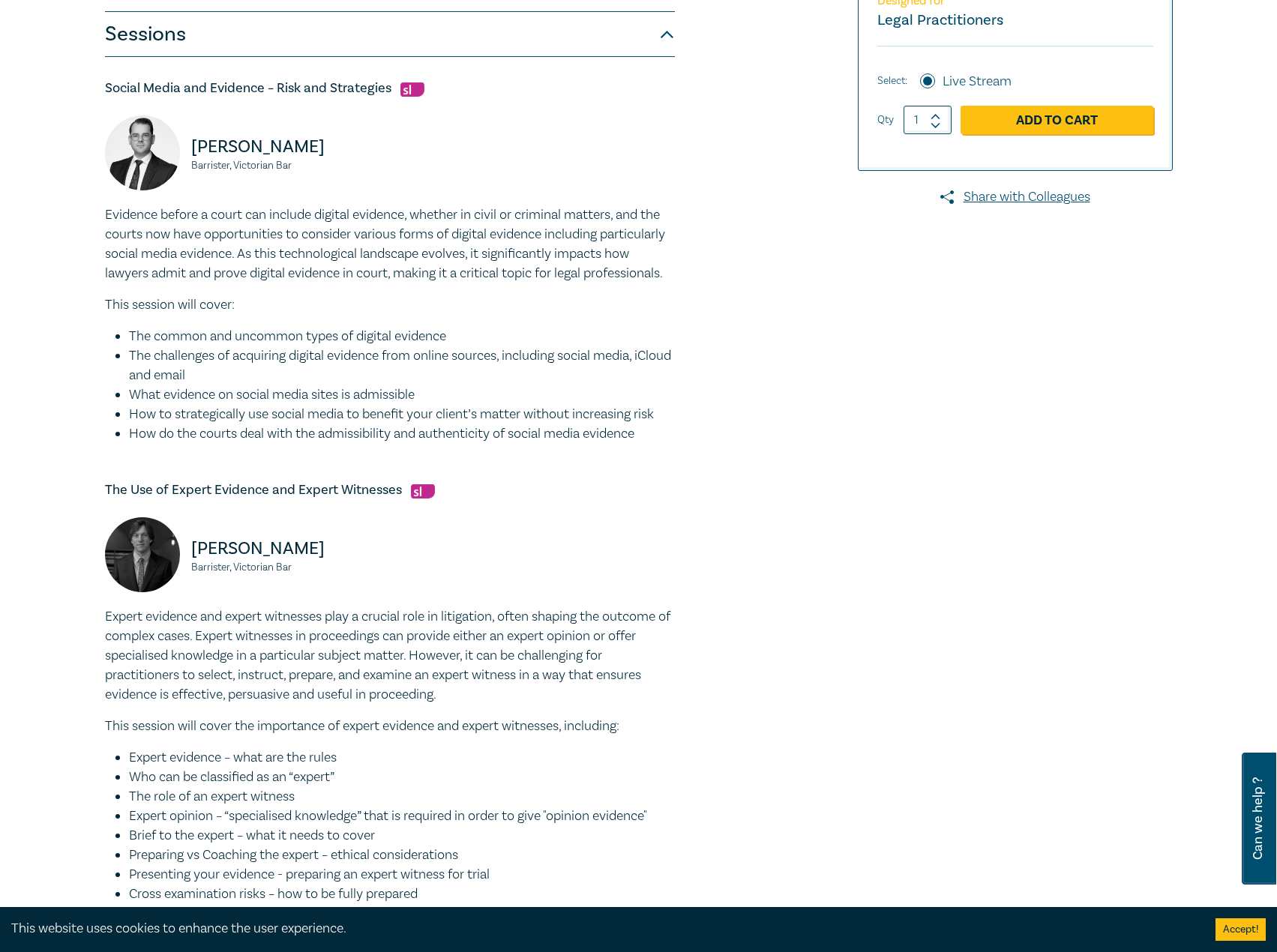
scroll to position [525, 0]
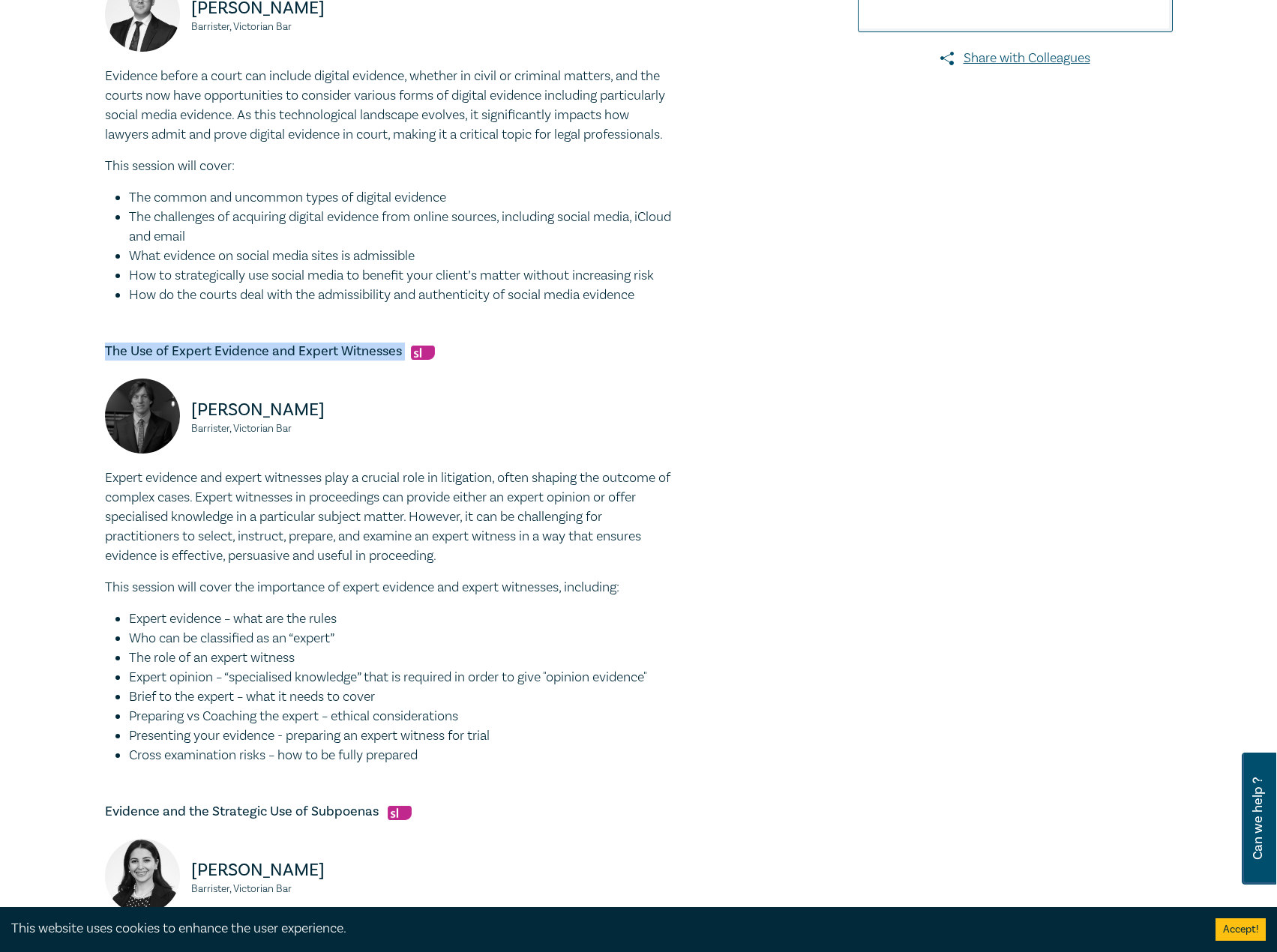
drag, startPoint x: 408, startPoint y: 367, endPoint x: 91, endPoint y: 370, distance: 317.0
click at [91, 370] on div "Evidence Intensive I25027 CPD Intensive (3 Point) CPD Points 3 Point s Delivery…" at bounding box center [638, 442] width 1277 height 1740
copy h5 "The Use of Expert Evidence and Expert Witnesses"
drag, startPoint x: 255, startPoint y: 429, endPoint x: 193, endPoint y: 429, distance: 62.0
click at [193, 422] on p "[PERSON_NAME]" at bounding box center [286, 409] width 189 height 24
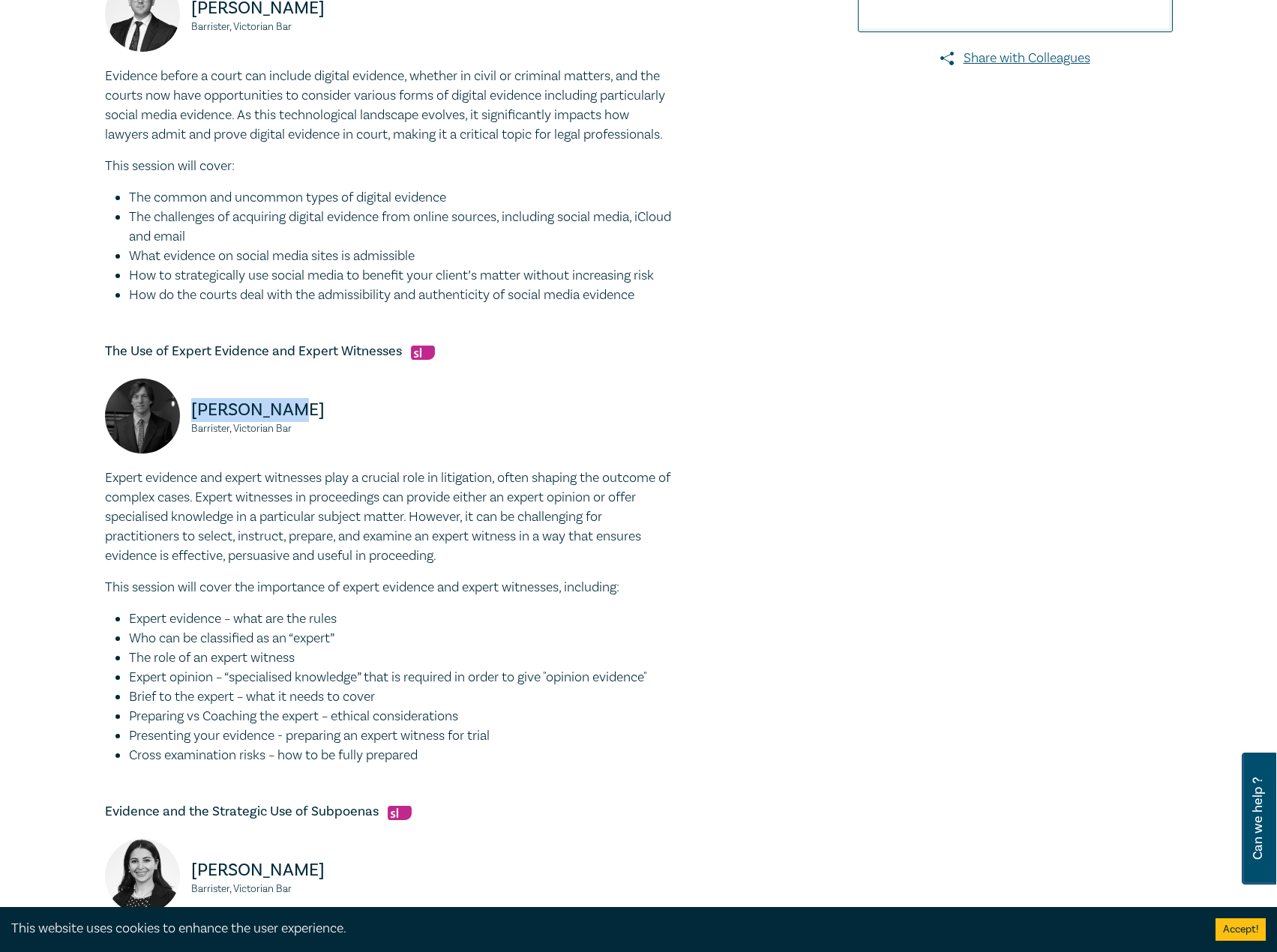
copy p "[PERSON_NAME]"
drag, startPoint x: 256, startPoint y: 451, endPoint x: 185, endPoint y: 448, distance: 71.1
click at [185, 448] on div "[PERSON_NAME], Victorian Bar" at bounding box center [242, 423] width 276 height 90
copy small "Barrister, Victorian Bar"
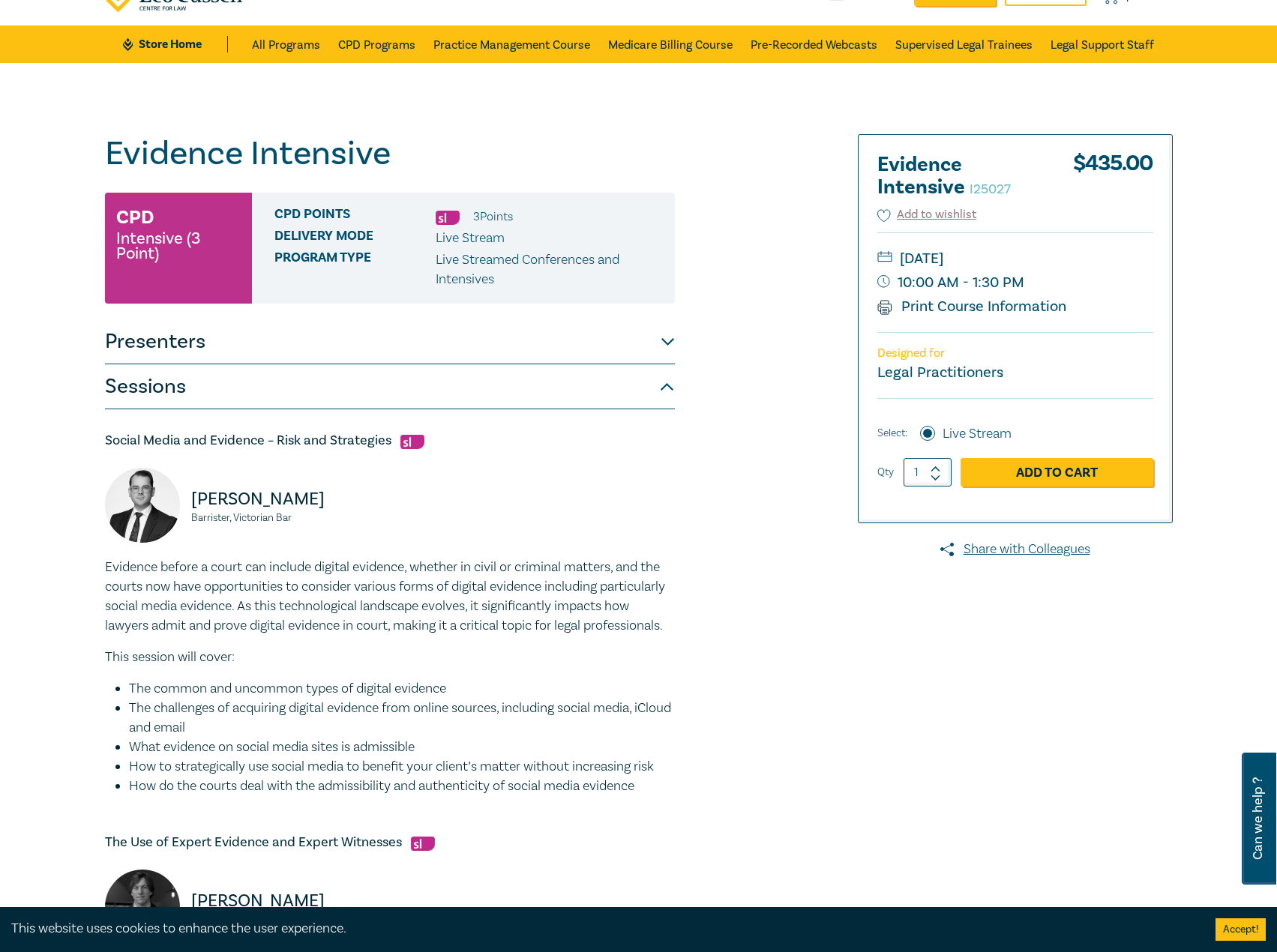
scroll to position [0, 0]
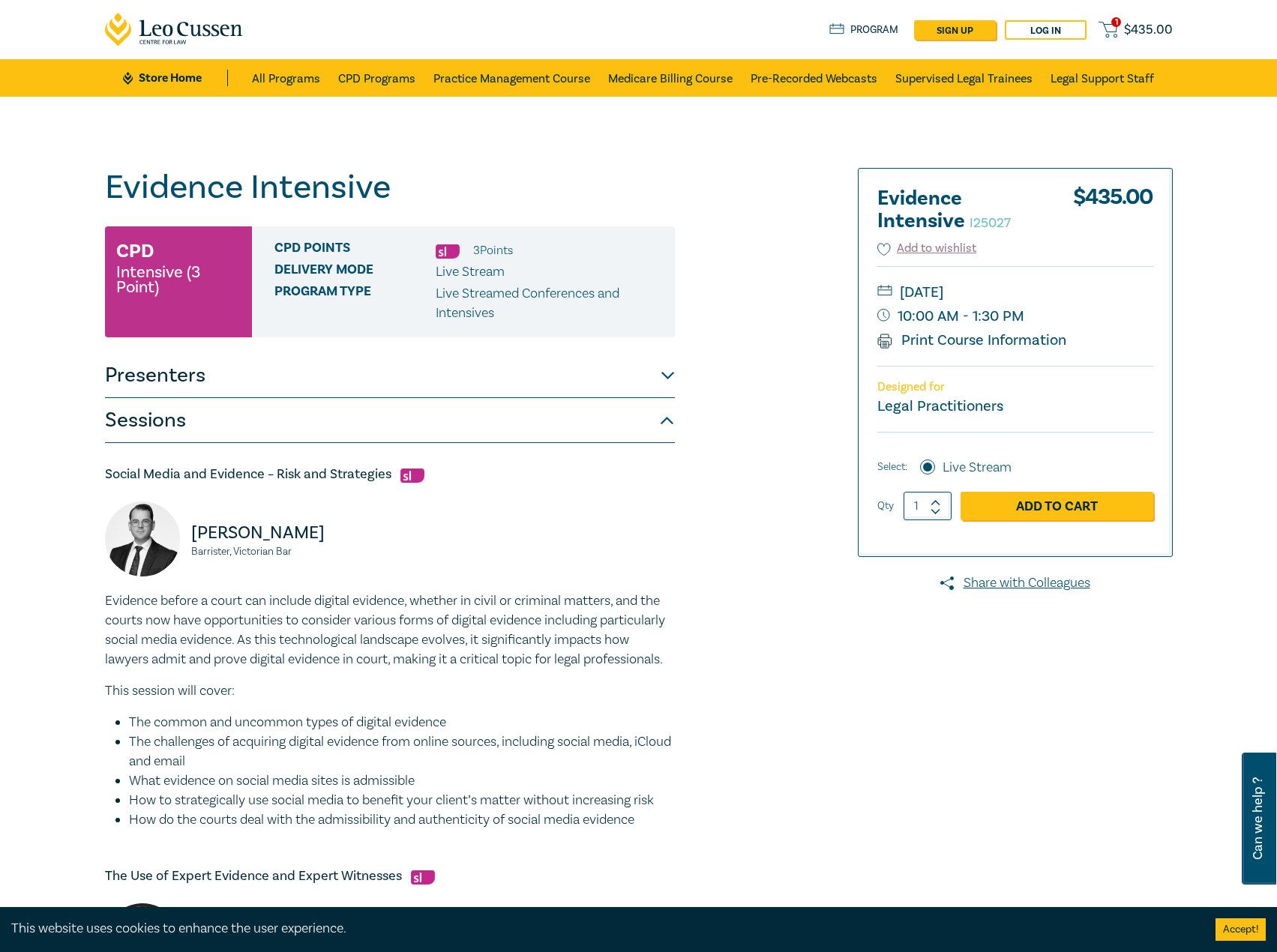
click at [451, 375] on button "Presenters" at bounding box center [389, 376] width 570 height 45
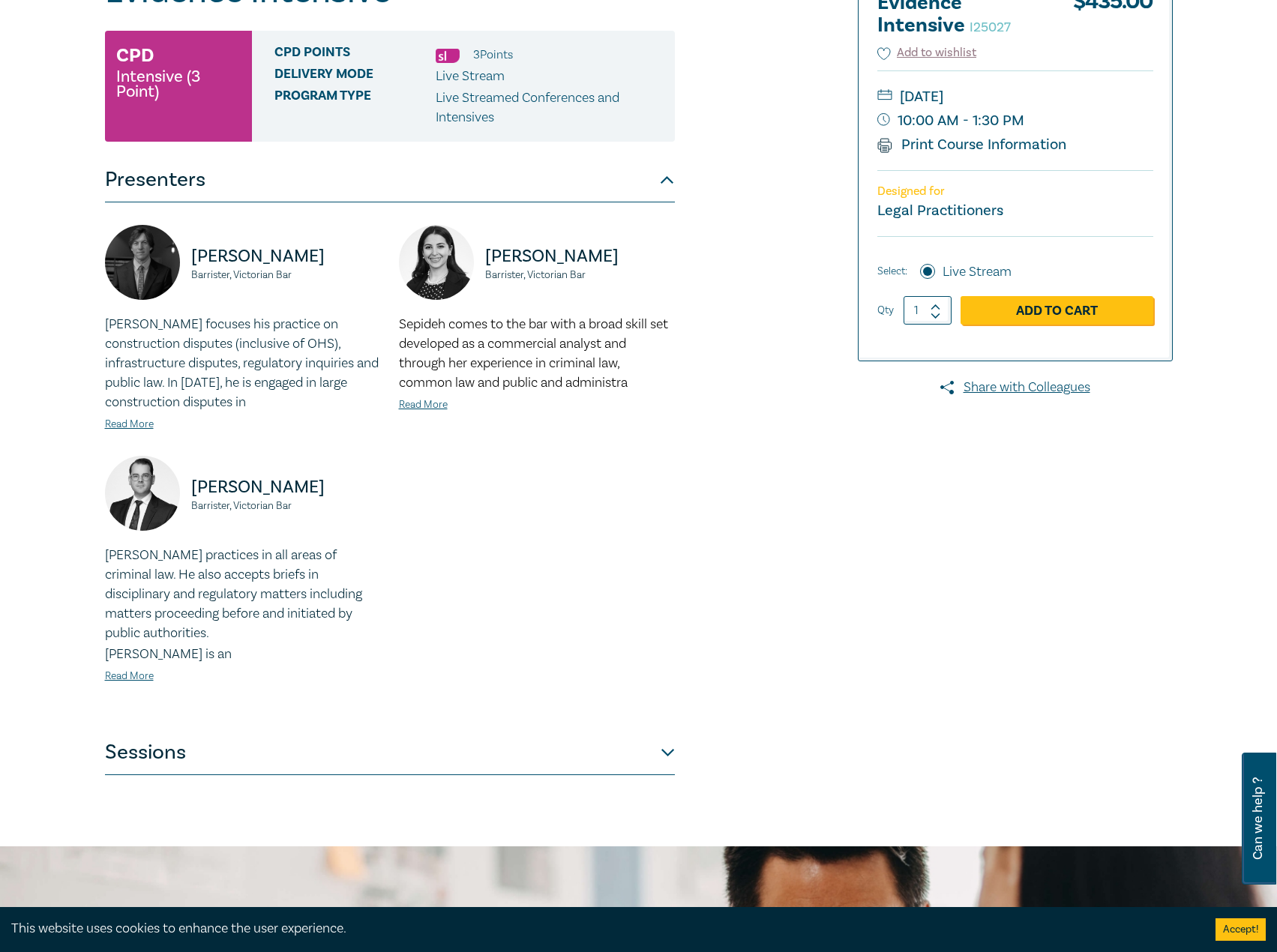
scroll to position [225, 0]
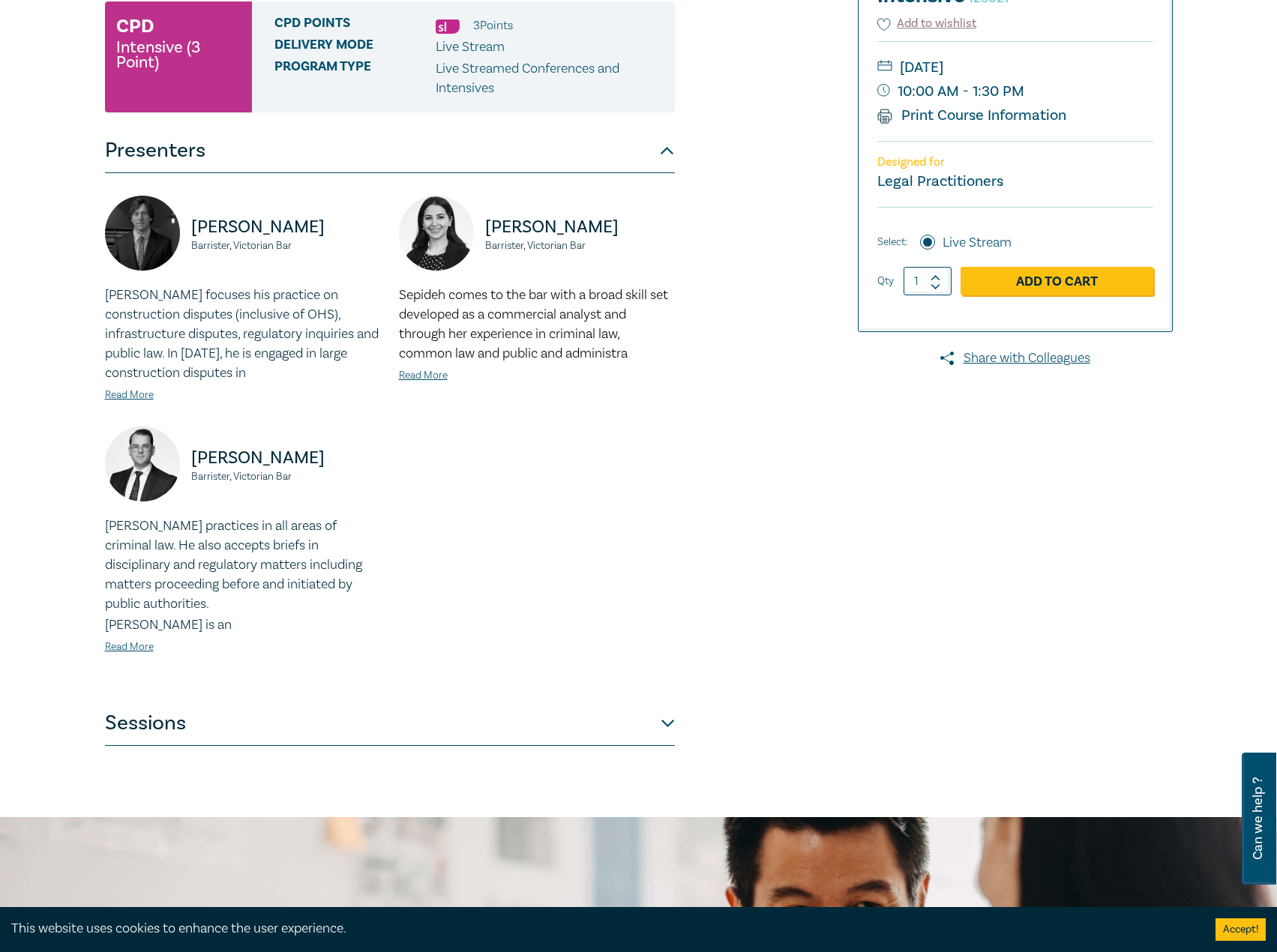
click at [112, 384] on div "[PERSON_NAME] focuses his practice on construction disputes (inclusive of OHS),…" at bounding box center [242, 345] width 276 height 119
click at [122, 393] on link "Read More" at bounding box center [129, 396] width 48 height 14
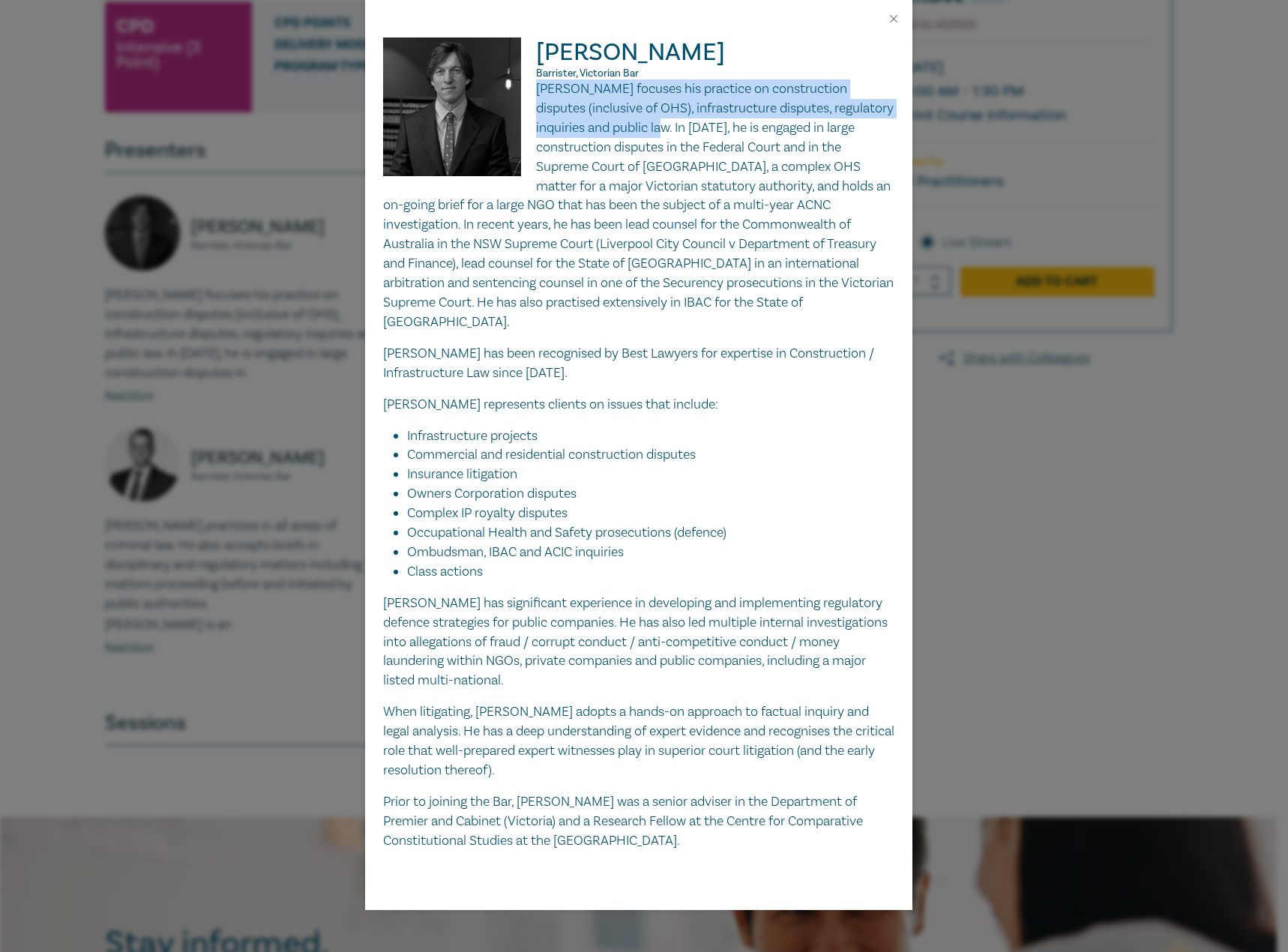
drag, startPoint x: 672, startPoint y: 127, endPoint x: 534, endPoint y: 87, distance: 143.7
click at [534, 87] on p "[PERSON_NAME] focuses his practice on construction disputes (inclusive of OHS),…" at bounding box center [639, 205] width 511 height 252
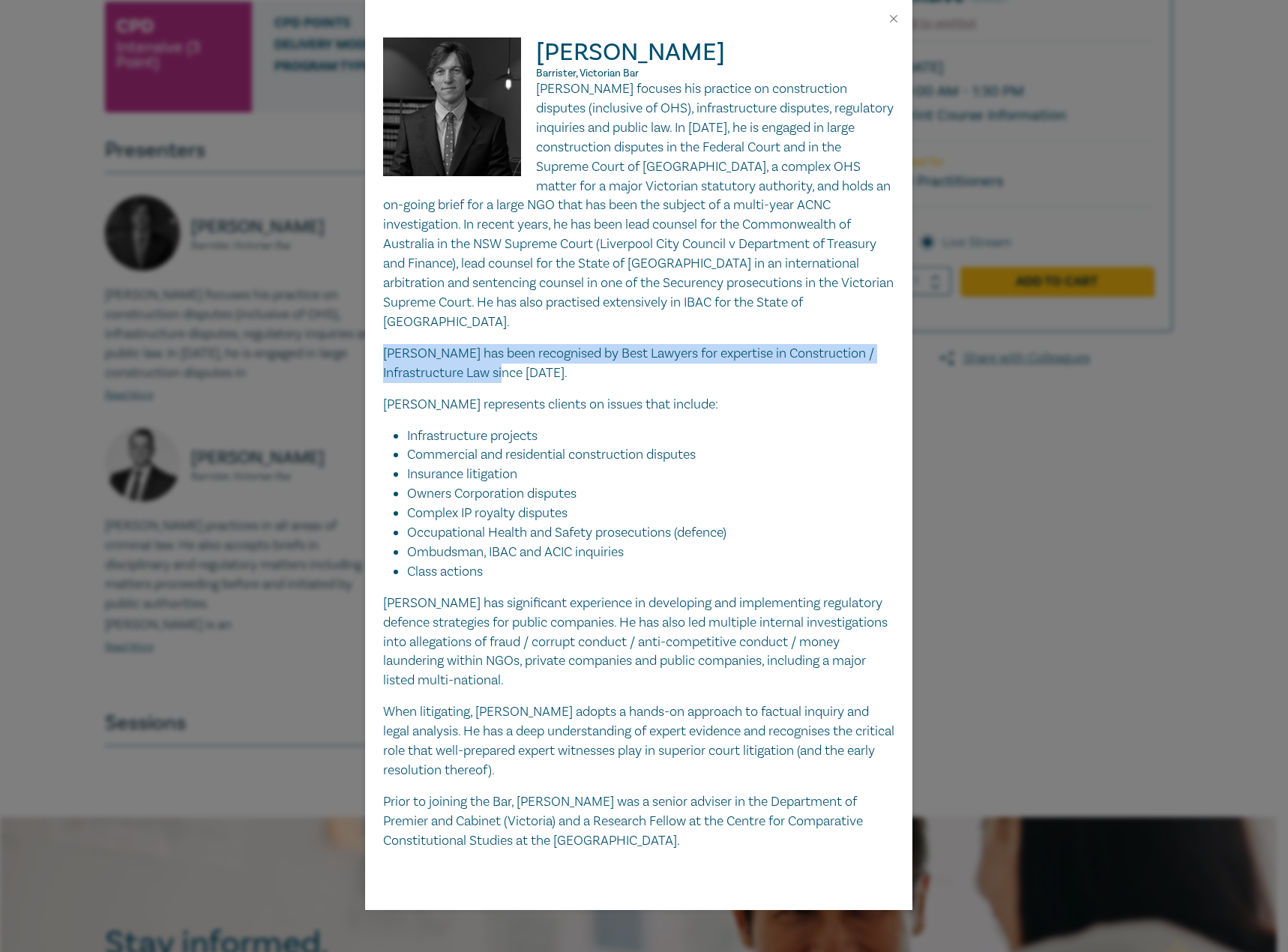
drag, startPoint x: 601, startPoint y: 369, endPoint x: 376, endPoint y: 357, distance: 225.3
click at [376, 357] on div "[PERSON_NAME], Victorian Bar [PERSON_NAME] focuses his practice on construction…" at bounding box center [638, 474] width 547 height 873
drag, startPoint x: 1018, startPoint y: 566, endPoint x: 1010, endPoint y: 564, distance: 8.2
click at [1018, 566] on div "[PERSON_NAME], Victorian Bar [PERSON_NAME] focuses his practice on construction…" at bounding box center [644, 476] width 1288 height 952
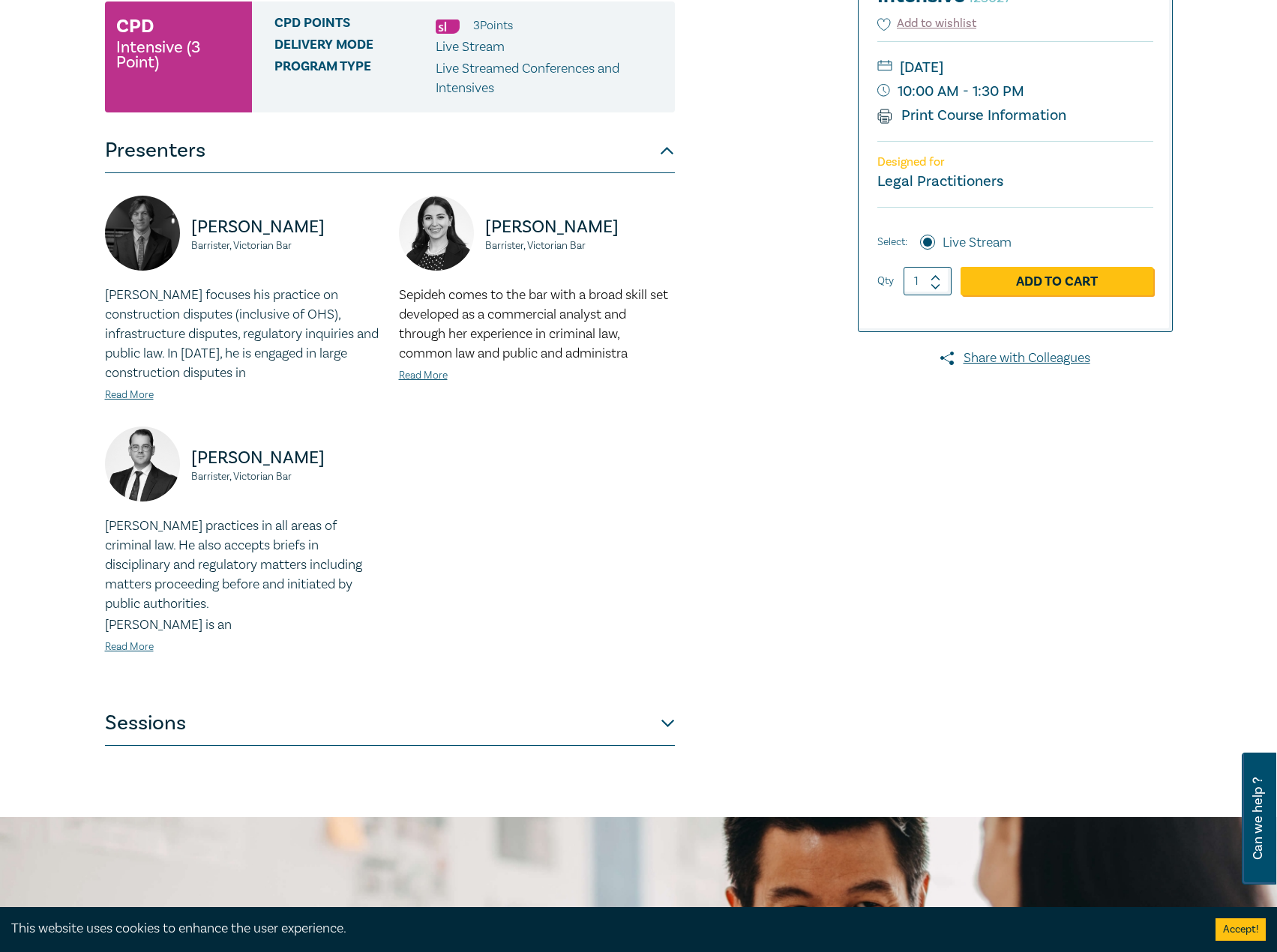
click at [620, 720] on button "Sessions" at bounding box center [389, 723] width 570 height 45
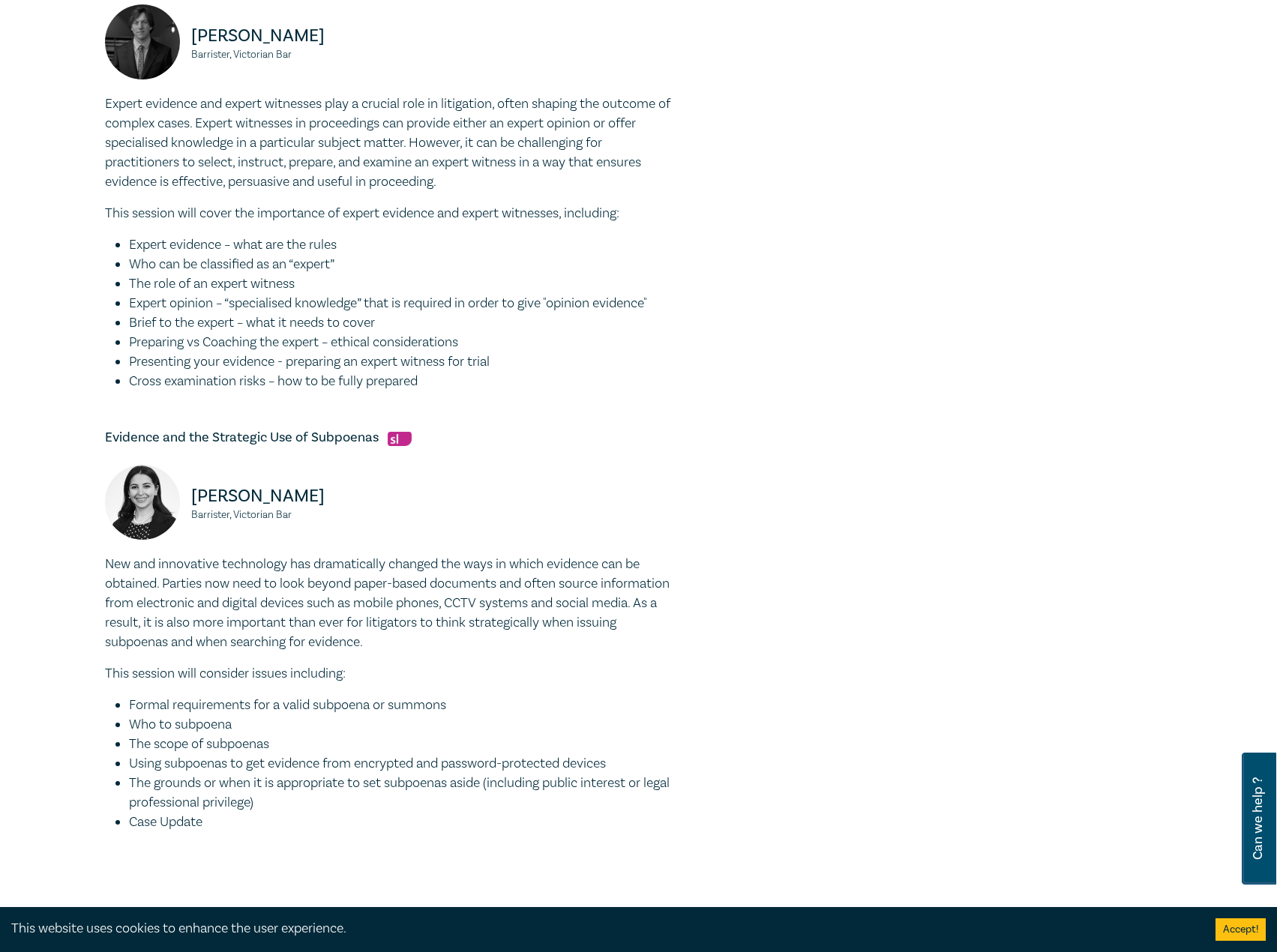
scroll to position [900, 0]
drag, startPoint x: 376, startPoint y: 457, endPoint x: 101, endPoint y: 450, distance: 275.1
click at [101, 450] on div "Evidence Intensive I25027 CPD Intensive (3 Point) CPD Points 3 Point s Delivery…" at bounding box center [458, 67] width 724 height 1598
drag, startPoint x: 339, startPoint y: 515, endPoint x: 184, endPoint y: 509, distance: 155.1
click at [184, 509] on div "[PERSON_NAME], Victorian Bar" at bounding box center [242, 509] width 276 height 90
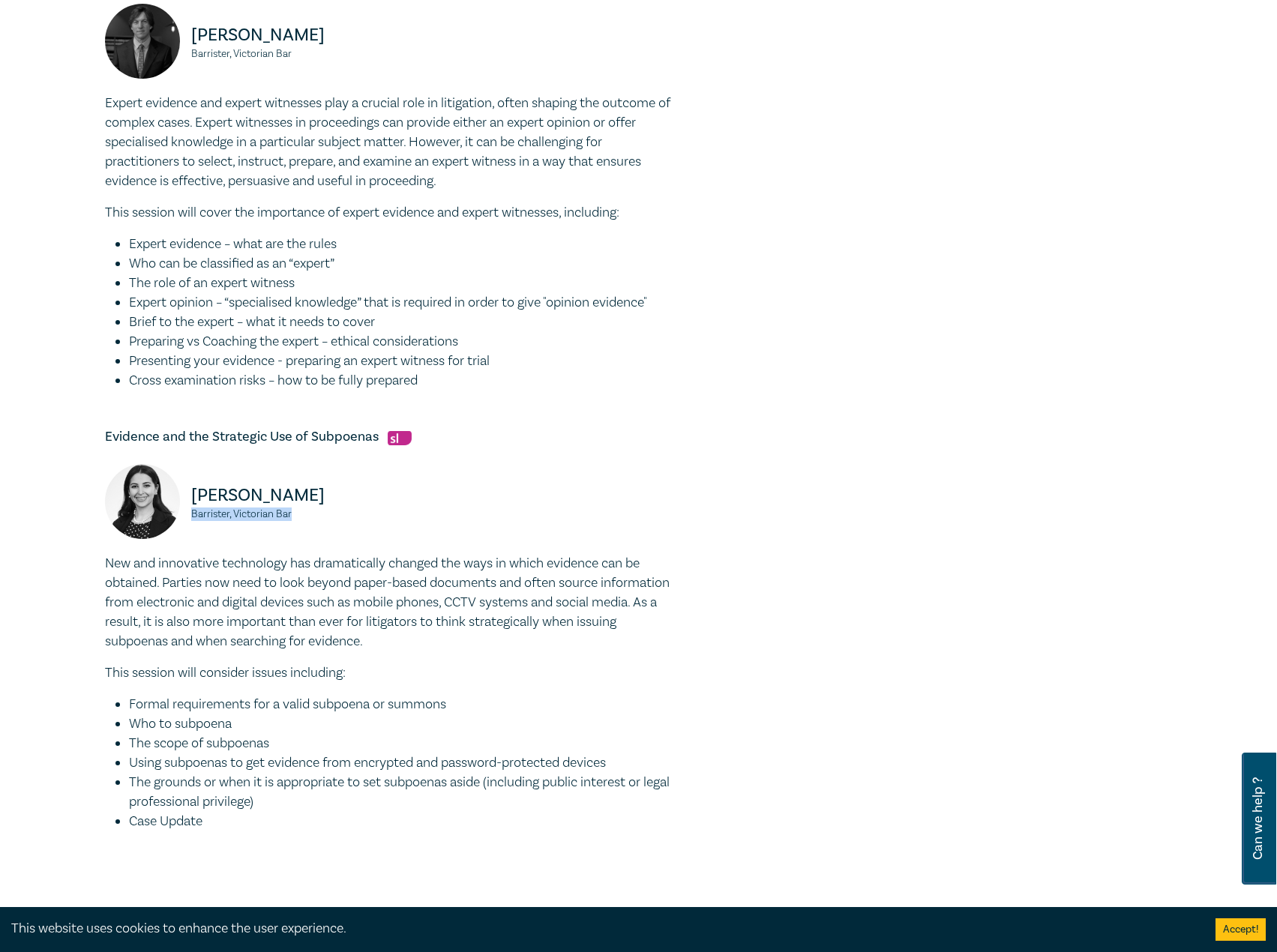
drag, startPoint x: 316, startPoint y: 529, endPoint x: 183, endPoint y: 533, distance: 133.1
click at [183, 533] on div "[PERSON_NAME], Victorian Bar" at bounding box center [242, 509] width 276 height 90
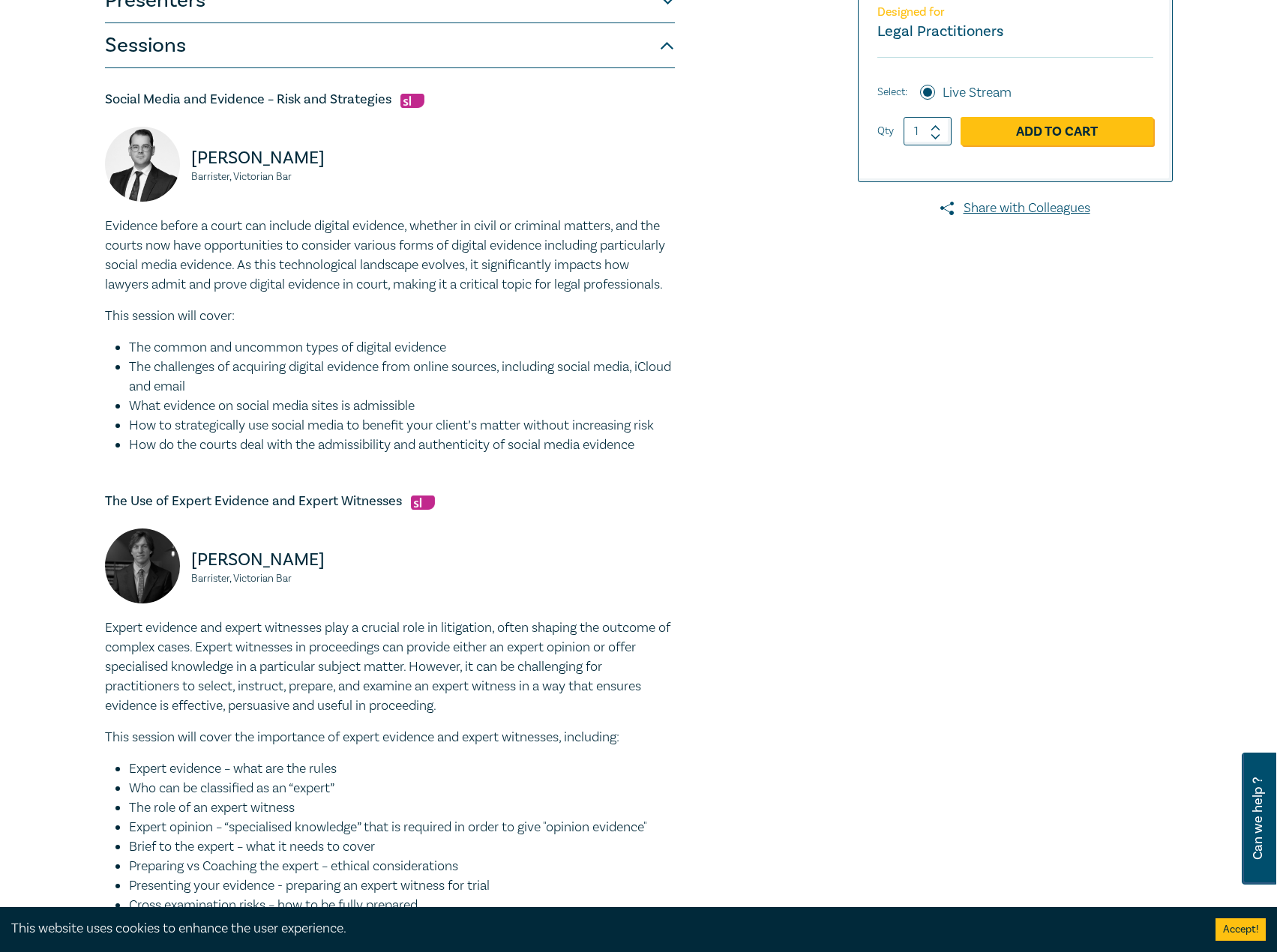
scroll to position [0, 0]
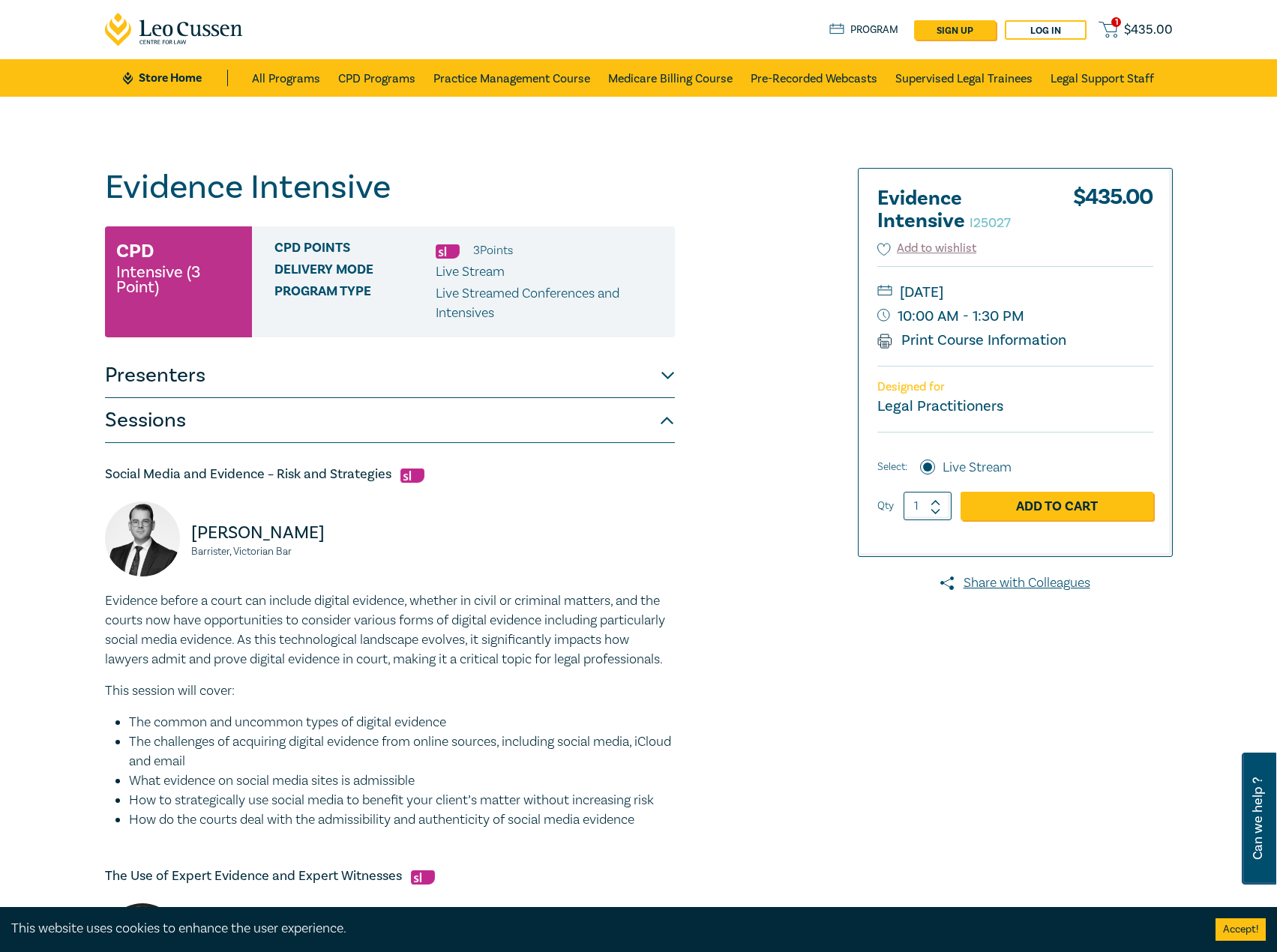
click at [293, 382] on button "Presenters" at bounding box center [389, 376] width 570 height 45
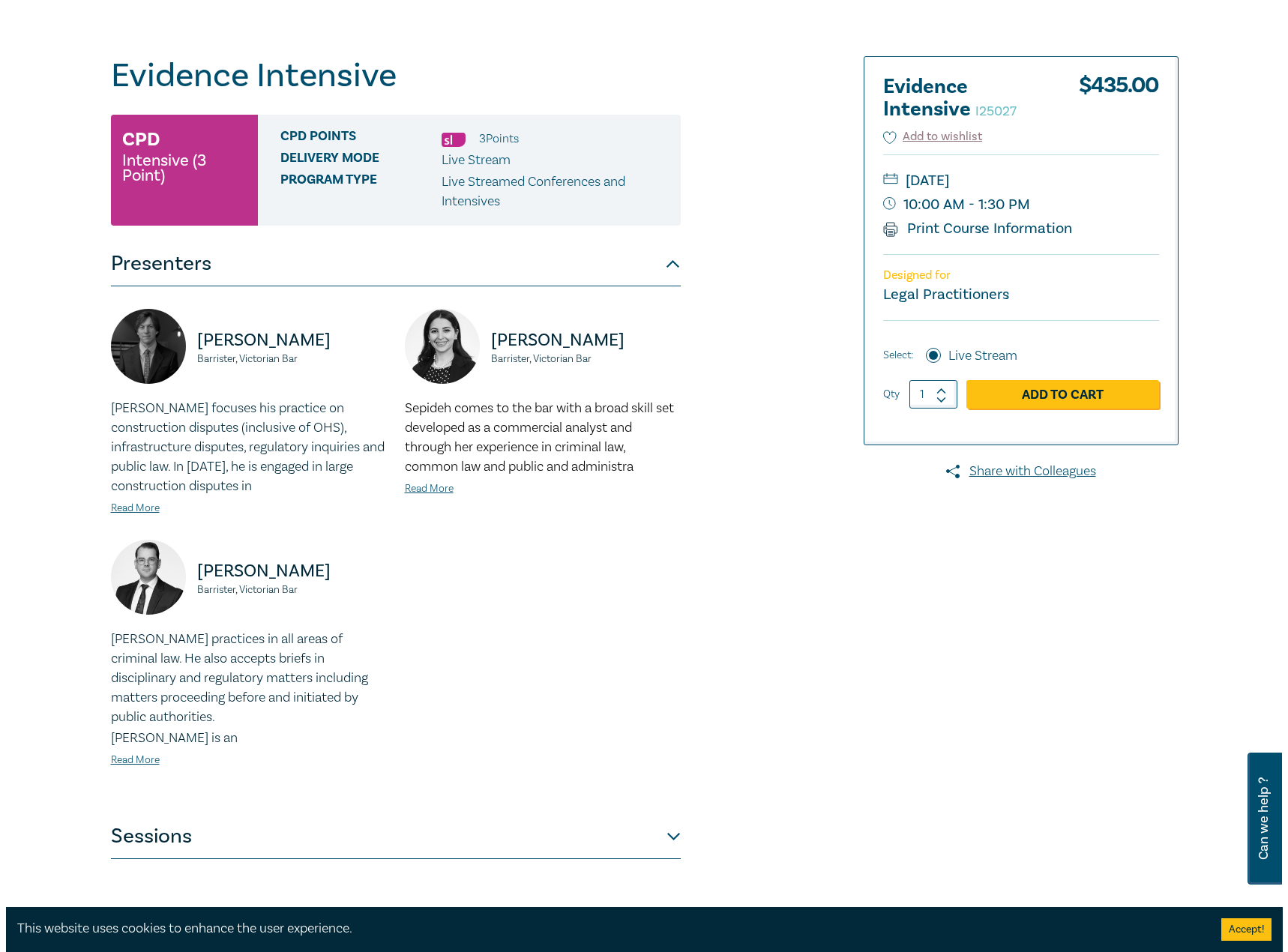
scroll to position [300, 0]
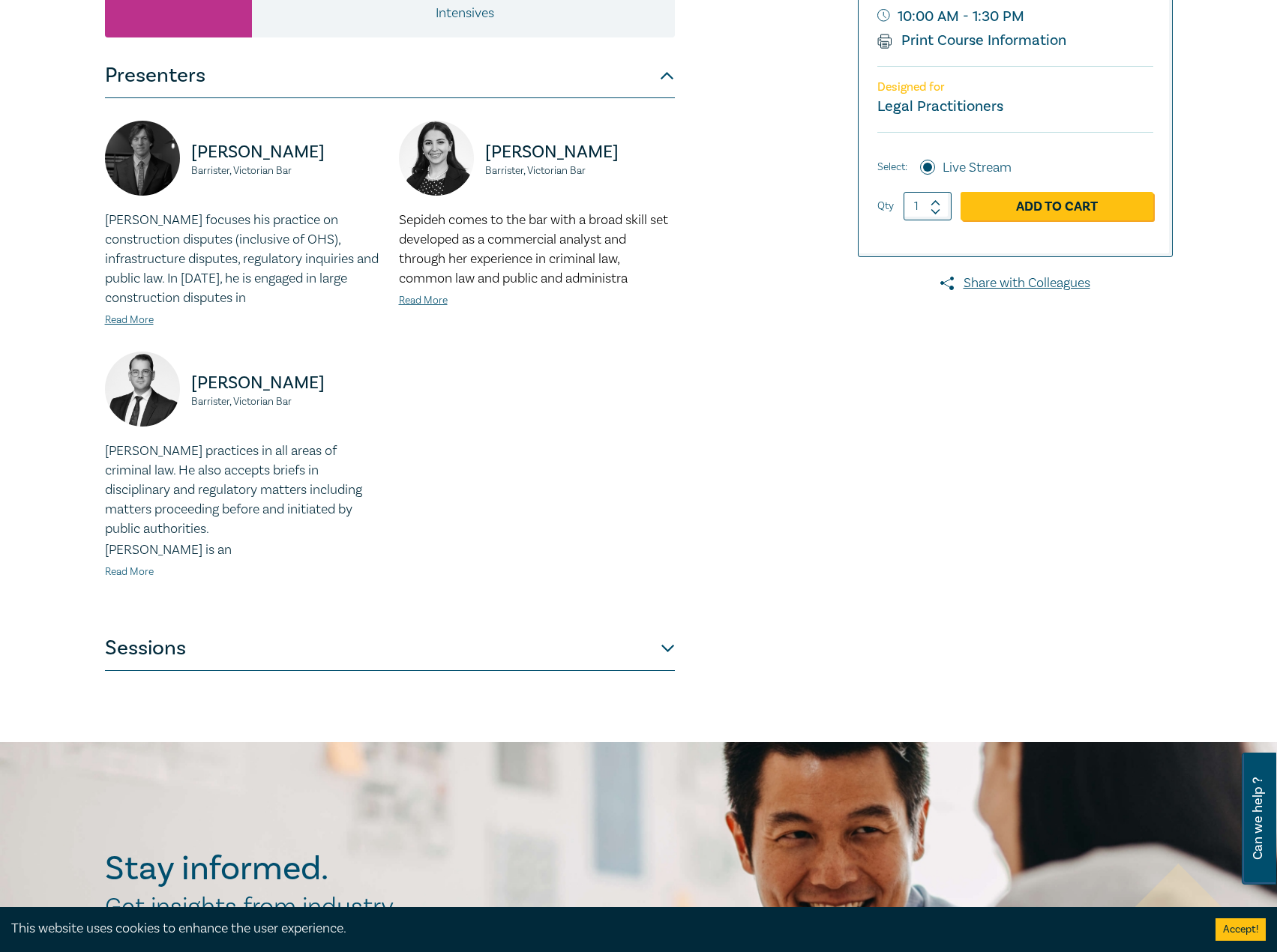
click at [127, 577] on link "Read More" at bounding box center [129, 572] width 48 height 14
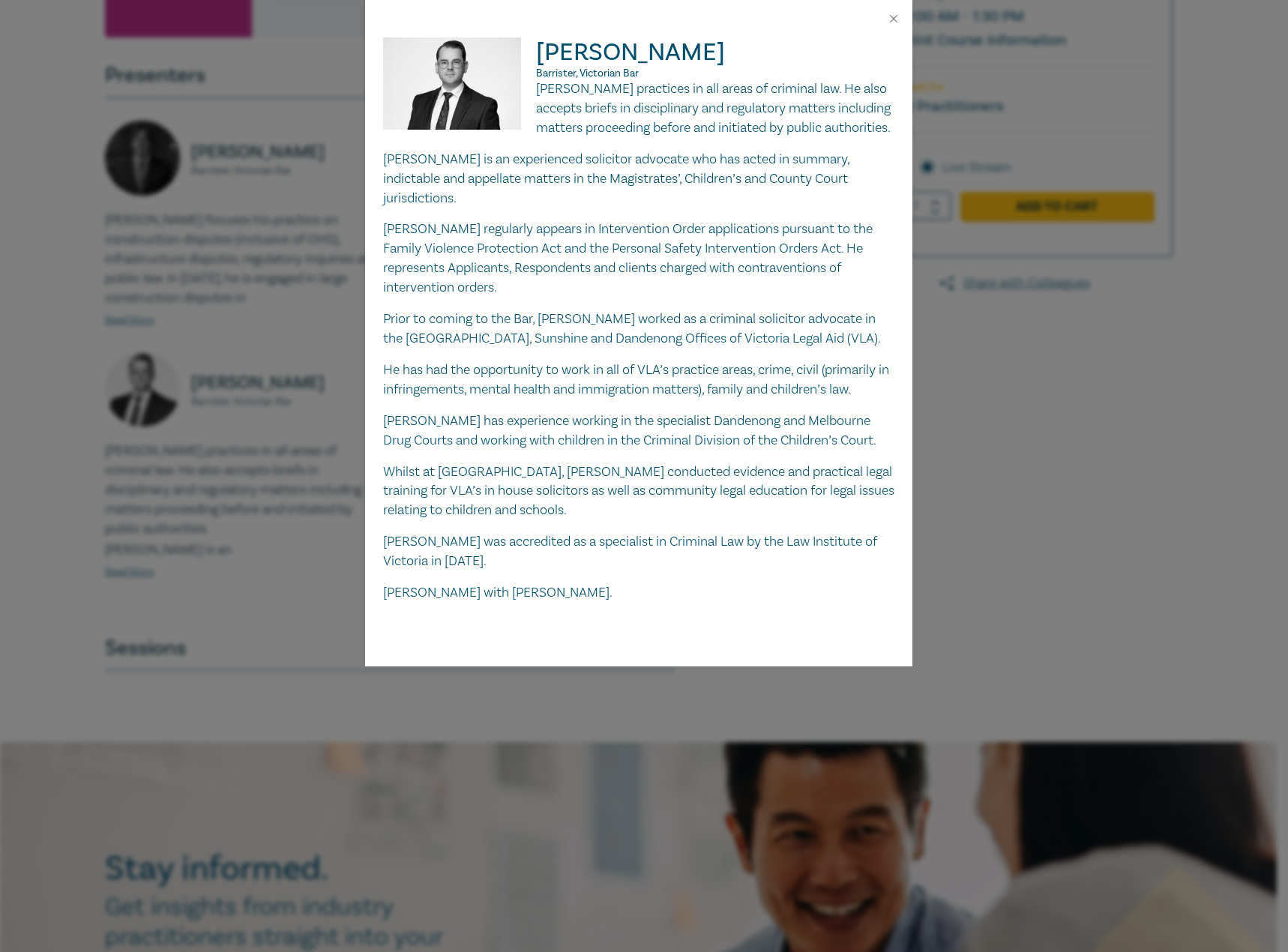
click at [195, 527] on div "[PERSON_NAME], Victorian Bar [PERSON_NAME] practices in all areas of criminal l…" at bounding box center [644, 476] width 1288 height 952
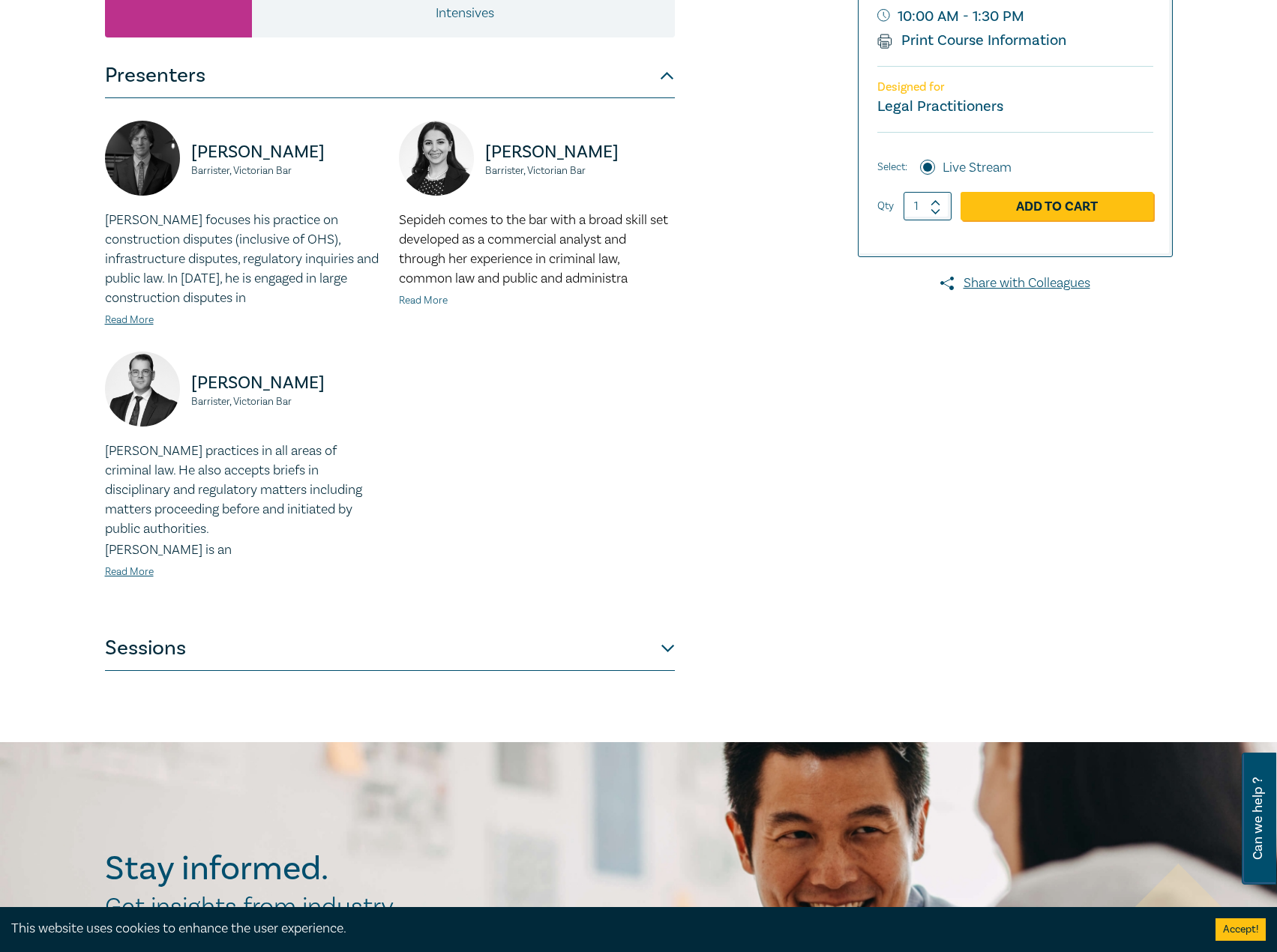
click at [426, 296] on link "Read More" at bounding box center [423, 301] width 48 height 14
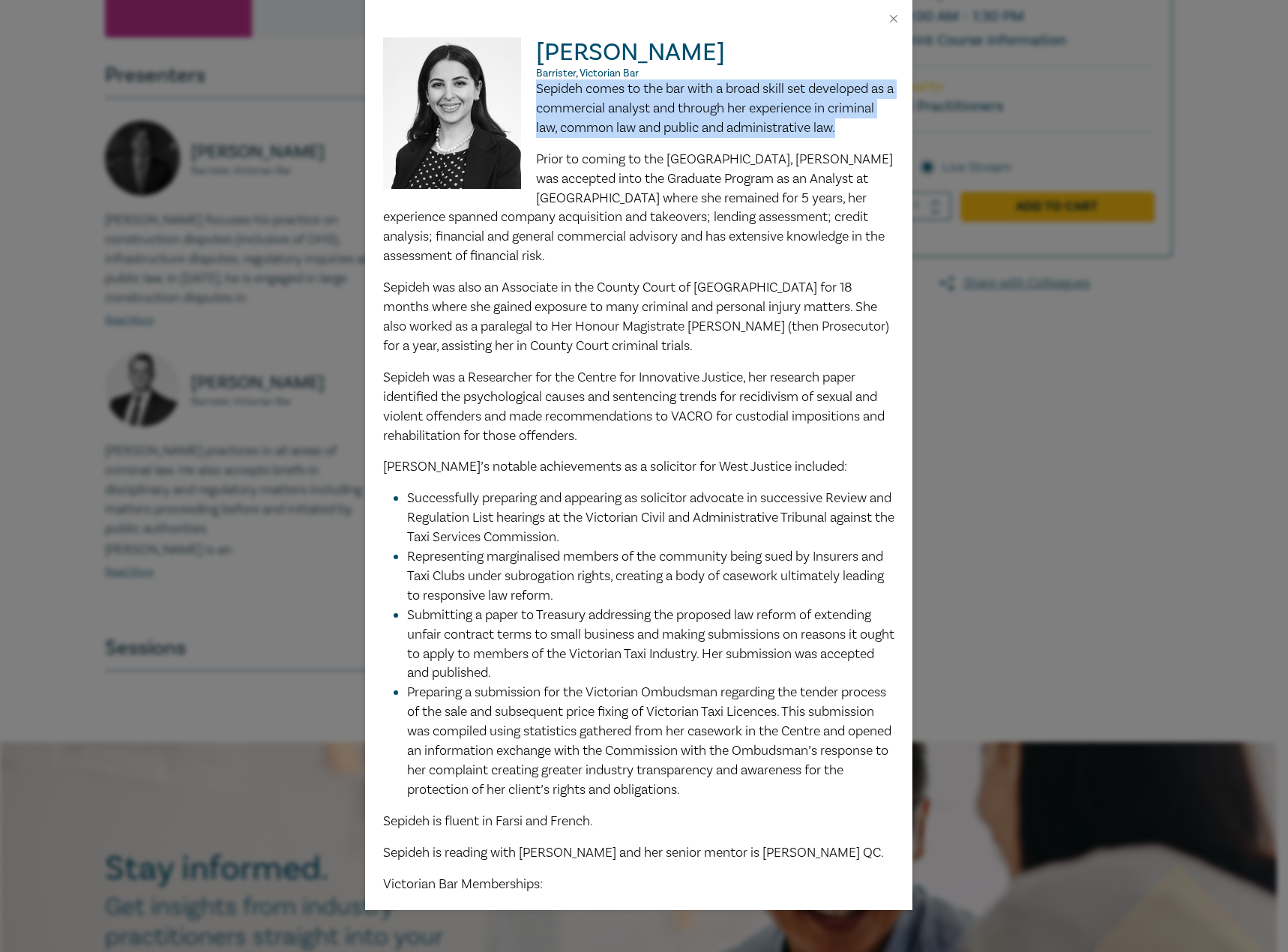
drag, startPoint x: 567, startPoint y: 144, endPoint x: 533, endPoint y: 90, distance: 63.8
click at [533, 90] on p "Sepideh comes to the bar with a broad skill set developed as a commercial analy…" at bounding box center [639, 109] width 511 height 58
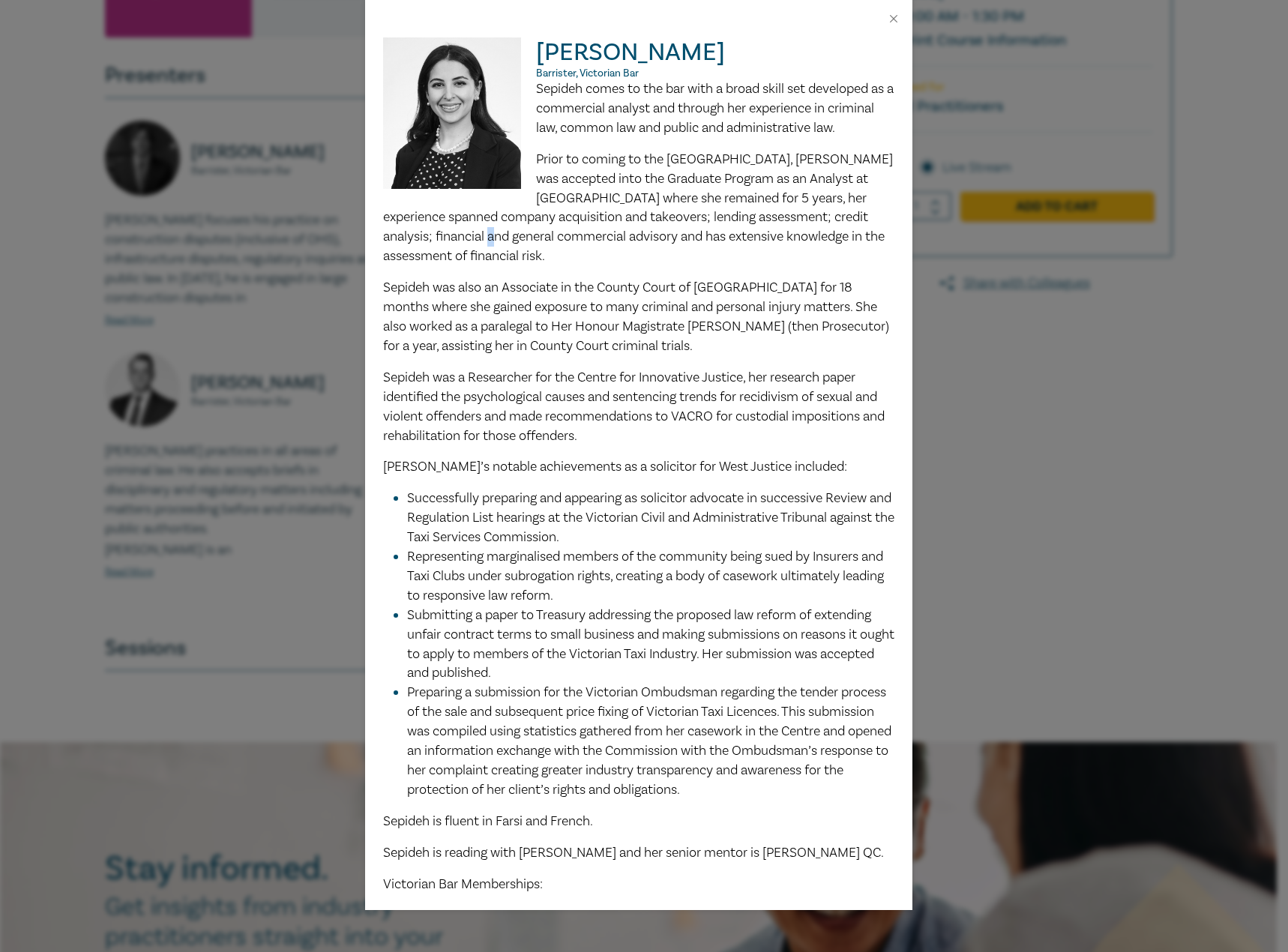
click at [826, 246] on p "Prior to coming to the [GEOGRAPHIC_DATA], [PERSON_NAME] was accepted into the G…" at bounding box center [639, 208] width 511 height 116
click at [838, 247] on p "Prior to coming to the [GEOGRAPHIC_DATA], [PERSON_NAME] was accepted into the G…" at bounding box center [639, 208] width 511 height 116
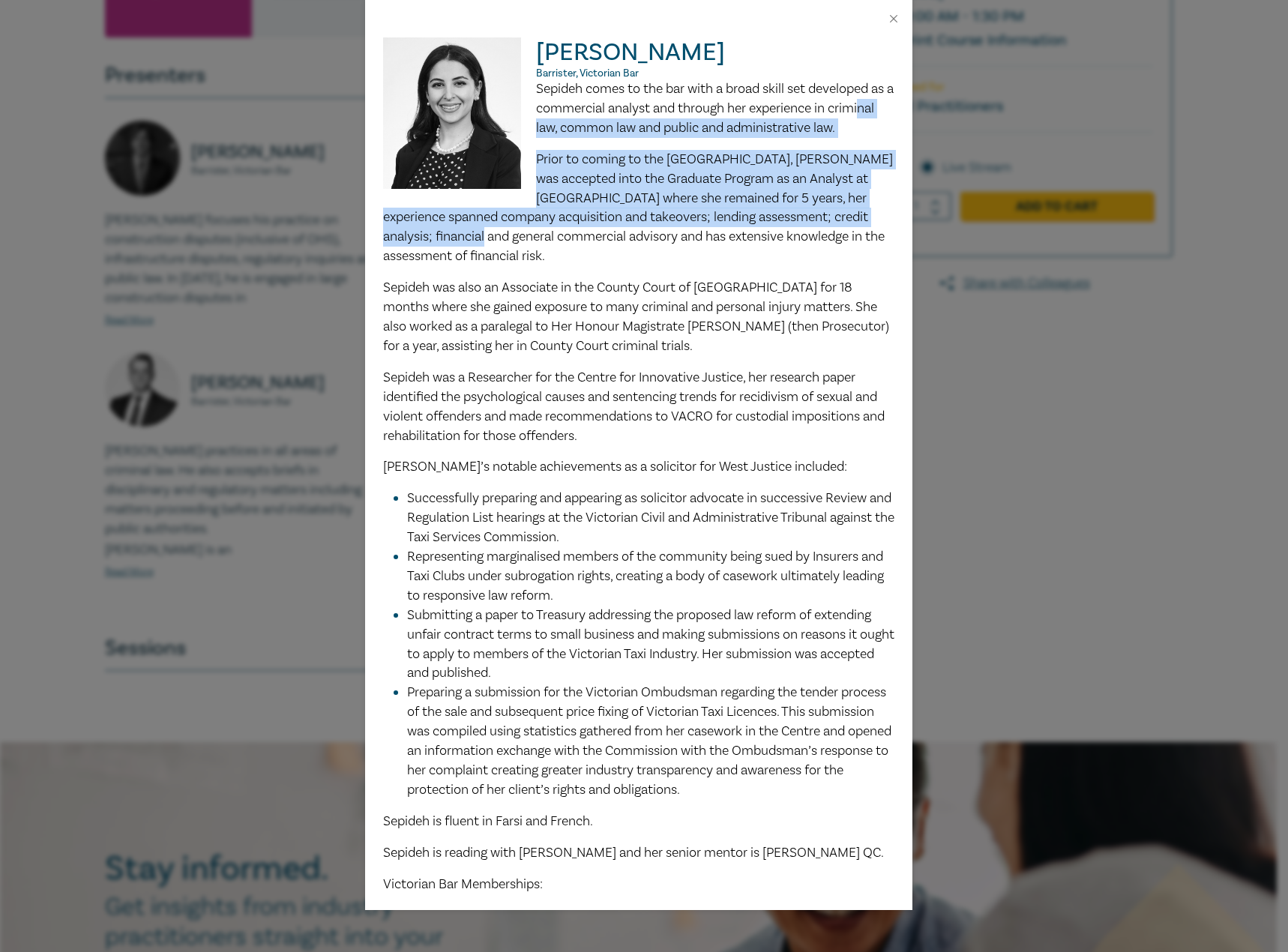
drag, startPoint x: 815, startPoint y: 246, endPoint x: 567, endPoint y: 135, distance: 271.7
click at [564, 133] on div "Sepideh comes to the bar with a broad skill set developed as a commercial analy…" at bounding box center [639, 521] width 511 height 884
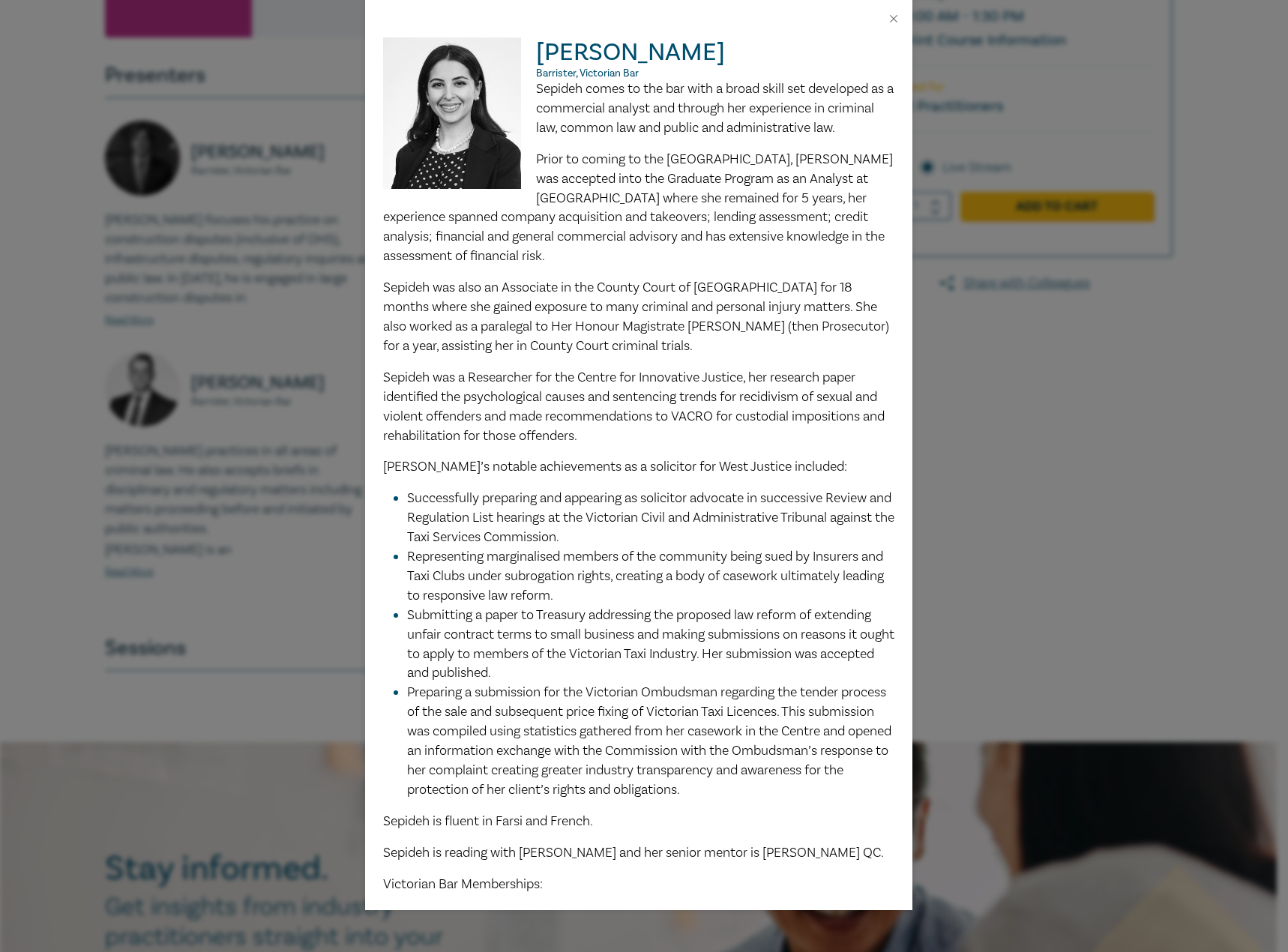
click at [811, 250] on span "Prior to coming to the [GEOGRAPHIC_DATA], [PERSON_NAME] was accepted into the G…" at bounding box center [638, 208] width 510 height 115
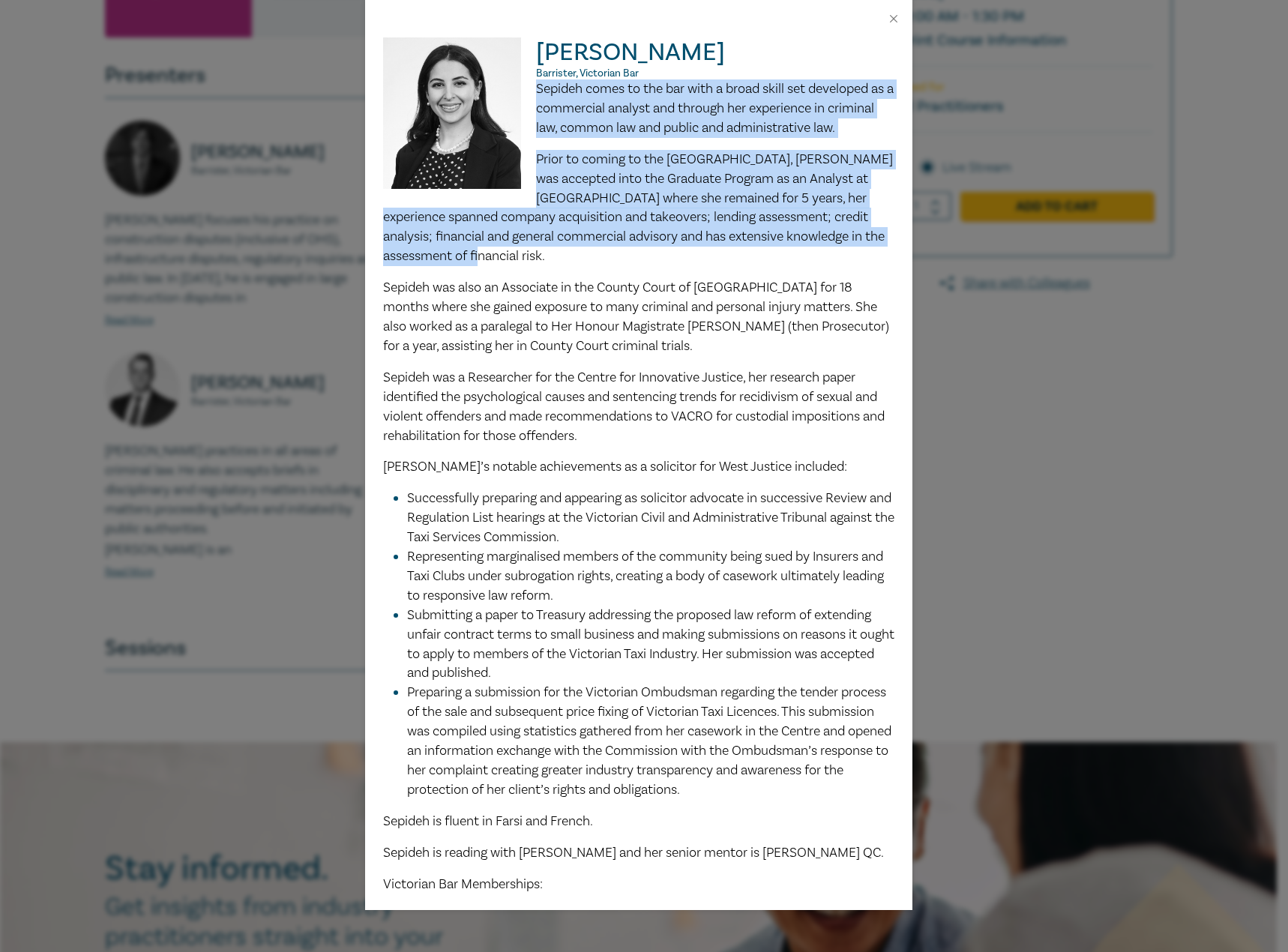
drag, startPoint x: 820, startPoint y: 256, endPoint x: 534, endPoint y: 94, distance: 328.7
click at [534, 94] on div "Sepideh comes to the bar with a broad skill set developed as a commercial analy…" at bounding box center [639, 521] width 511 height 884
